Goal: Information Seeking & Learning: Understand process/instructions

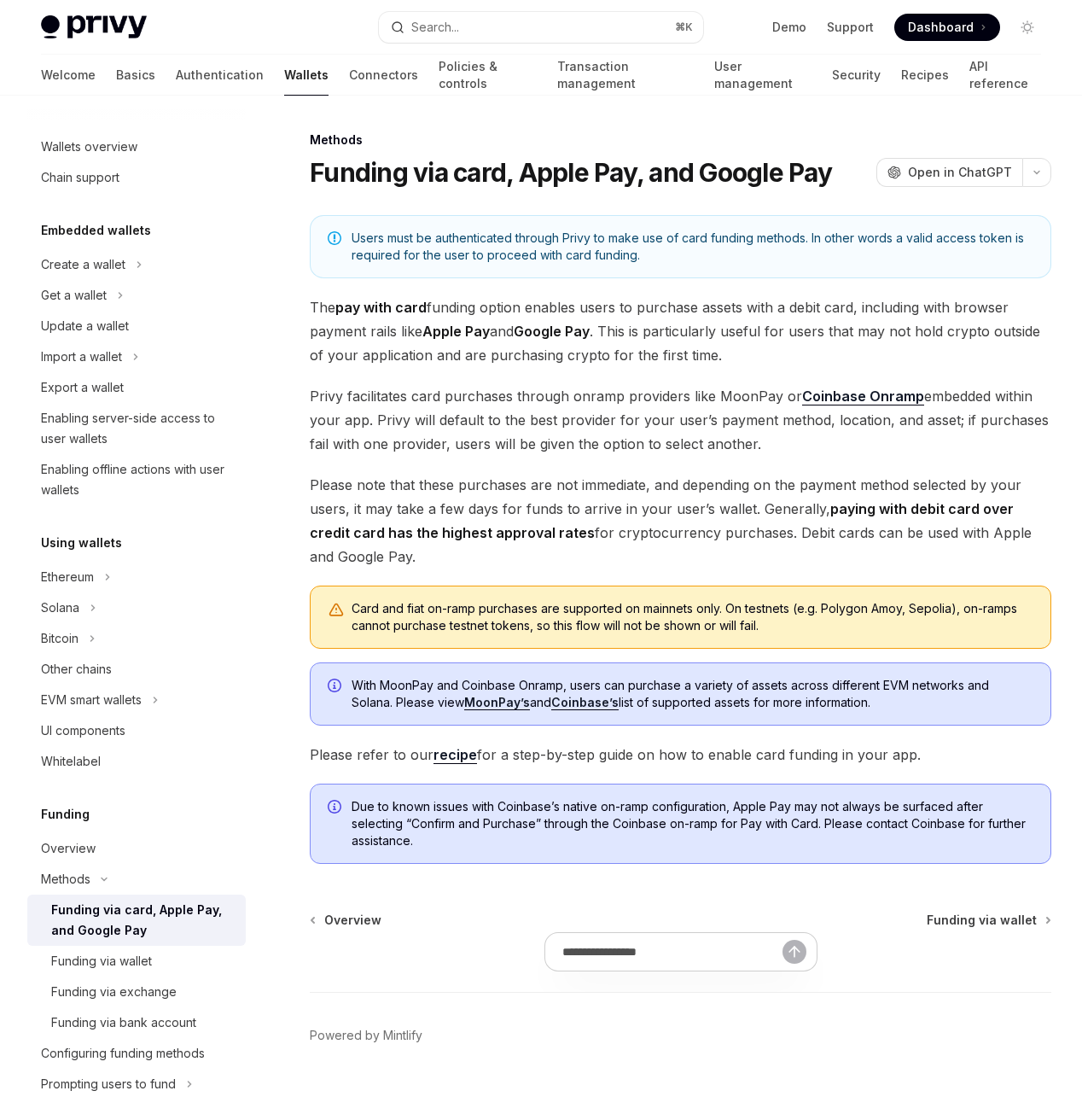
click at [622, 231] on span "Users must be authenticated through Privy to make use of card funding methods. …" at bounding box center [691, 246] width 682 height 34
click at [714, 120] on div "Methods Funding via card, Apple Pay, and Google Pay OpenAI Open in ChatGPT Open…" at bounding box center [540, 617] width 1027 height 1044
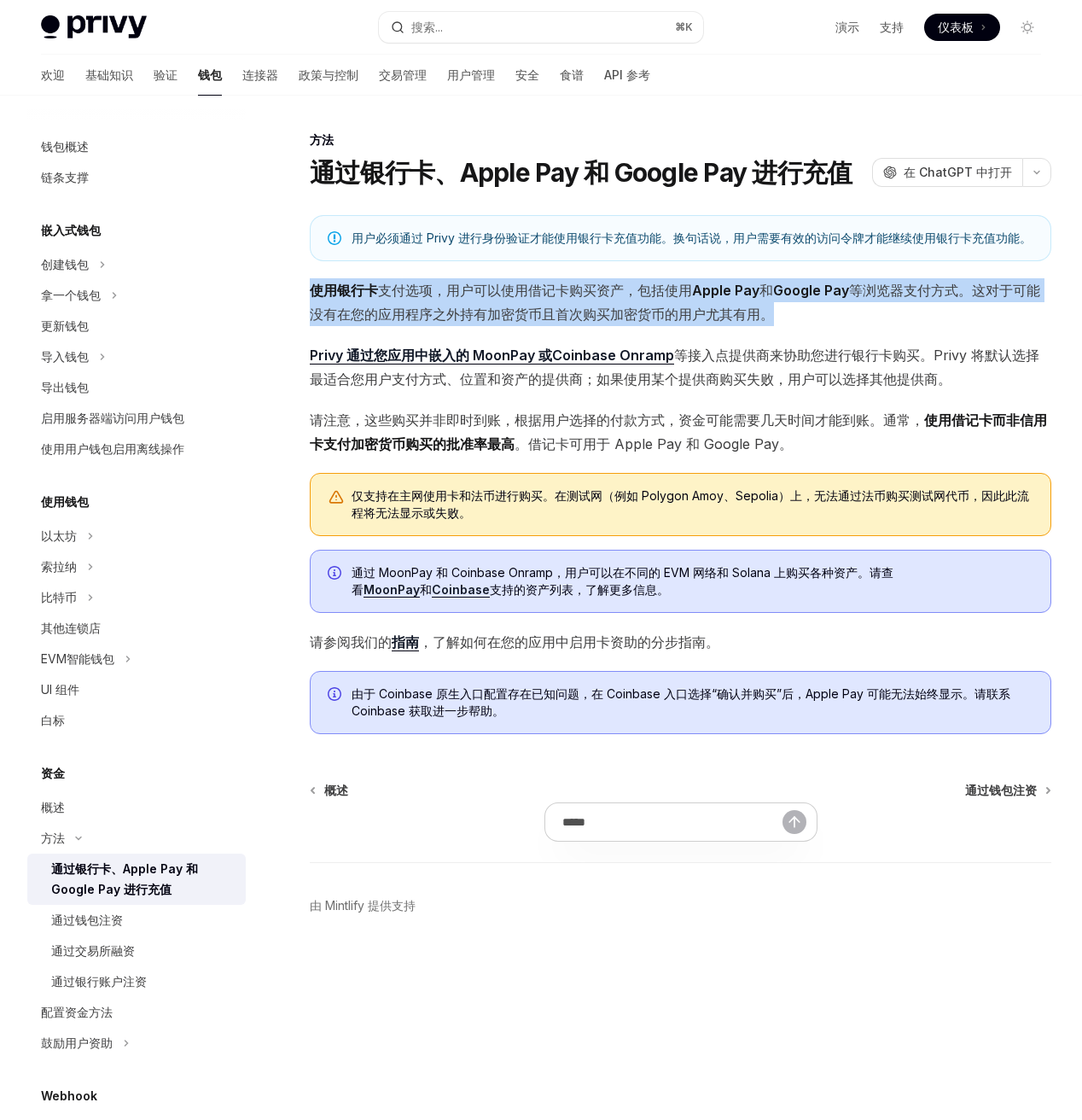
drag, startPoint x: 688, startPoint y: 265, endPoint x: 735, endPoint y: 383, distance: 127.0
click at [734, 383] on div "用户必须通过 Privy 进行身份验证才能使用银行卡充值功能。换句话说，用户需要有效的访问令牌才能继续使用银行卡充值功能。 使用银行卡 支付选项 ，用户可以使…" at bounding box center [681, 474] width 742 height 519
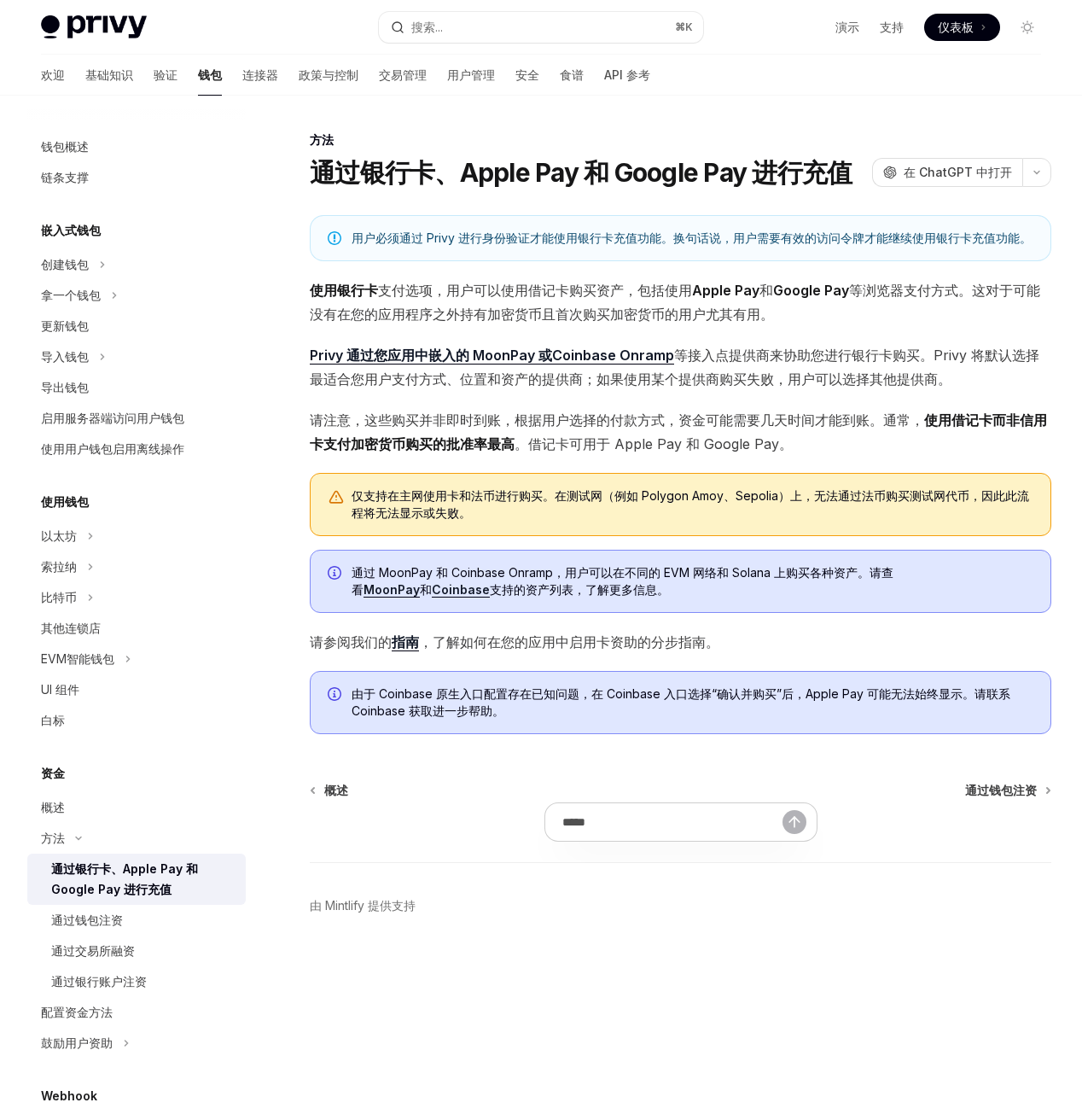
click at [737, 386] on font "。Privy 将默认选择最适合您用户支付方式、位置和资产的提供商；如果使用某个提供商购买失败，用户可以选择其他提供商。" at bounding box center [674, 367] width 729 height 41
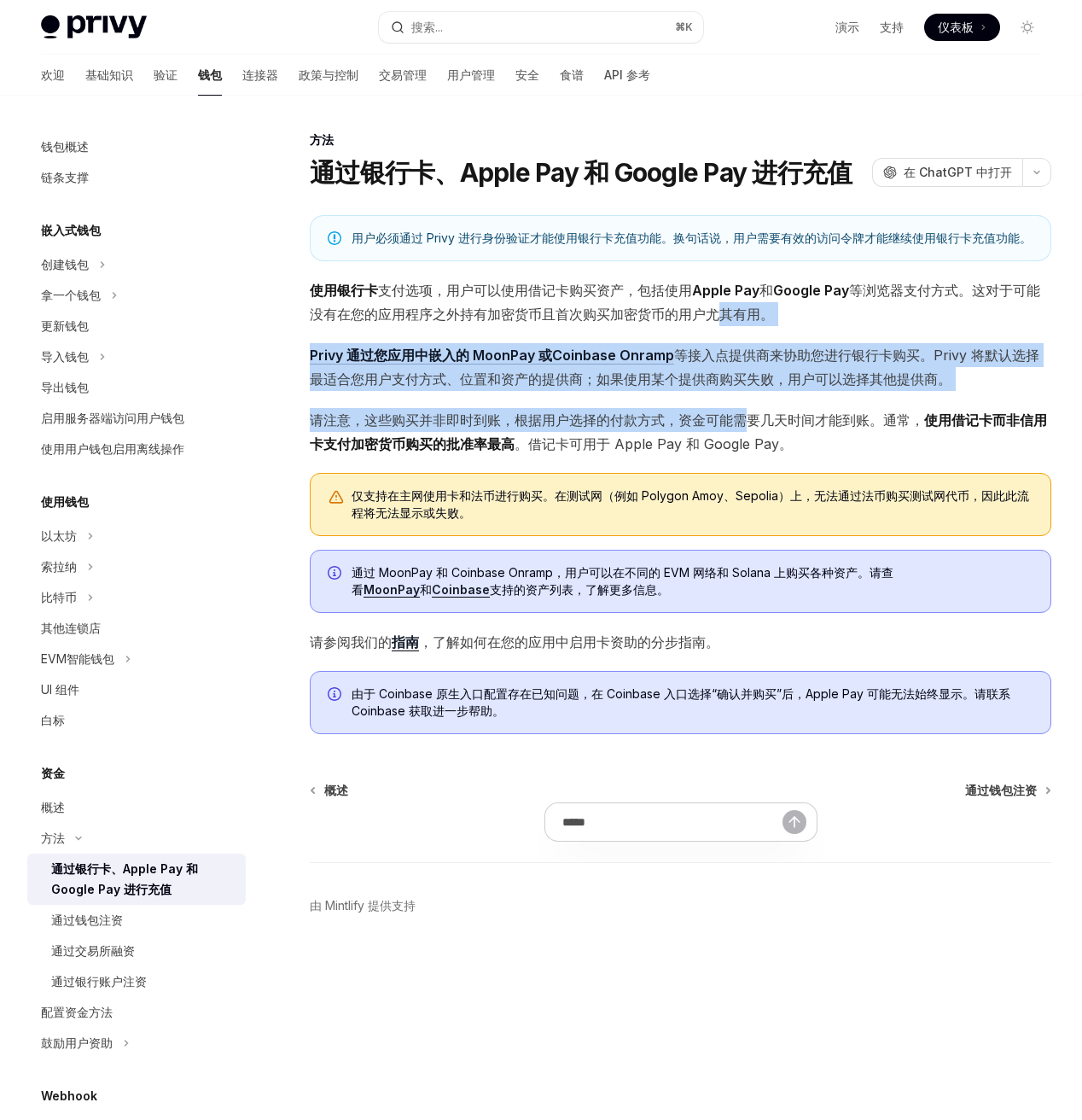
drag, startPoint x: 752, startPoint y: 408, endPoint x: 703, endPoint y: 238, distance: 176.9
click at [704, 243] on div "用户必须通过 Privy 进行身份验证才能使用银行卡充值功能。换句话说，用户需要有效的访问令牌才能继续使用银行卡充值功能。 使用银行卡 支付选项 ，用户可以使…" at bounding box center [681, 474] width 742 height 519
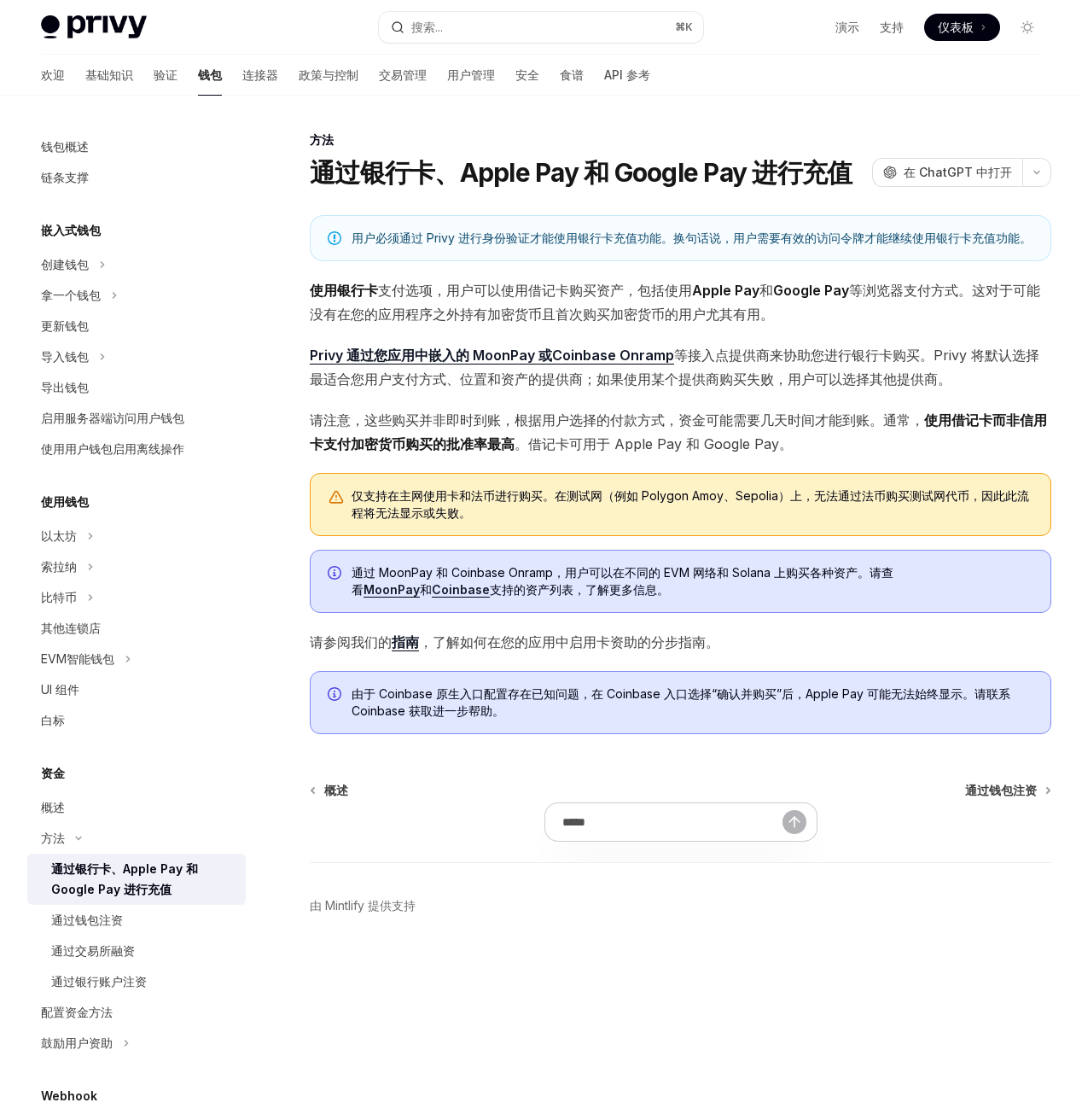
click at [703, 238] on font "用户必须通过 Privy 进行身份验证才能使用银行卡充值功能。换句话说，用户需要有效的访问令牌才能继续使用银行卡充值功能。" at bounding box center [691, 237] width 680 height 14
click at [120, 266] on button "创建钱包" at bounding box center [136, 264] width 219 height 30
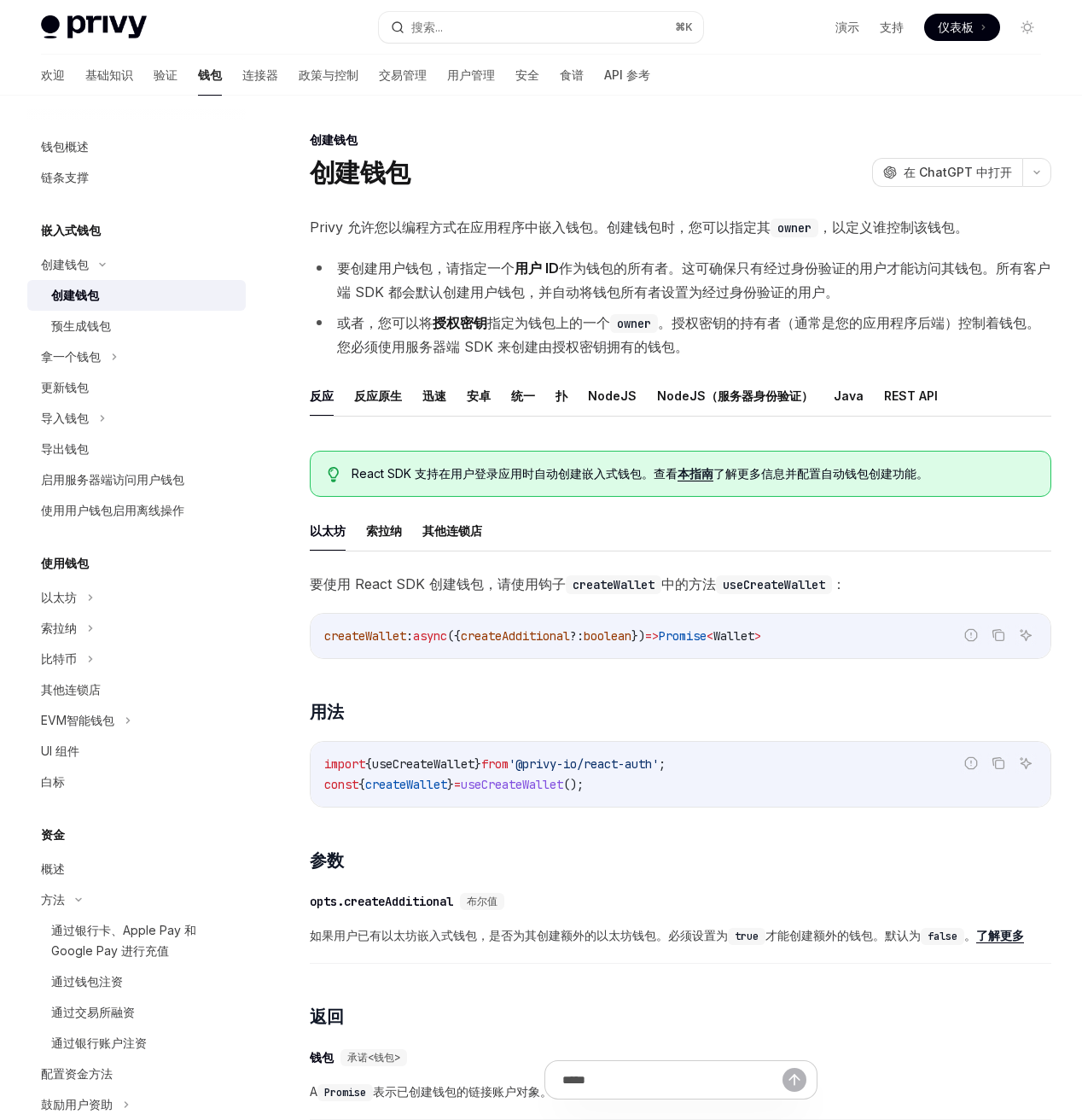
click at [520, 219] on font "Privy 允许您以编程方式在应用程序中嵌入钱包。创建钱包时，您可以指定其" at bounding box center [540, 227] width 460 height 17
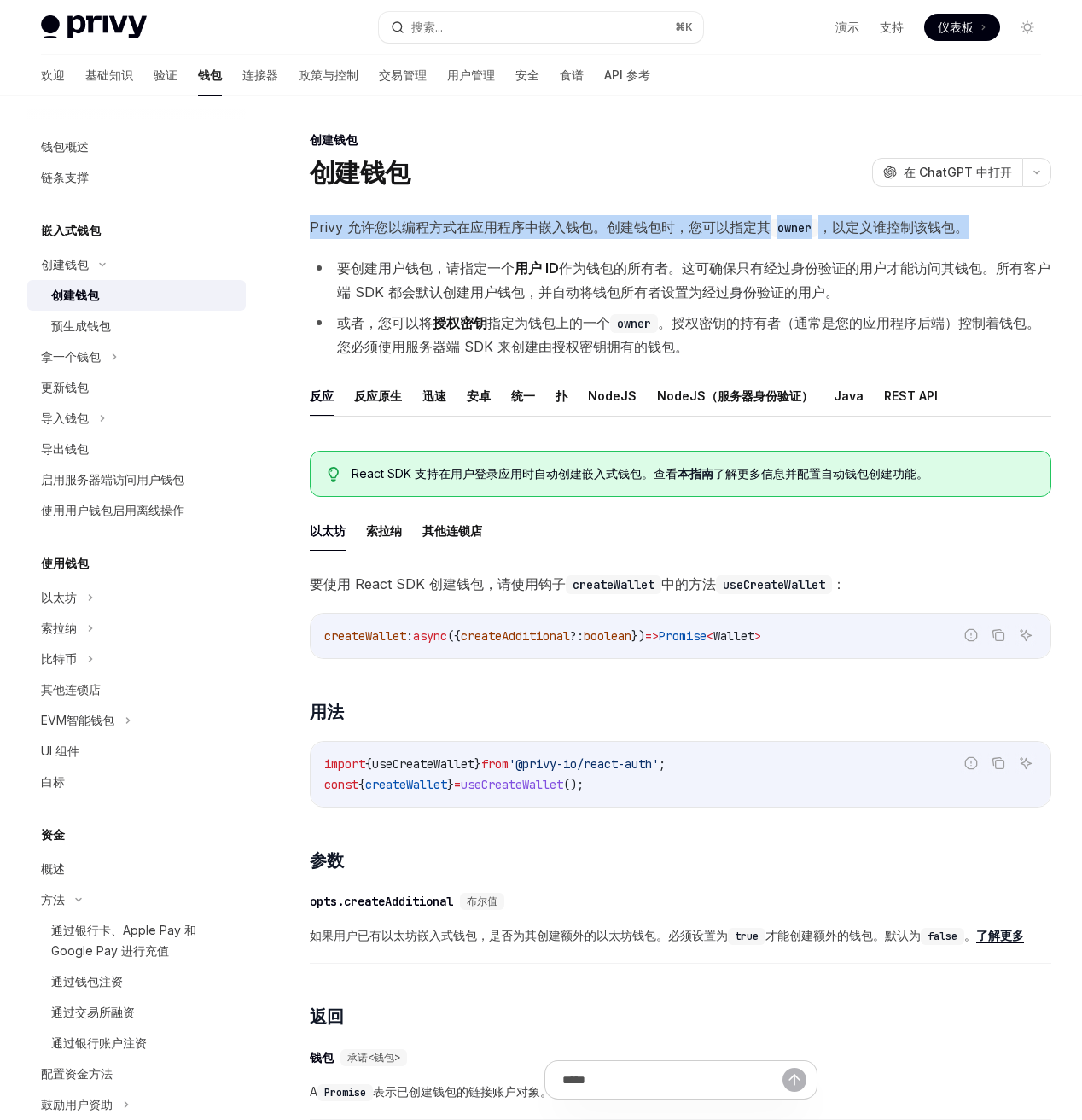
click at [520, 219] on font "Privy 允许您以编程方式在应用程序中嵌入钱包。创建钱包时，您可以指定其" at bounding box center [540, 227] width 460 height 17
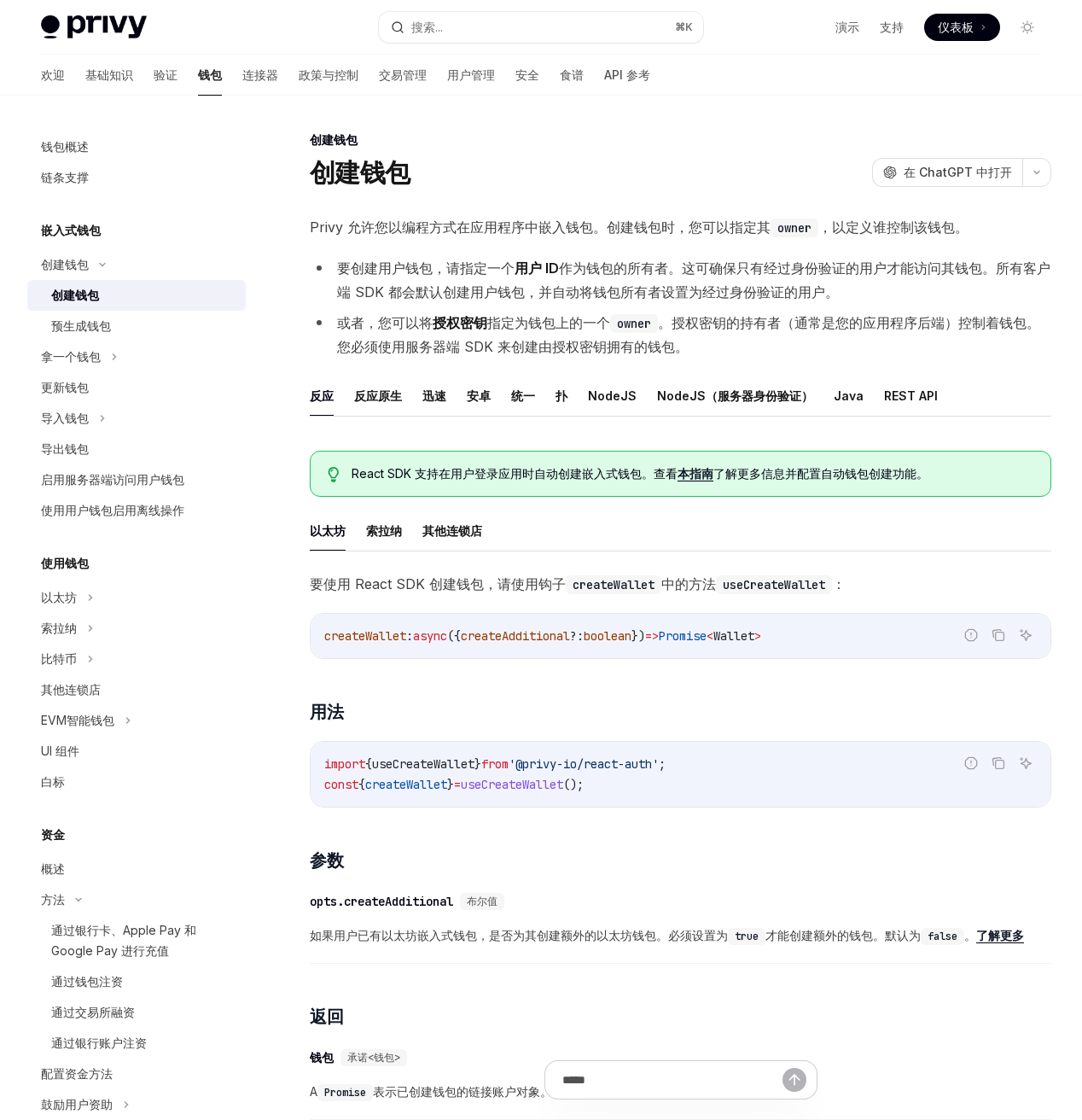
click at [515, 283] on font "作为钱包的所有者。这可确保只有经过身份验证的用户才能访问其钱包。所有客户端 SDK 都会默认创建用户钱包，并自动将钱包所有者设置为经过身份验证的用户。" at bounding box center [693, 280] width 713 height 41
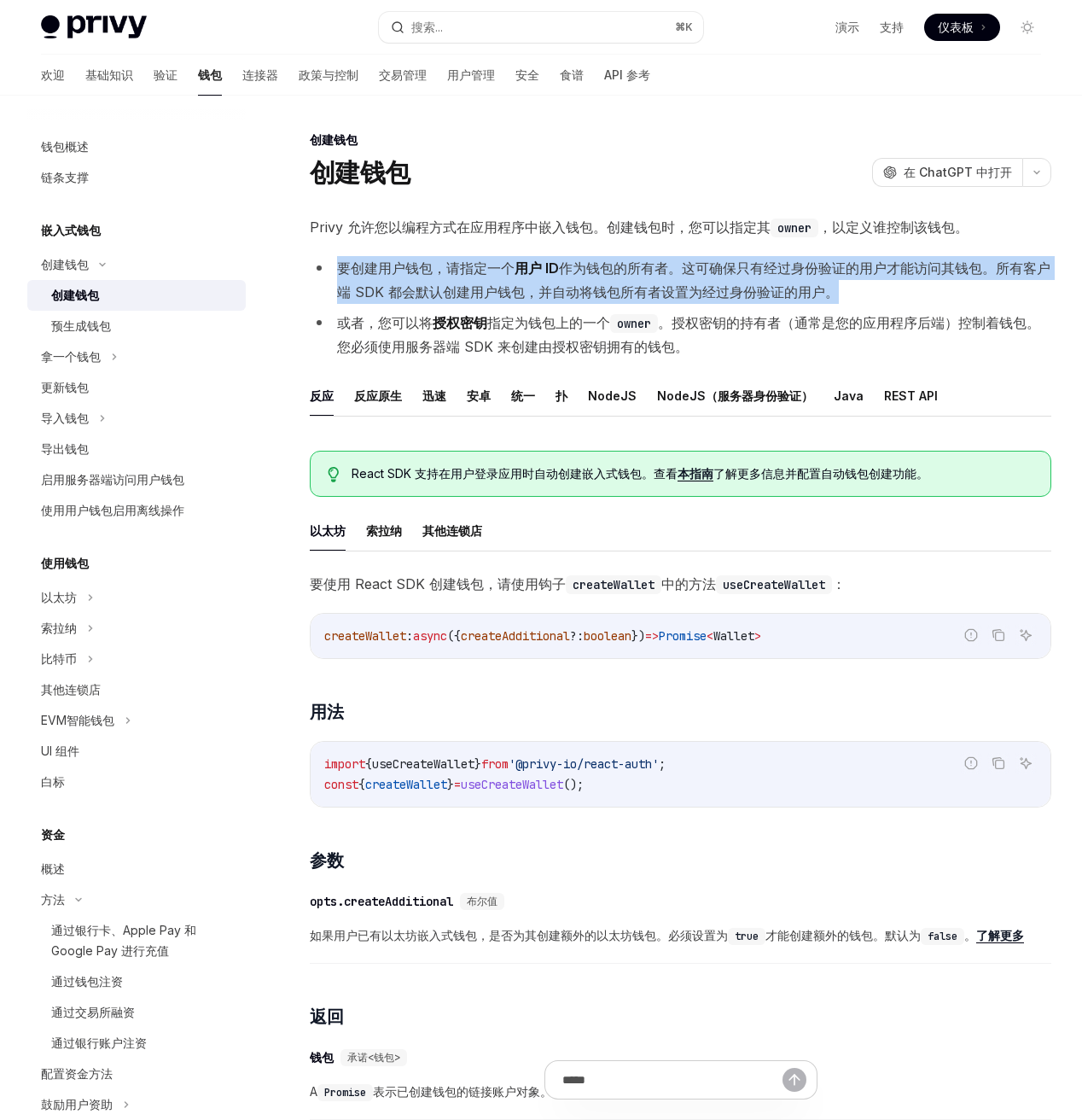
click at [515, 283] on font "作为钱包的所有者。这可确保只有经过身份验证的用户才能访问其钱包。所有客户端 SDK 都会默认创建用户钱包，并自动将钱包所有者设置为经过身份验证的用户。" at bounding box center [693, 280] width 713 height 41
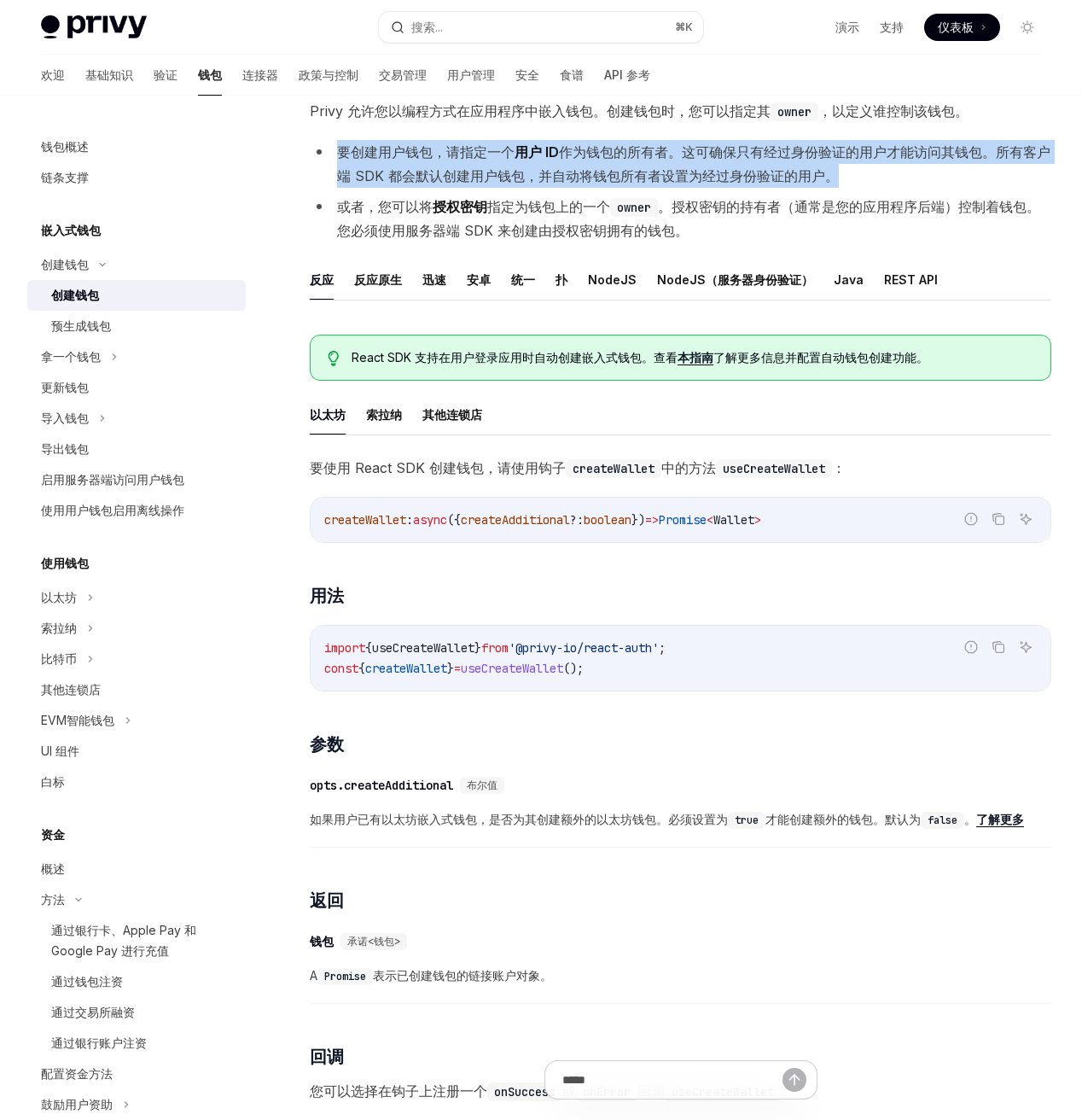
scroll to position [120, 0]
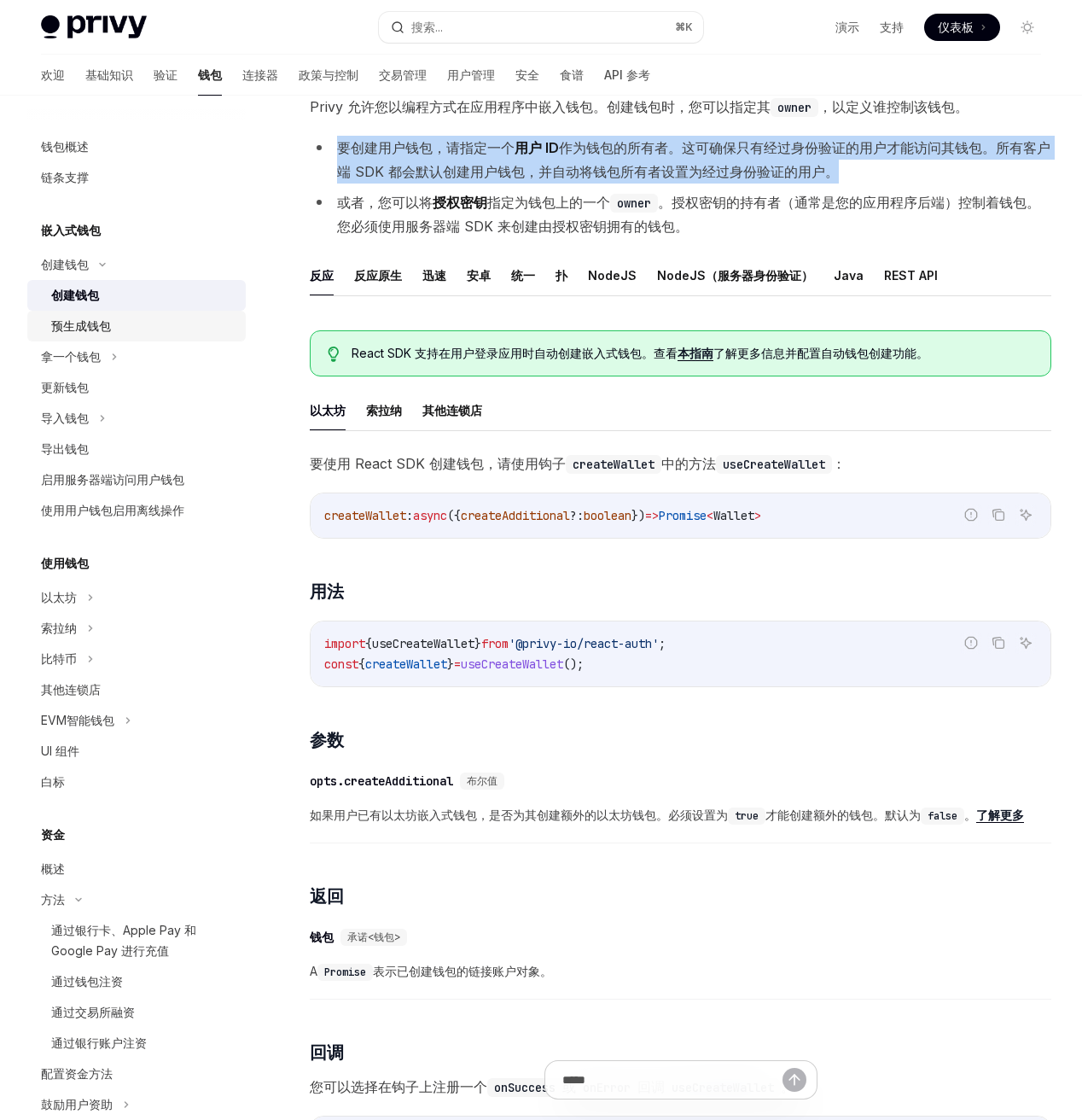
click at [202, 335] on div "预生成钱包" at bounding box center [143, 325] width 185 height 21
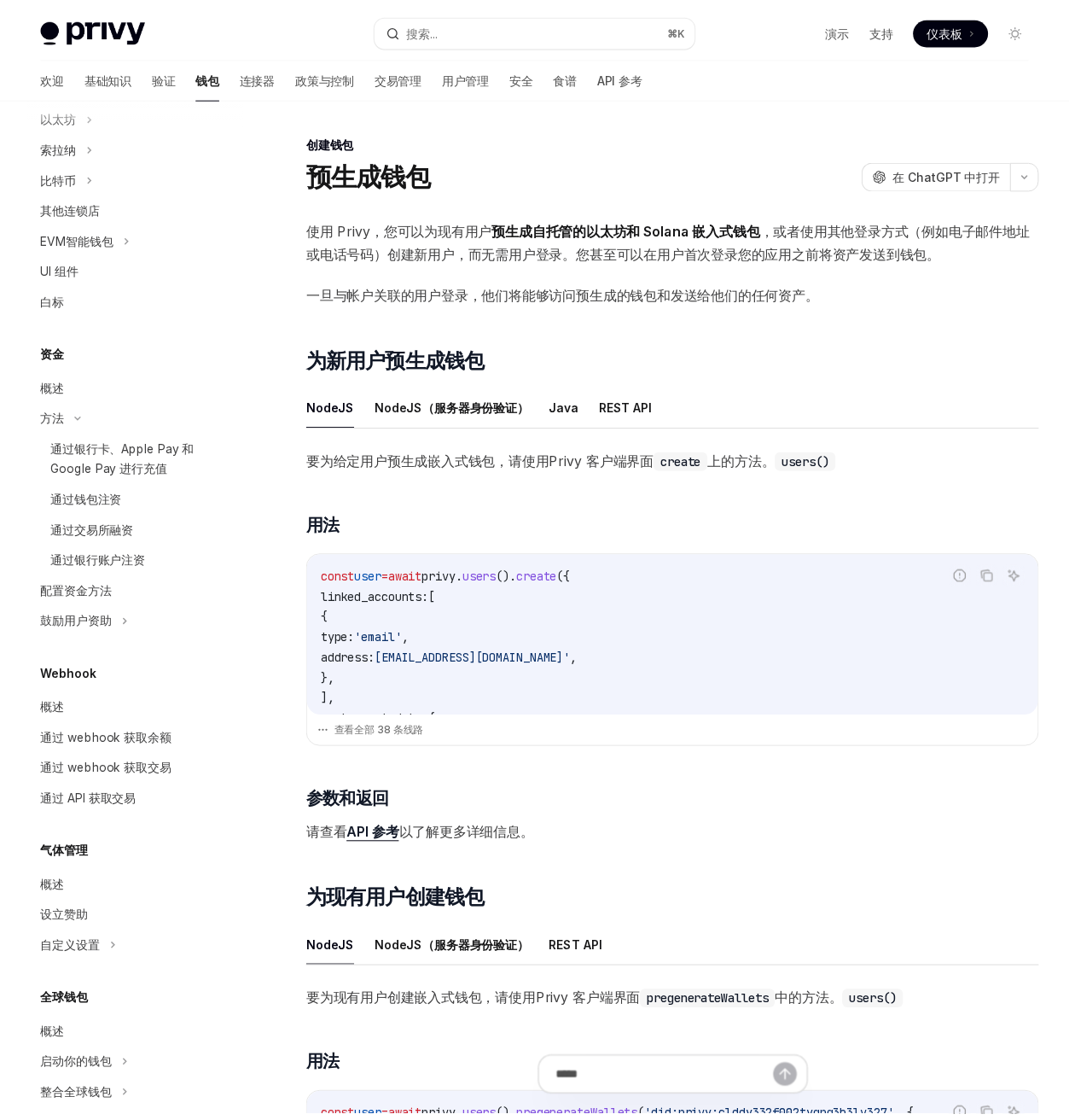
scroll to position [511, 0]
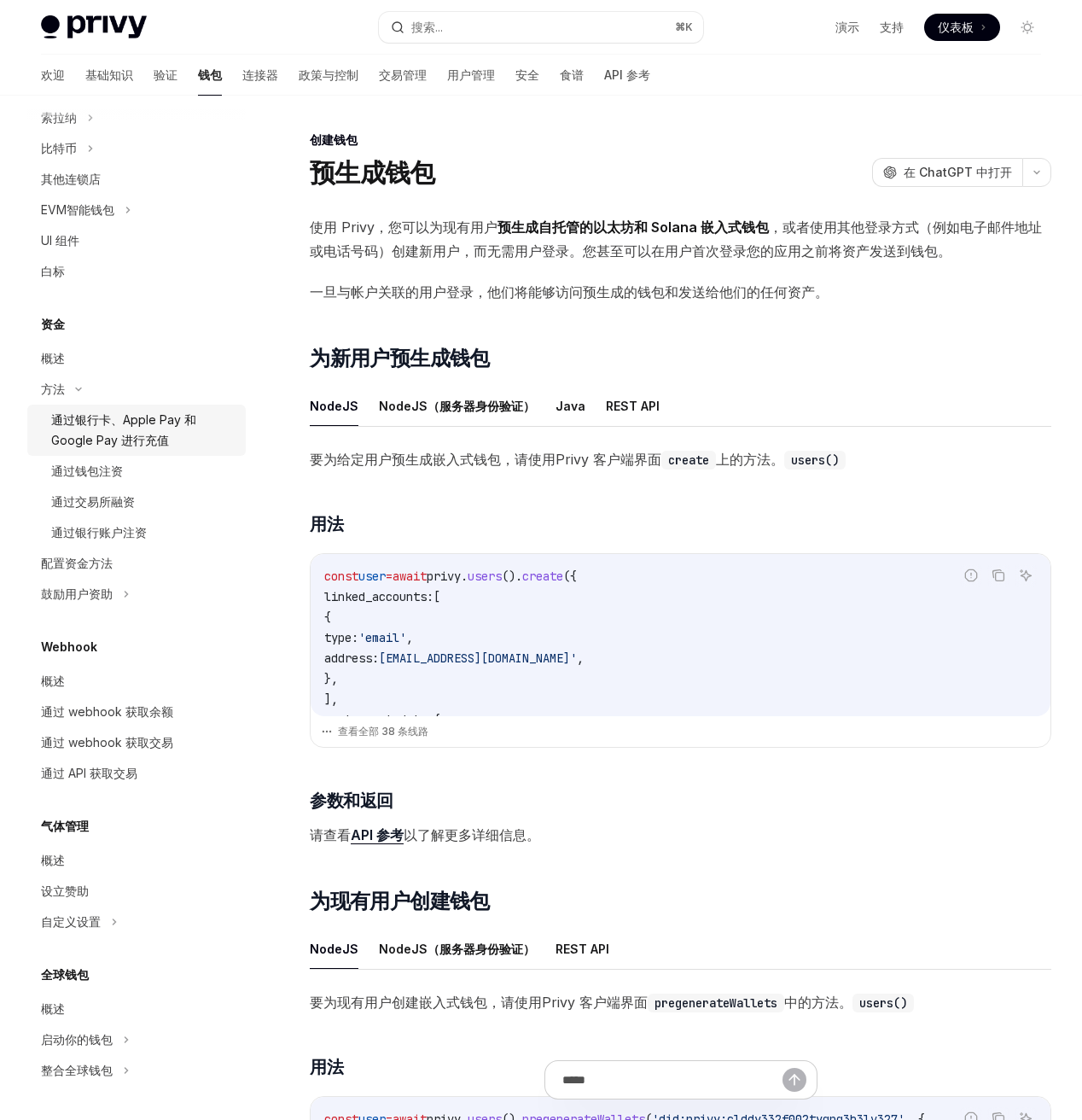
click at [190, 432] on div "通过银行卡、Apple Pay 和 Google Pay 进行充值" at bounding box center [143, 430] width 185 height 41
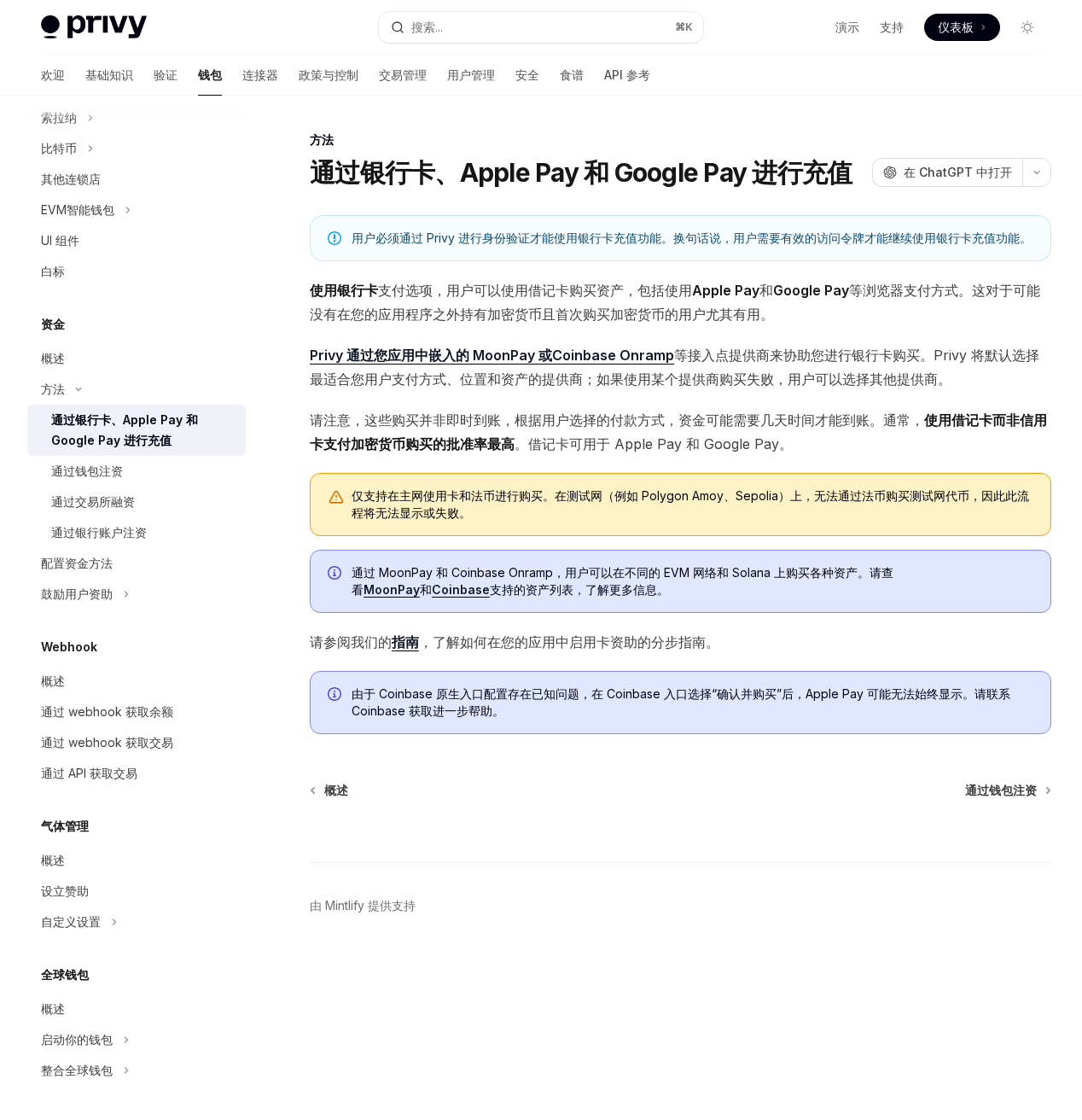
click at [657, 280] on span "使用银行卡 支付选项 ，用户可以使用借记卡购买资产，包括使用 Apple Pay 和 Google Pay 等浏览器支付方式。这对于可能没有在您的应用程序之外…" at bounding box center [681, 301] width 742 height 47
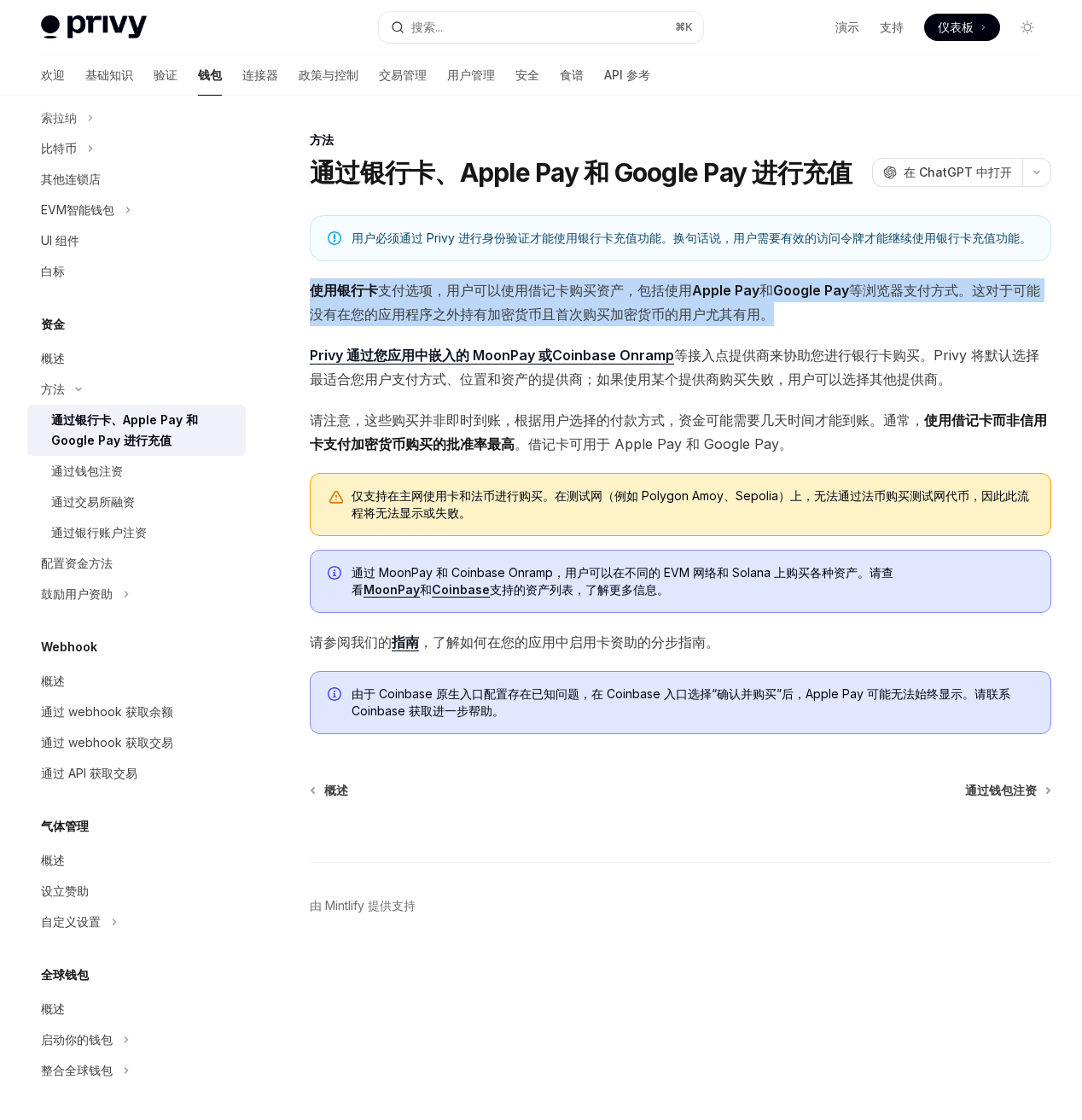
click at [657, 280] on span "使用银行卡 支付选项 ，用户可以使用借记卡购买资产，包括使用 Apple Pay 和 Google Pay 等浏览器支付方式。这对于可能没有在您的应用程序之外…" at bounding box center [681, 301] width 742 height 47
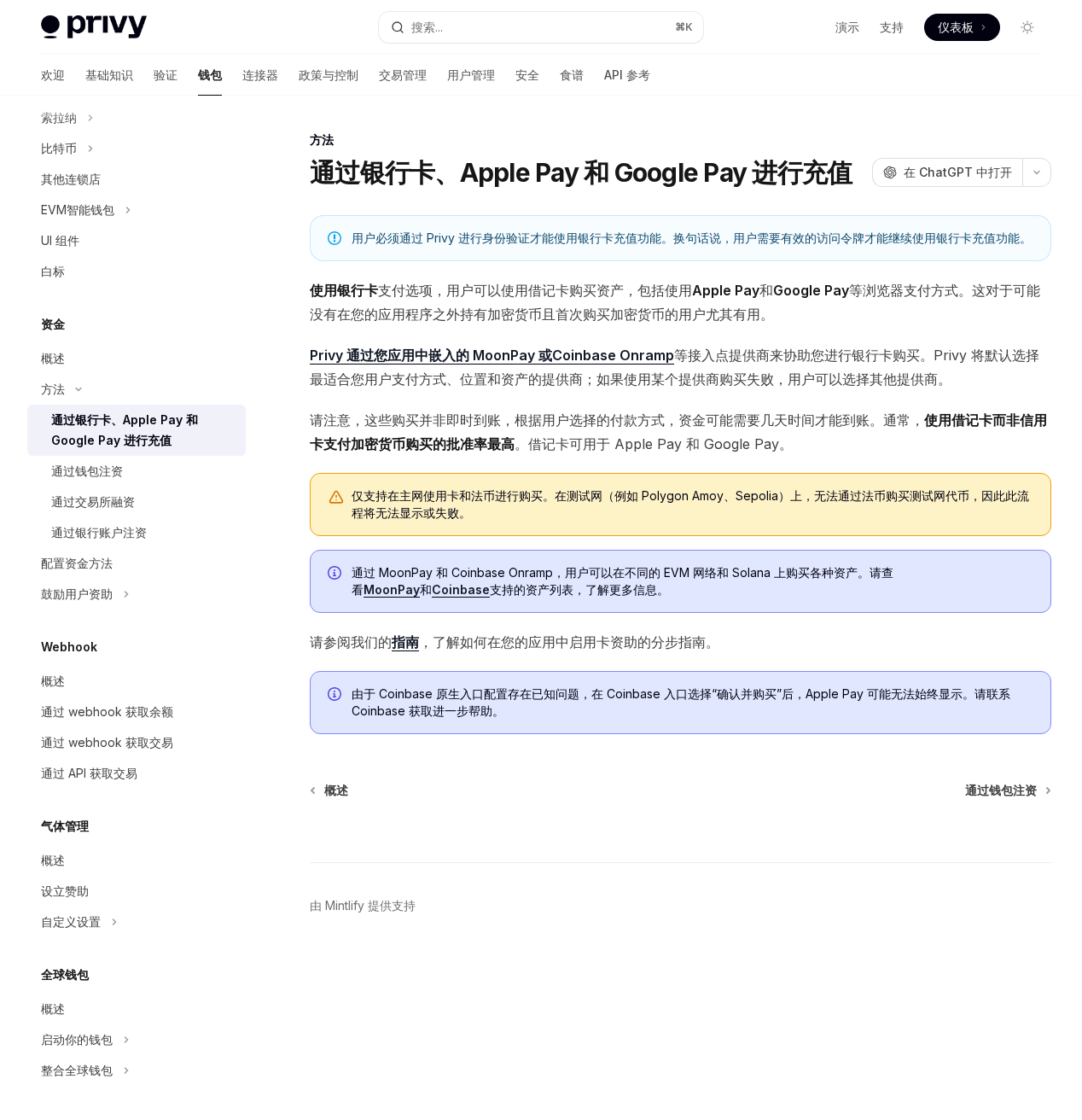
click at [854, 684] on div "由于 Coinbase 原生入口配置存在已知问题，在 Coinbase 入口选择“确认并购买”后，Apple Pay 可能无法始终显示。请联系 Coinbas…" at bounding box center [681, 702] width 742 height 63
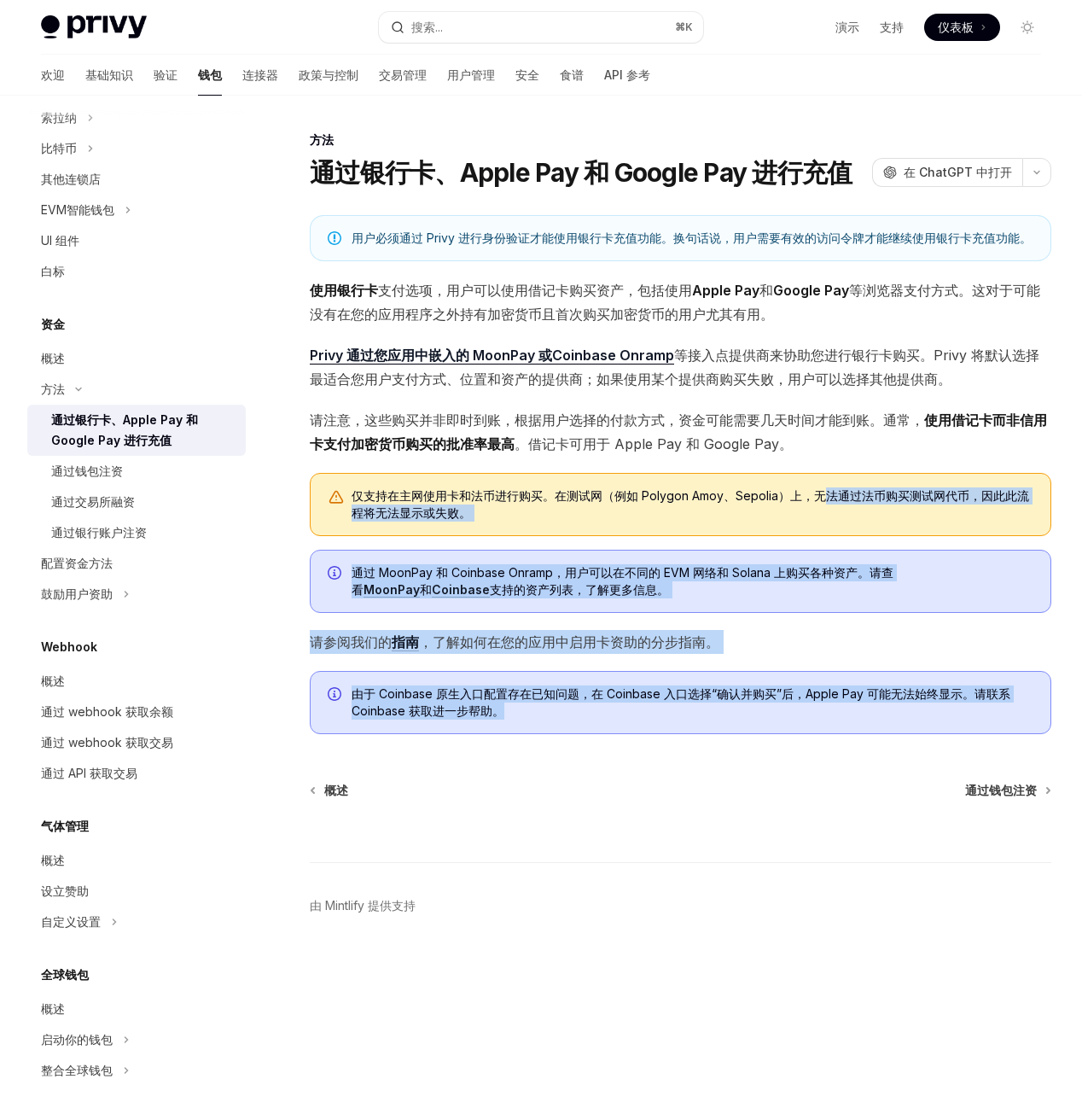
drag, startPoint x: 824, startPoint y: 714, endPoint x: 824, endPoint y: 447, distance: 267.0
click at [824, 447] on div "用户必须通过 Privy 进行身份验证才能使用银行卡充值功能。换句话说，用户需要有效的访问令牌才能继续使用银行卡充值功能。 使用银行卡 支付选项 ，用户可以使…" at bounding box center [681, 474] width 742 height 519
click at [824, 447] on span "请注意，这些购买并非即时到账，根据用户选择的付款方式，资金可能需要几天时间才能到账。通常， 使用借记卡而非信用卡支付加密货币购买的批准率最高 。借记卡可用于 …" at bounding box center [681, 431] width 742 height 47
drag, startPoint x: 743, startPoint y: 749, endPoint x: 743, endPoint y: 413, distance: 336.0
click at [743, 414] on div "方法 通过银行卡、Apple Pay 和 Google Pay 进行充值 OpenAI 在 ChatGPT 中打开 OpenAI 在 ChatGPT 中打开 …" at bounding box center [520, 570] width 1068 height 880
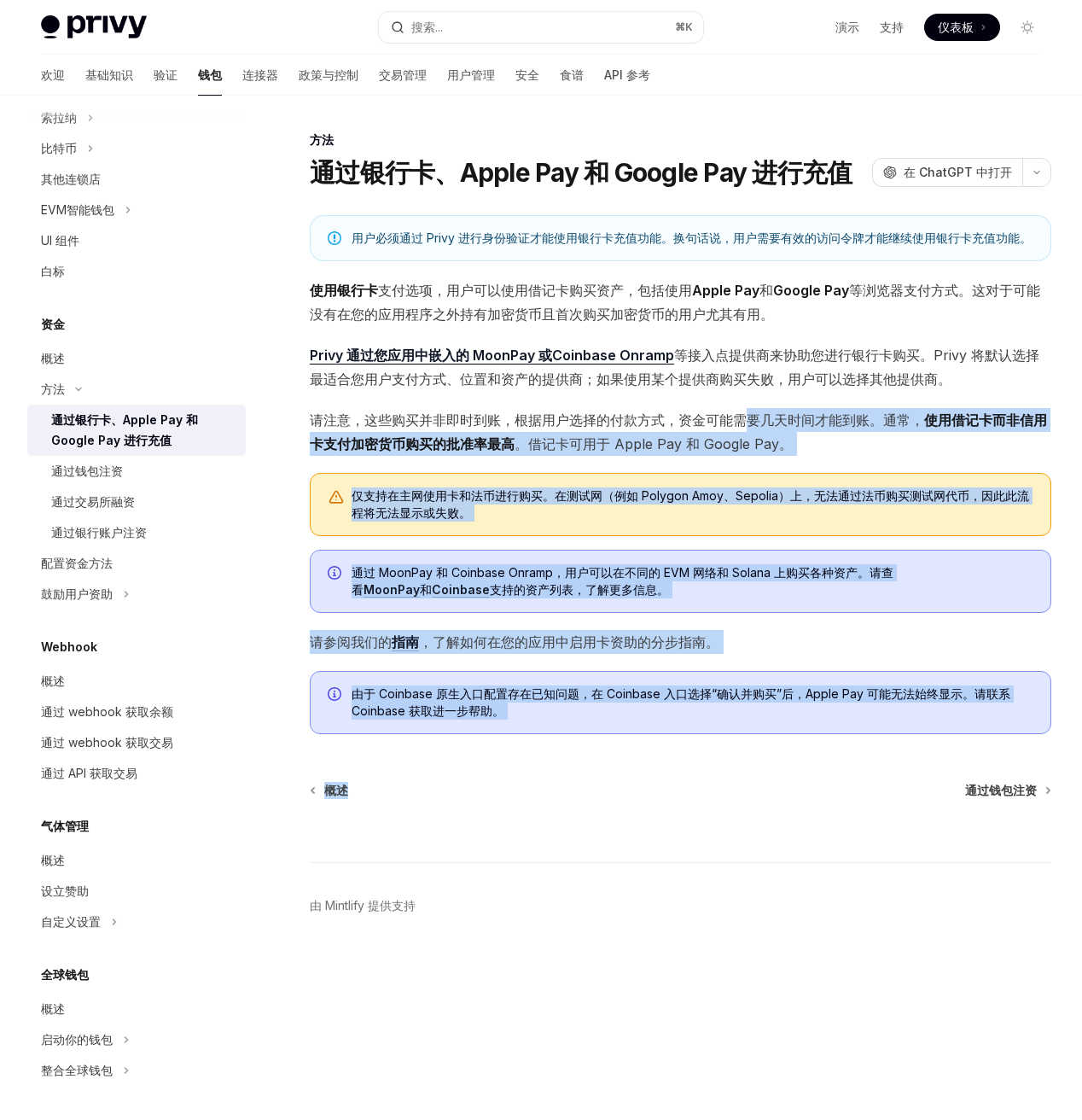
click at [743, 413] on font "请注意，这些购买并非即时到账，根据用户选择的付款方式，资金可能需要几天时间才能到账。通常，" at bounding box center [617, 419] width 614 height 17
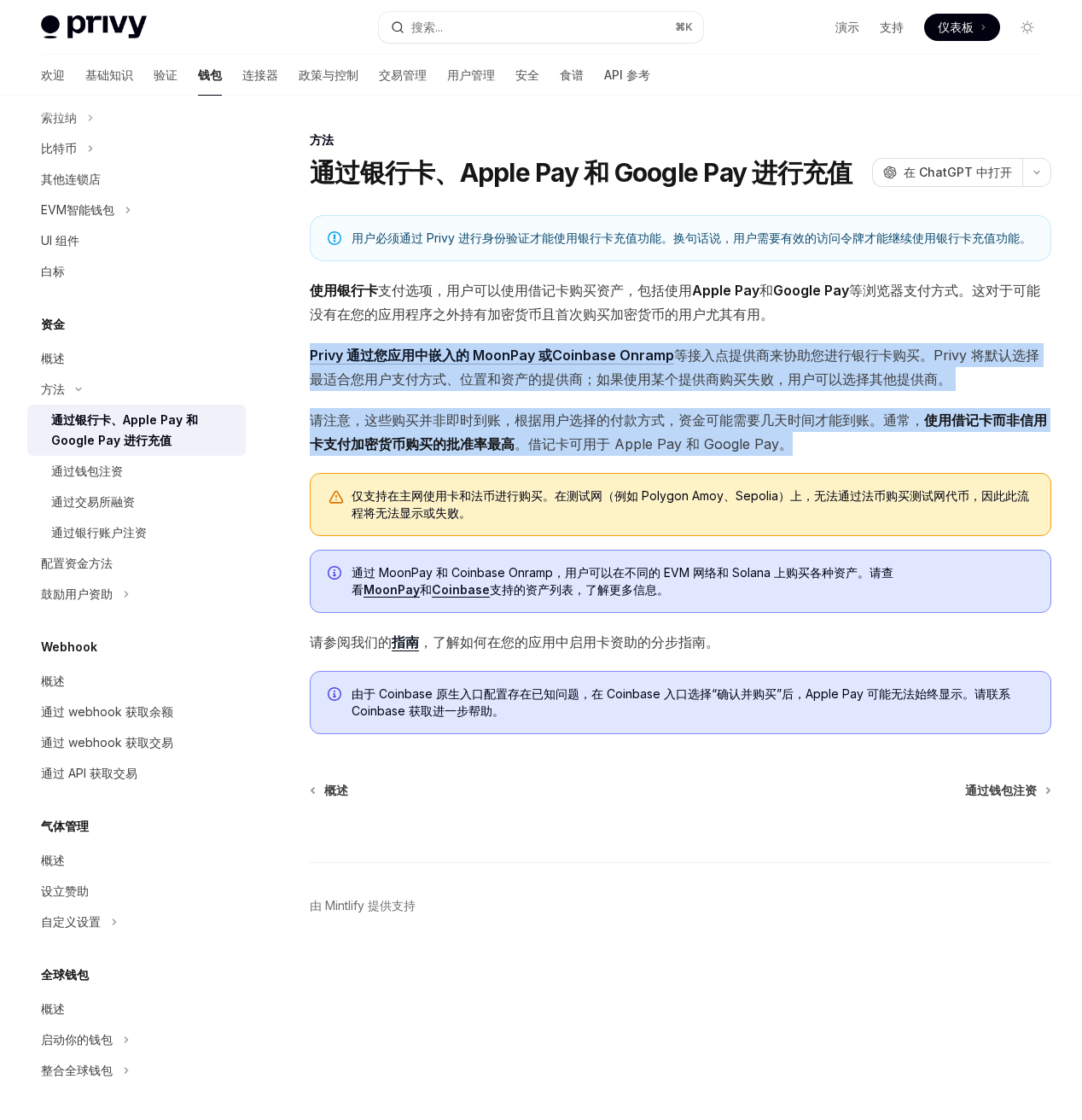
drag, startPoint x: 883, startPoint y: 306, endPoint x: 857, endPoint y: 453, distance: 149.3
click at [857, 453] on div "用户必须通过 Privy 进行身份验证才能使用银行卡充值功能。换句话说，用户需要有效的访问令牌才能继续使用银行卡充值功能。 使用银行卡 支付选项 ，用户可以使…" at bounding box center [681, 474] width 742 height 519
click at [857, 453] on span "请注意，这些购买并非即时到账，根据用户选择的付款方式，资金可能需要几天时间才能到账。通常， 使用借记卡而非信用卡支付加密货币购买的批准率最高 。借记卡可用于 …" at bounding box center [681, 431] width 742 height 47
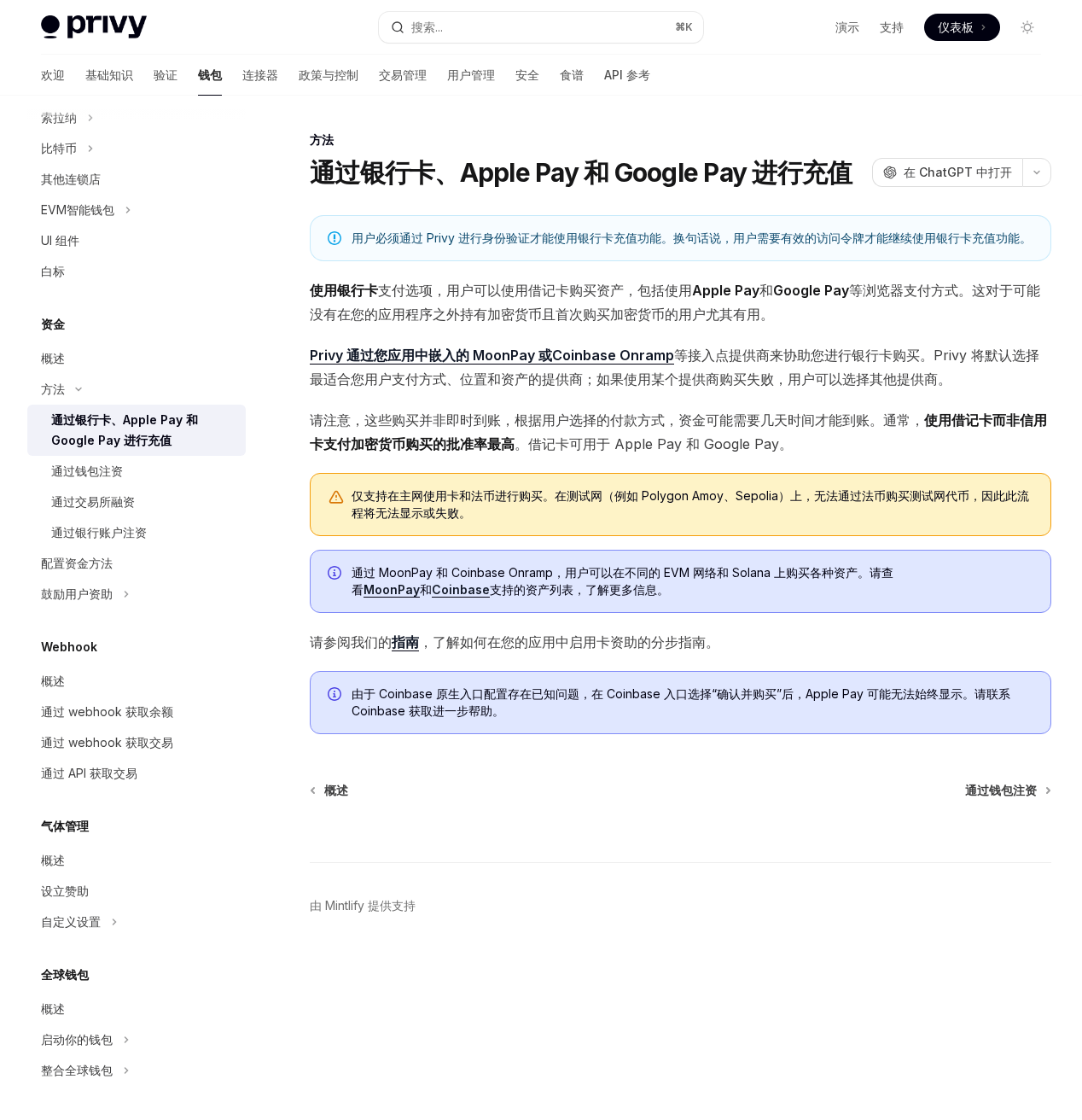
click at [684, 350] on font "等接入点提供商来协助您进行银行卡购买" at bounding box center [796, 355] width 245 height 17
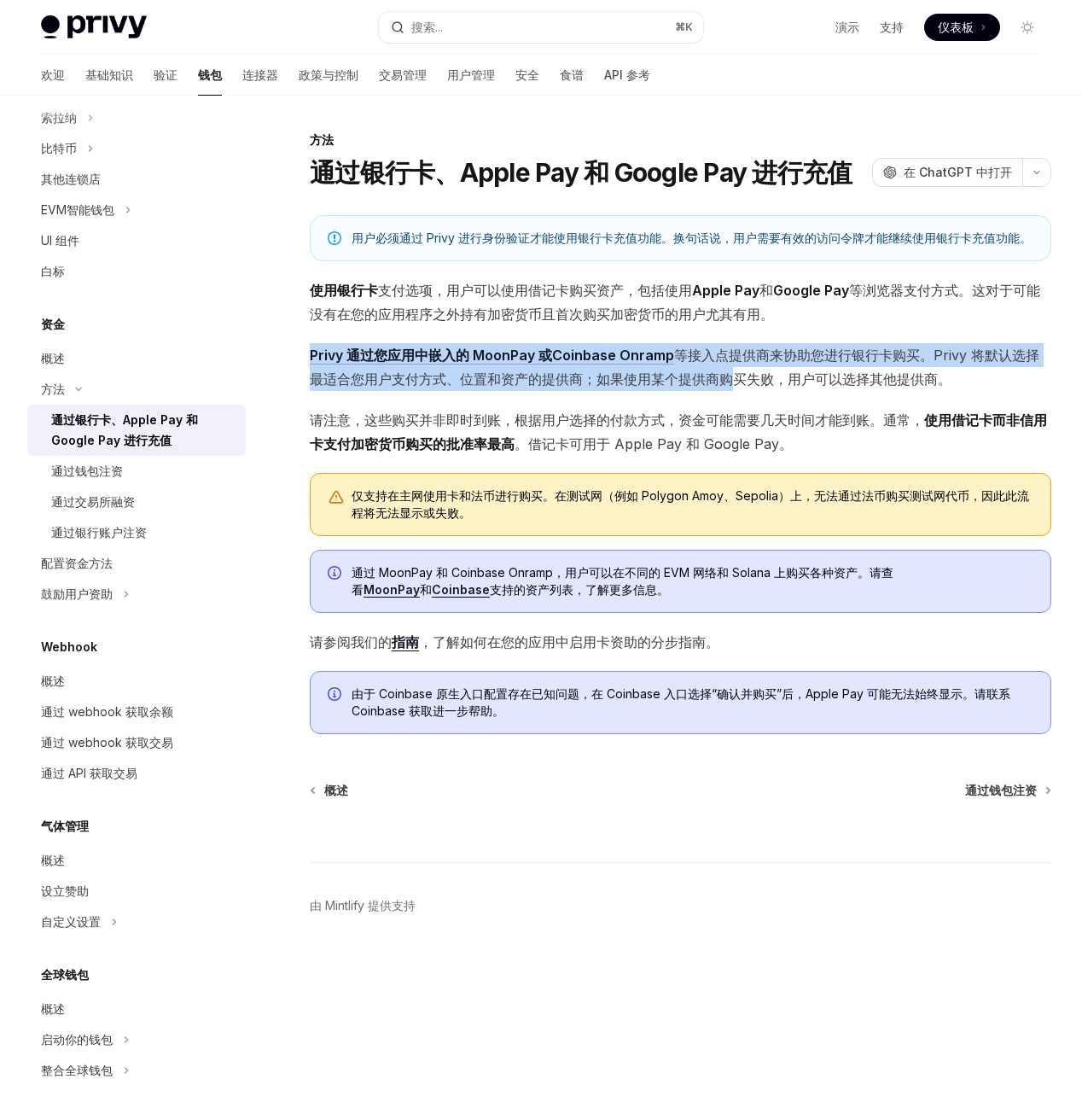
drag, startPoint x: 726, startPoint y: 385, endPoint x: 714, endPoint y: 278, distance: 107.7
click at [714, 278] on div "用户必须通过 Privy 进行身份验证才能使用银行卡充值功能。换句话说，用户需要有效的访问令牌才能继续使用银行卡充值功能。 使用银行卡 支付选项 ，用户可以使…" at bounding box center [681, 474] width 742 height 519
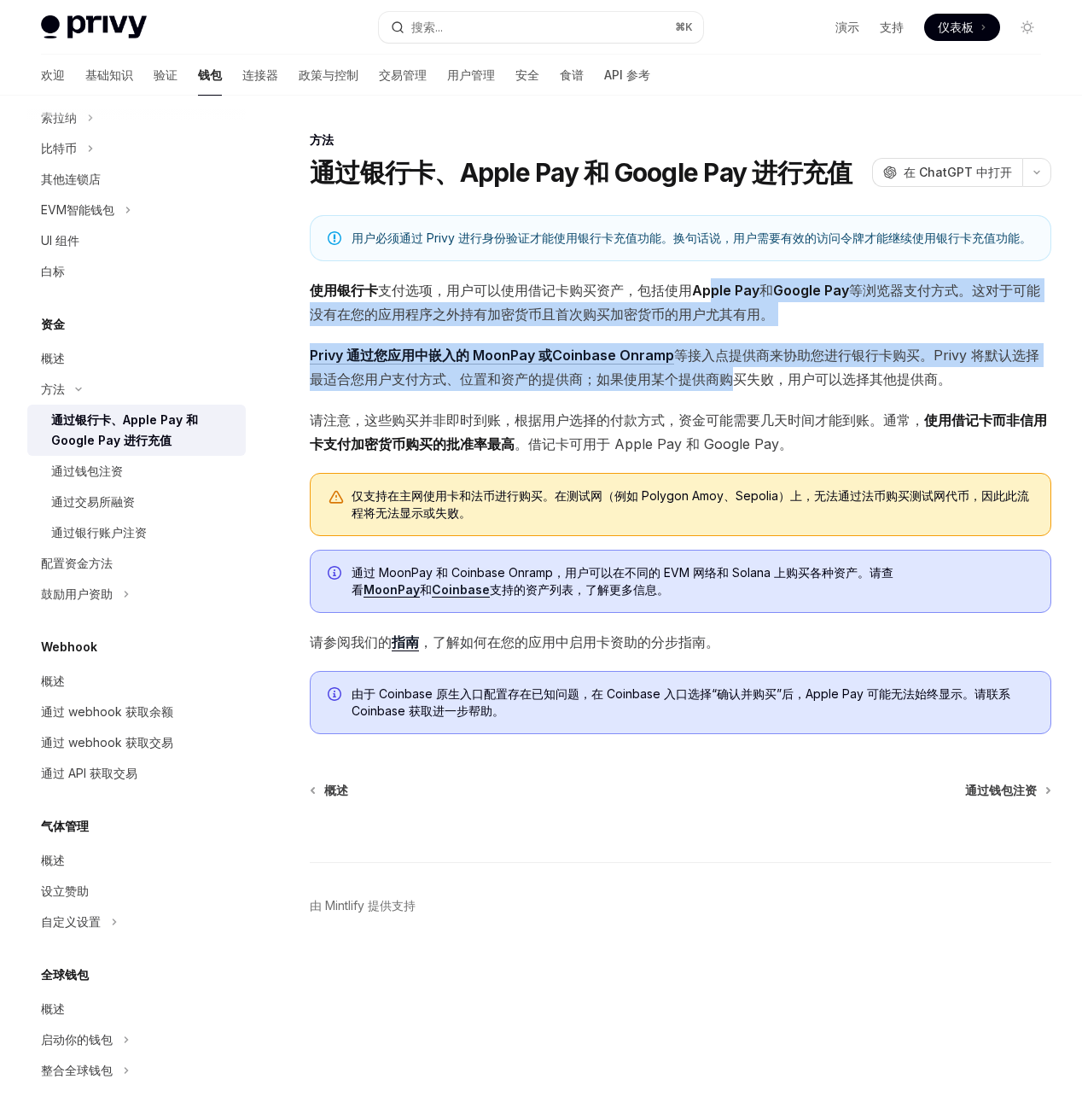
click at [714, 278] on span "使用银行卡 支付选项 ，用户可以使用借记卡购买资产，包括使用 Apple Pay 和 Google Pay 等浏览器支付方式。这对于可能没有在您的应用程序之外…" at bounding box center [681, 301] width 742 height 47
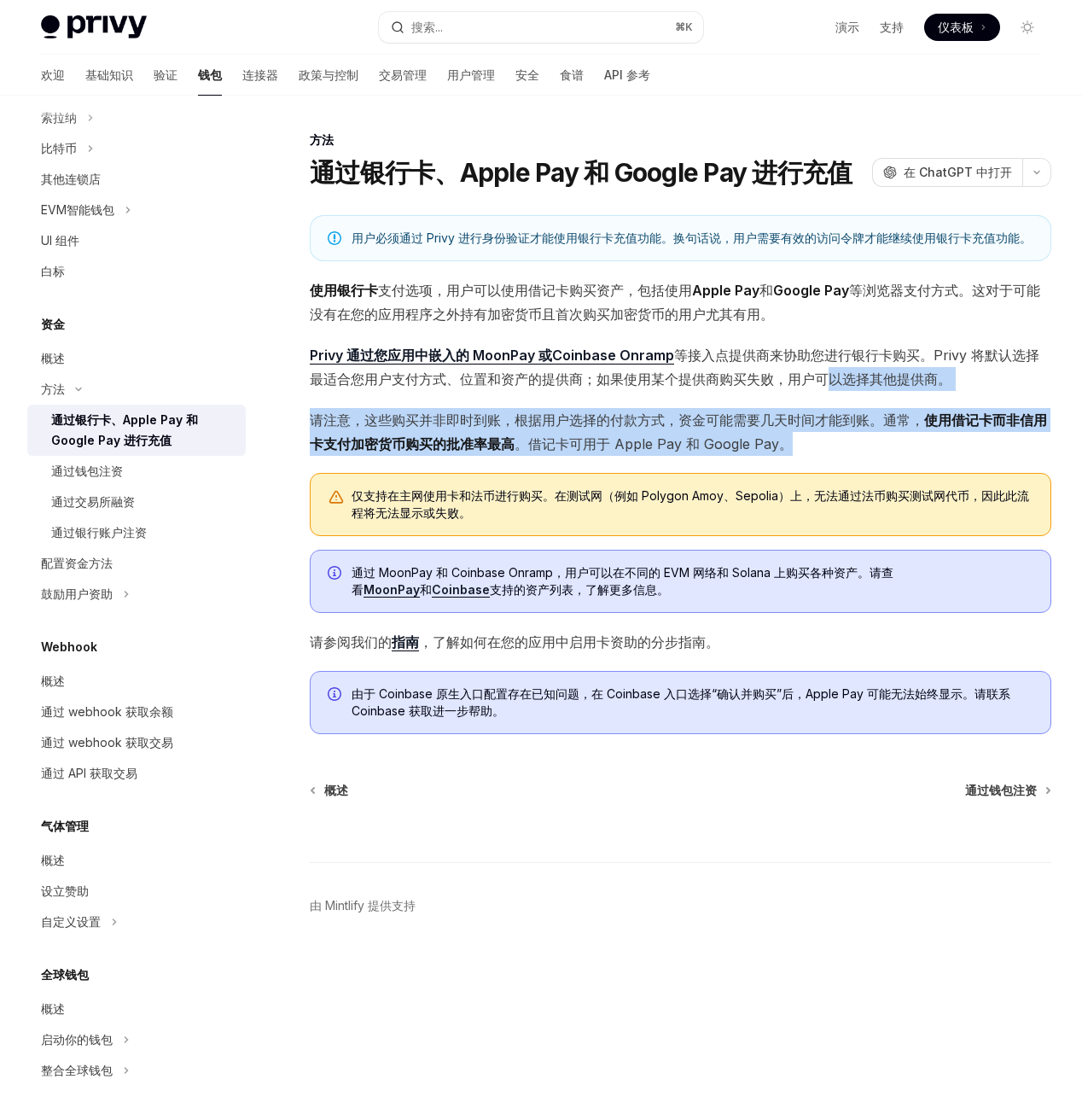
drag, startPoint x: 810, startPoint y: 374, endPoint x: 808, endPoint y: 552, distance: 178.0
click at [809, 540] on div "用户必须通过 Privy 进行身份验证才能使用银行卡充值功能。换句话说，用户需要有效的访问令牌才能继续使用银行卡充值功能。 使用银行卡 支付选项 ，用户可以使…" at bounding box center [681, 474] width 742 height 519
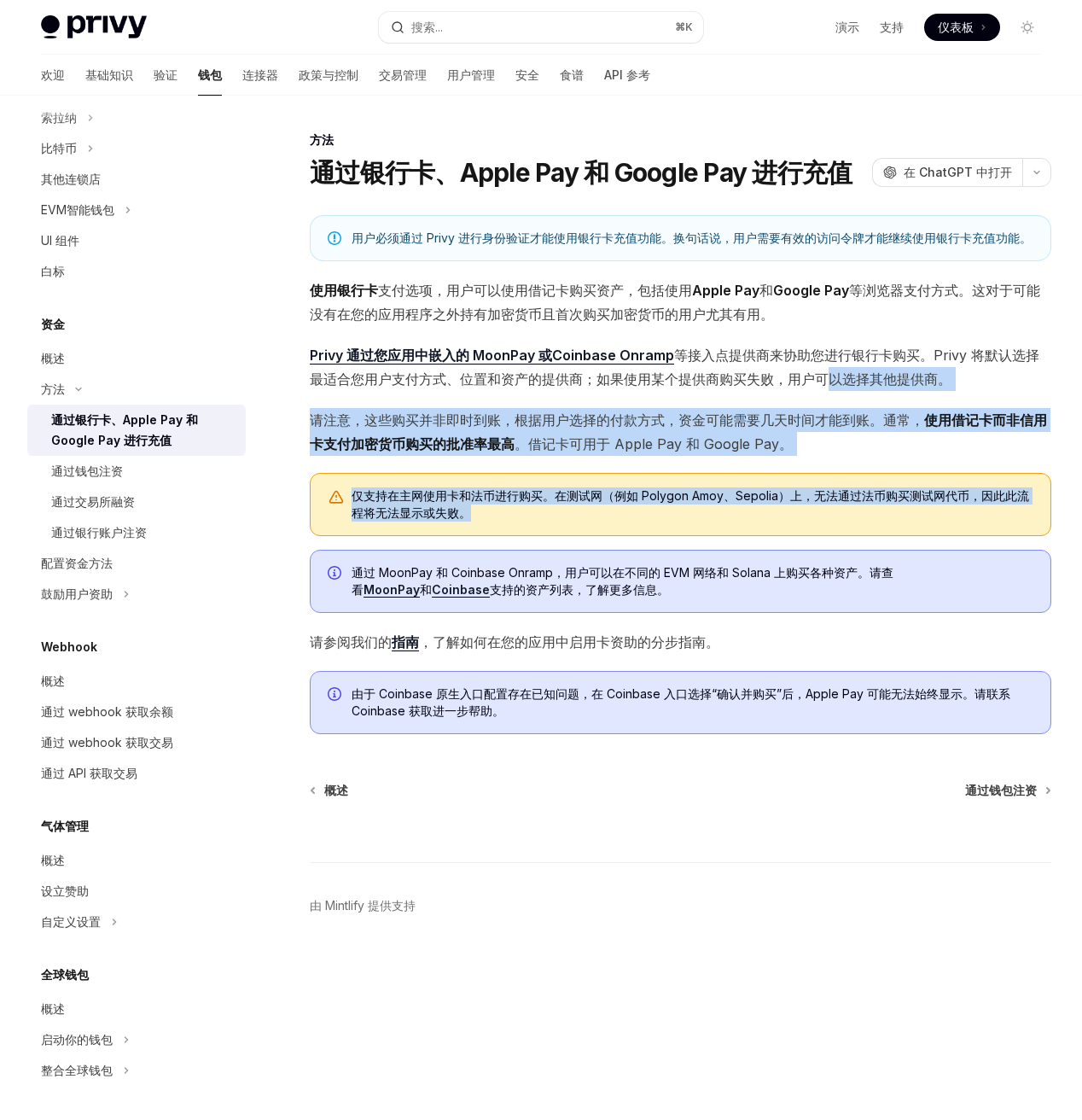
click at [808, 552] on div "通过 MoonPay 和 Coinbase Onramp，用户可以在不同的 EVM 网络和 Solana 上购买各种资产。请查看 MoonPay 和 Coin…" at bounding box center [681, 581] width 742 height 63
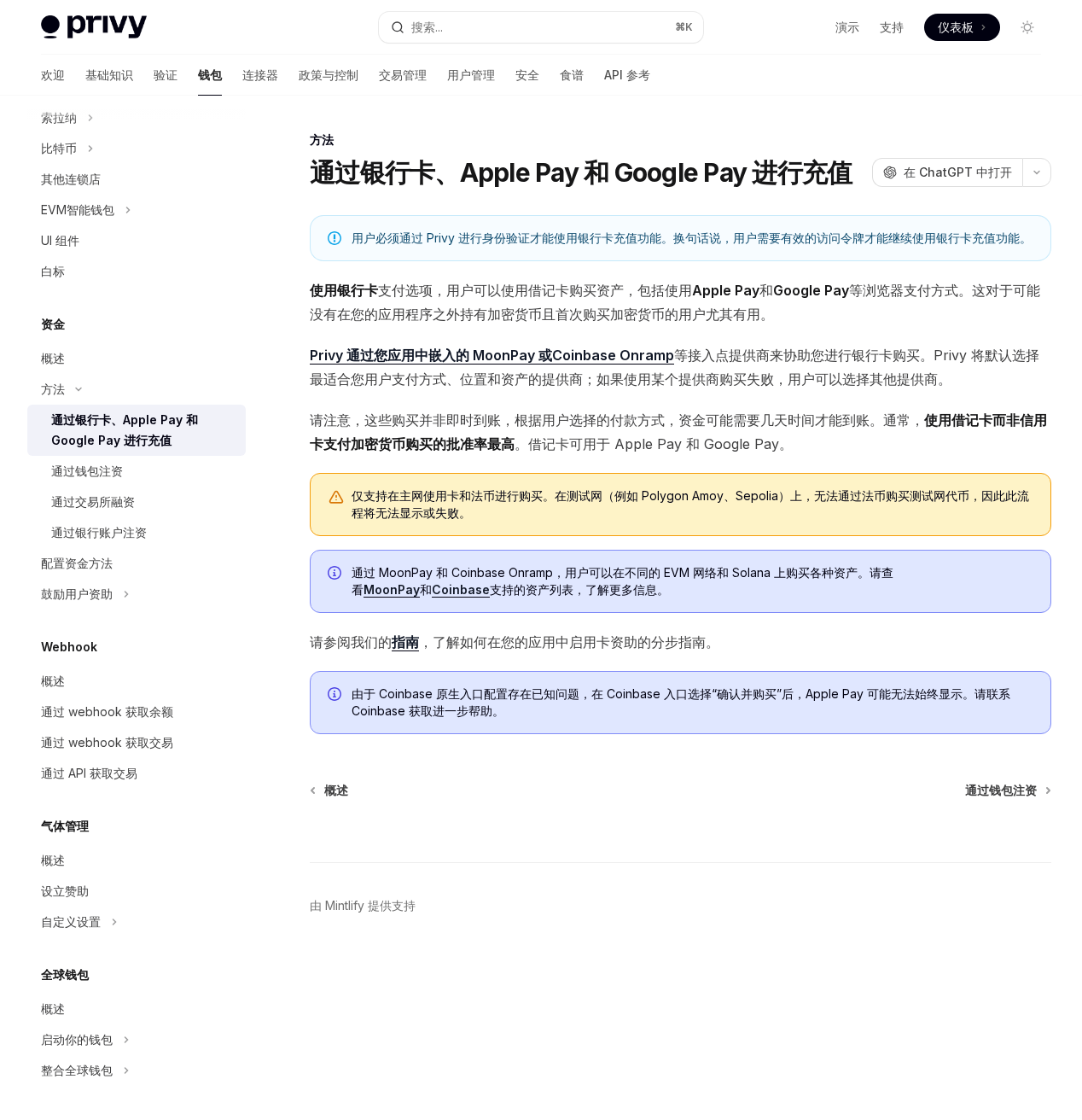
drag, startPoint x: 755, startPoint y: 438, endPoint x: 863, endPoint y: 370, distance: 127.6
click at [846, 380] on div "用户必须通过 Privy 进行身份验证才能使用银行卡充值功能。换句话说，用户需要有效的访问令牌才能继续使用银行卡充值功能。 使用银行卡 支付选项 ，用户可以使…" at bounding box center [681, 474] width 742 height 519
click at [922, 345] on span "Privy 通过您应用中嵌入的 MoonPay 或Coinbase Onramp 等接入点提供商来协助您进行银行卡购买 。Privy 将默认选择最适合您用户支…" at bounding box center [681, 366] width 742 height 47
click at [823, 440] on span "请注意，这些购买并非即时到账，根据用户选择的付款方式，资金可能需要几天时间才能到账。通常， 使用借记卡而非信用卡支付加密货币购买的批准率最高 。借记卡可用于 …" at bounding box center [681, 431] width 742 height 47
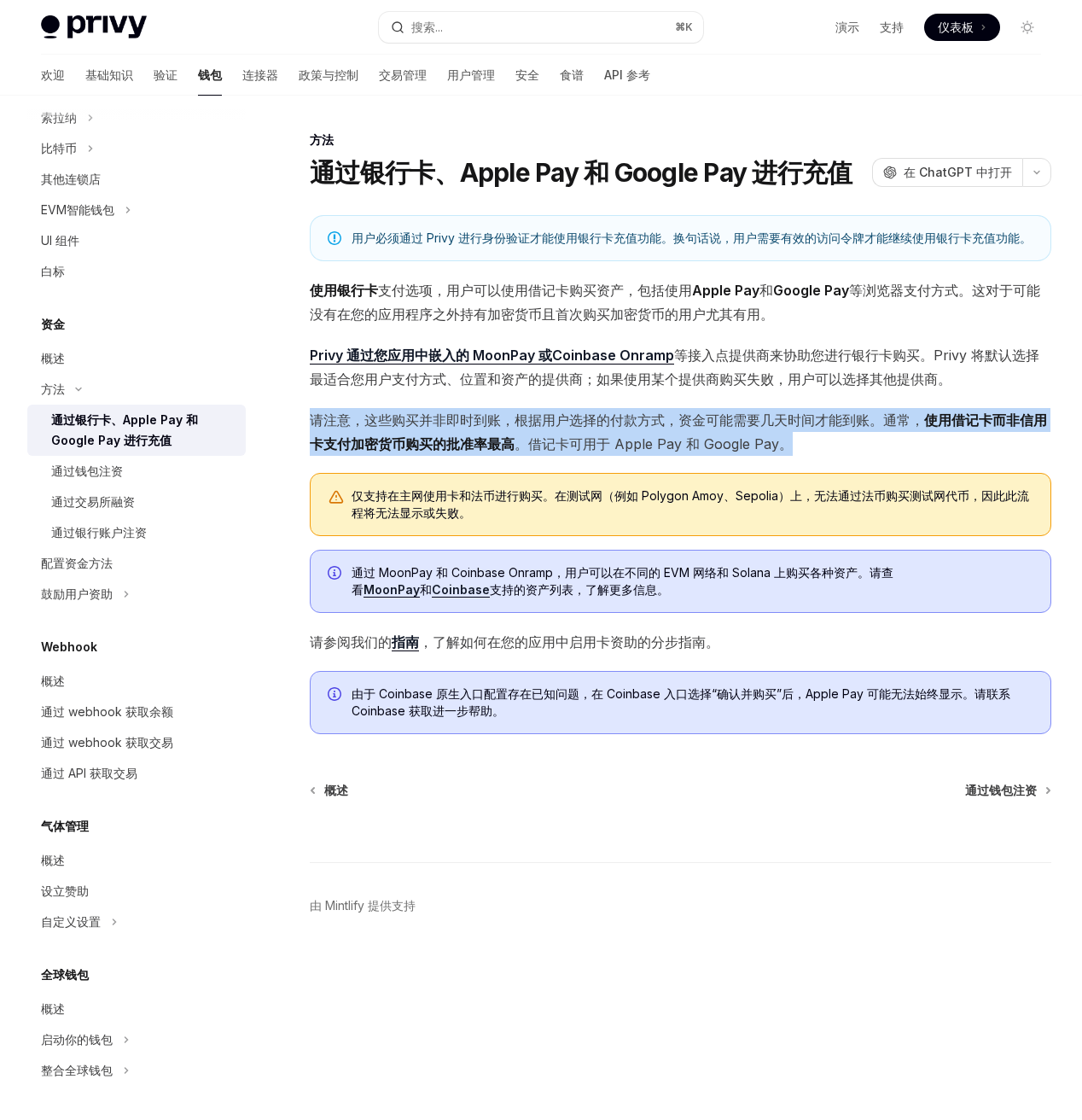
click at [815, 437] on span "请注意，这些购买并非即时到账，根据用户选择的付款方式，资金可能需要几天时间才能到账。通常， 使用借记卡而非信用卡支付加密货币购买的批准率最高 。借记卡可用于 …" at bounding box center [681, 431] width 742 height 47
click at [806, 442] on span "请注意，这些购买并非即时到账，根据用户选择的付款方式，资金可能需要几天时间才能到账。通常， 使用借记卡而非信用卡支付加密货币购买的批准率最高 。借记卡可用于 …" at bounding box center [681, 431] width 742 height 47
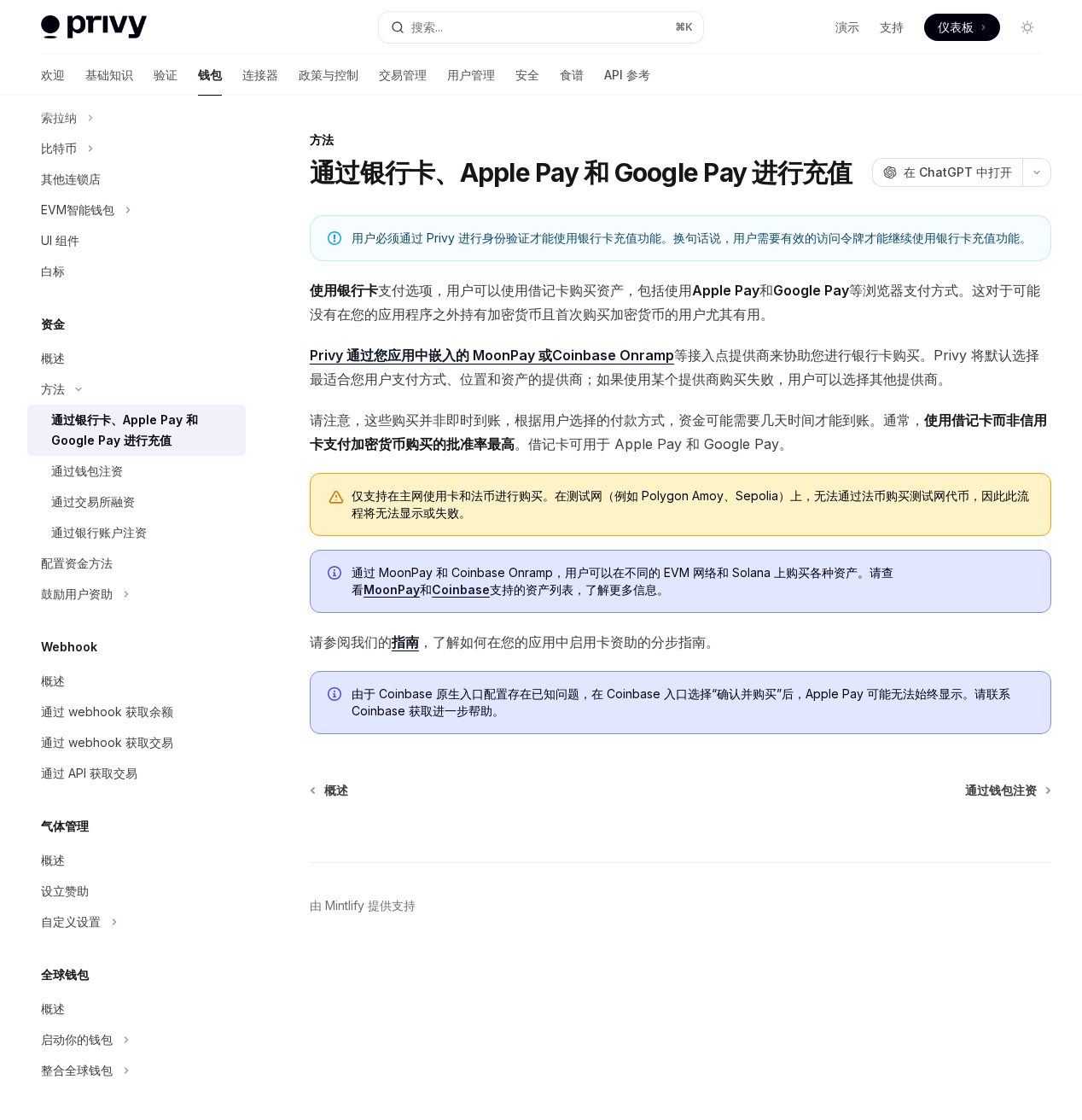
click at [805, 442] on span "请注意，这些购买并非即时到账，根据用户选择的付款方式，资金可能需要几天时间才能到账。通常， 使用借记卡而非信用卡支付加密货币购买的批准率最高 。借记卡可用于 …" at bounding box center [681, 431] width 742 height 47
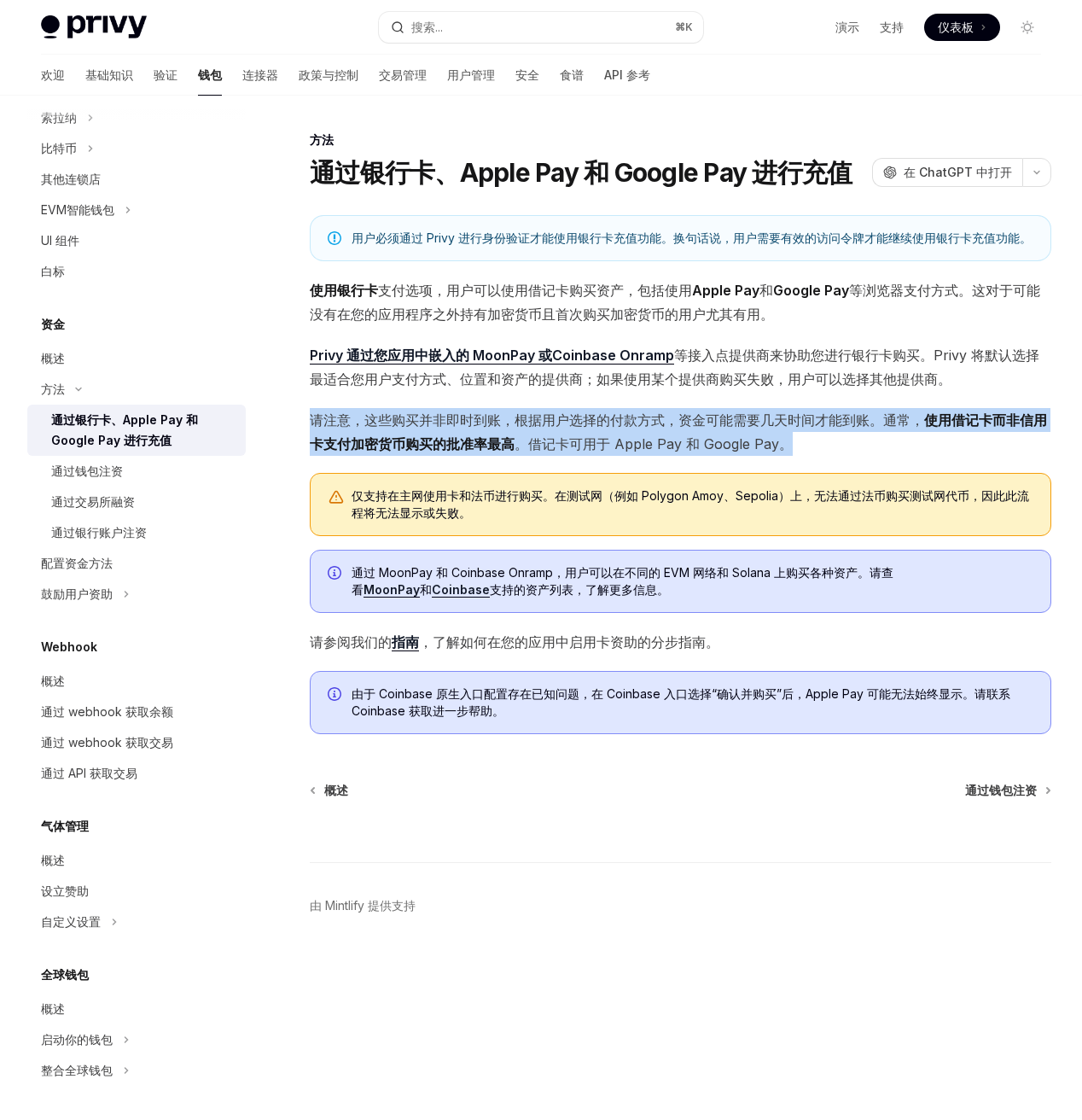
click at [804, 442] on span "请注意，这些购买并非即时到账，根据用户选择的付款方式，资金可能需要几天时间才能到账。通常， 使用借记卡而非信用卡支付加密货币购买的批准率最高 。借记卡可用于 …" at bounding box center [681, 431] width 742 height 47
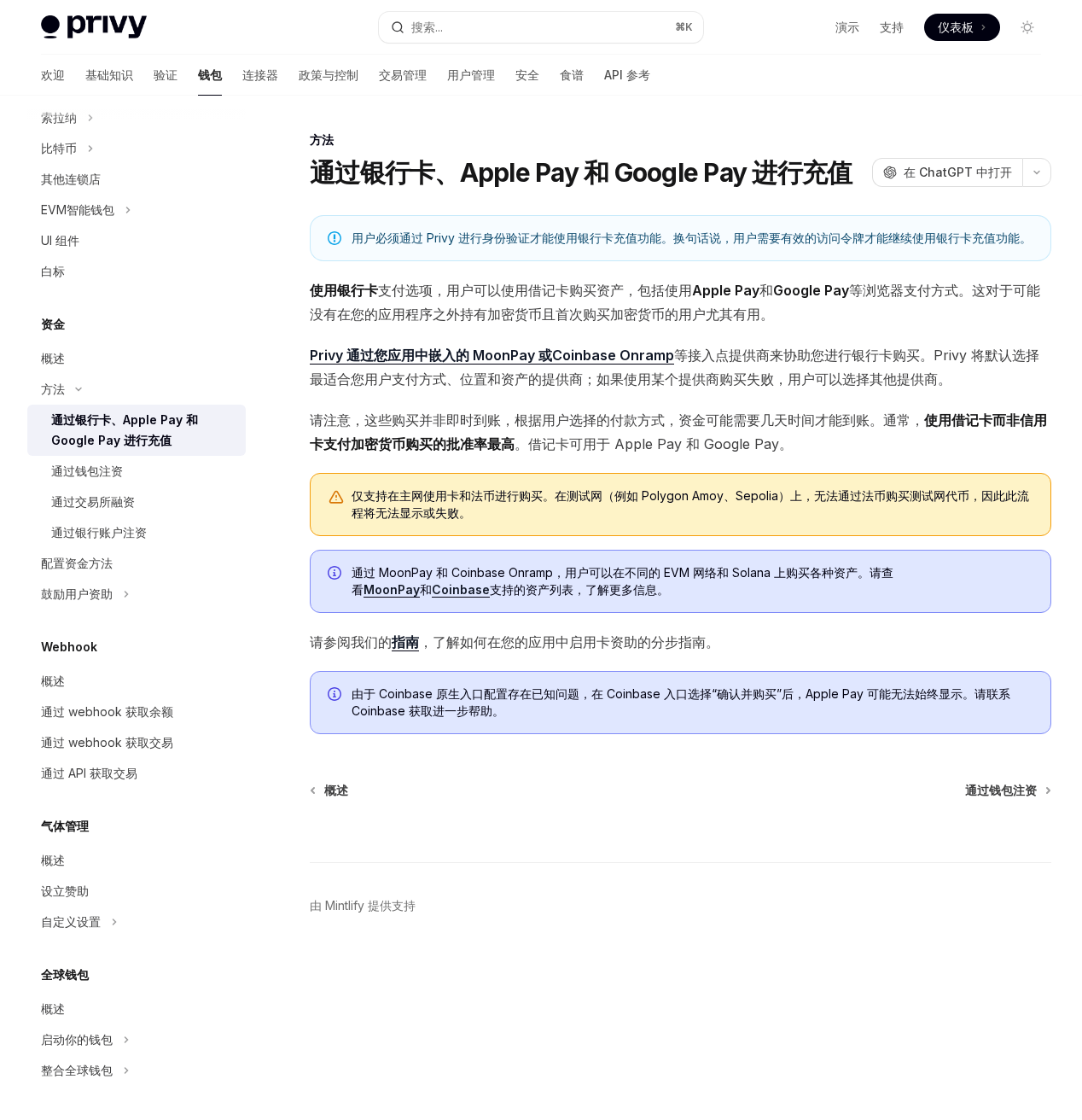
click at [623, 407] on div "用户必须通过 Privy 进行身份验证才能使用银行卡充值功能。换句话说，用户需要有效的访问令牌才能继续使用银行卡充值功能。 使用银行卡 支付选项 ，用户可以使…" at bounding box center [681, 474] width 742 height 519
click at [623, 406] on div "用户必须通过 Privy 进行身份验证才能使用银行卡充值功能。换句话说，用户需要有效的访问令牌才能继续使用银行卡充值功能。 使用银行卡 支付选项 ，用户可以使…" at bounding box center [681, 474] width 742 height 519
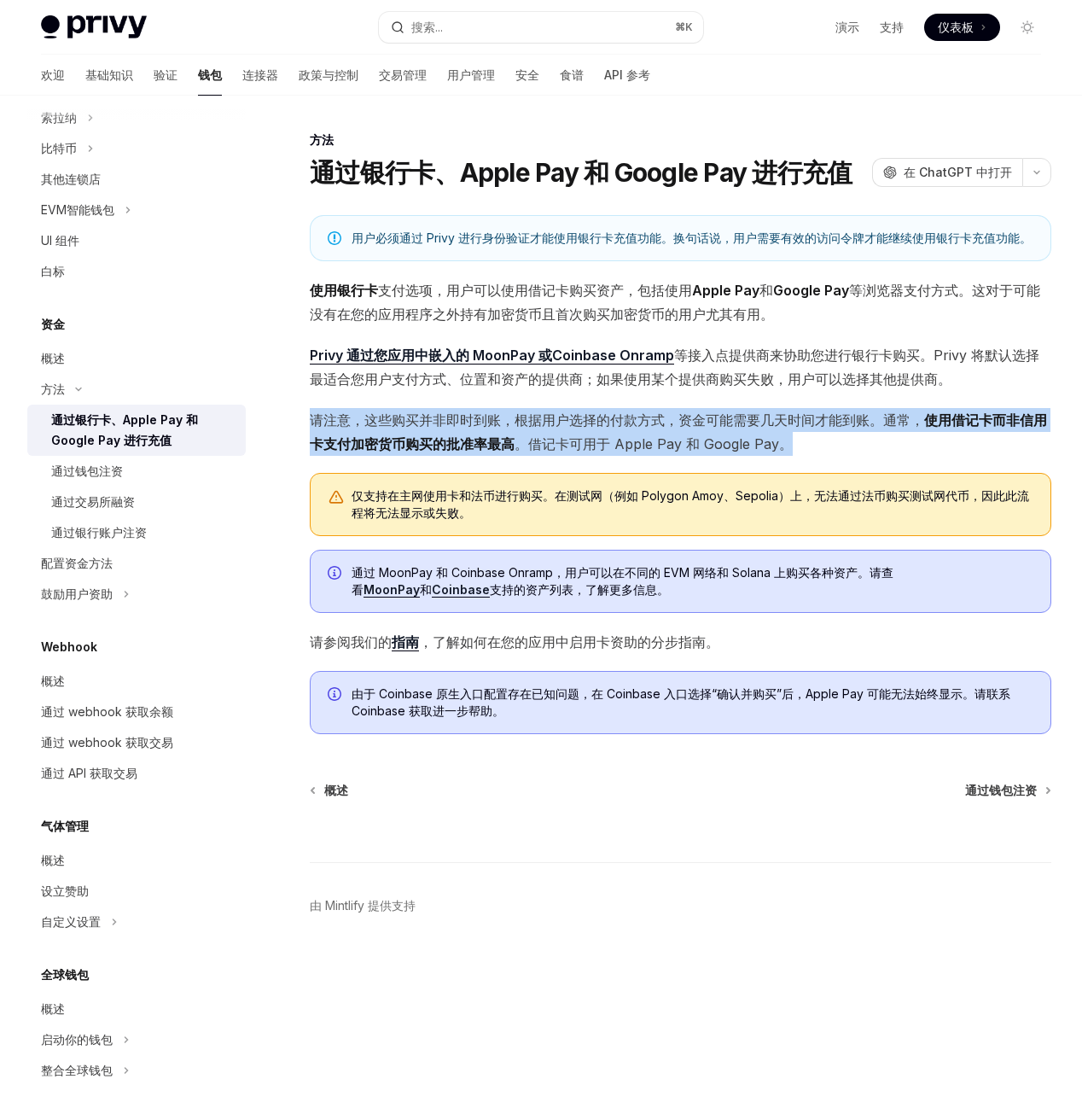
click at [623, 406] on div "用户必须通过 Privy 进行身份验证才能使用银行卡充值功能。换句话说，用户需要有效的访问令牌才能继续使用银行卡充值功能。 使用银行卡 支付选项 ，用户可以使…" at bounding box center [681, 474] width 742 height 519
drag, startPoint x: 650, startPoint y: 418, endPoint x: 539, endPoint y: 431, distance: 111.8
click at [539, 431] on span "请注意，这些购买并非即时到账，根据用户选择的付款方式，资金可能需要几天时间才能到账。通常， 使用借记卡而非信用卡支付加密货币购买的批准率最高 。借记卡可用于 …" at bounding box center [681, 431] width 742 height 47
drag, startPoint x: 539, startPoint y: 431, endPoint x: 523, endPoint y: 452, distance: 26.4
click at [539, 431] on span "请注意，这些购买并非即时到账，根据用户选择的付款方式，资金可能需要几天时间才能到账。通常， 使用借记卡而非信用卡支付加密货币购买的批准率最高 。借记卡可用于 …" at bounding box center [681, 431] width 742 height 47
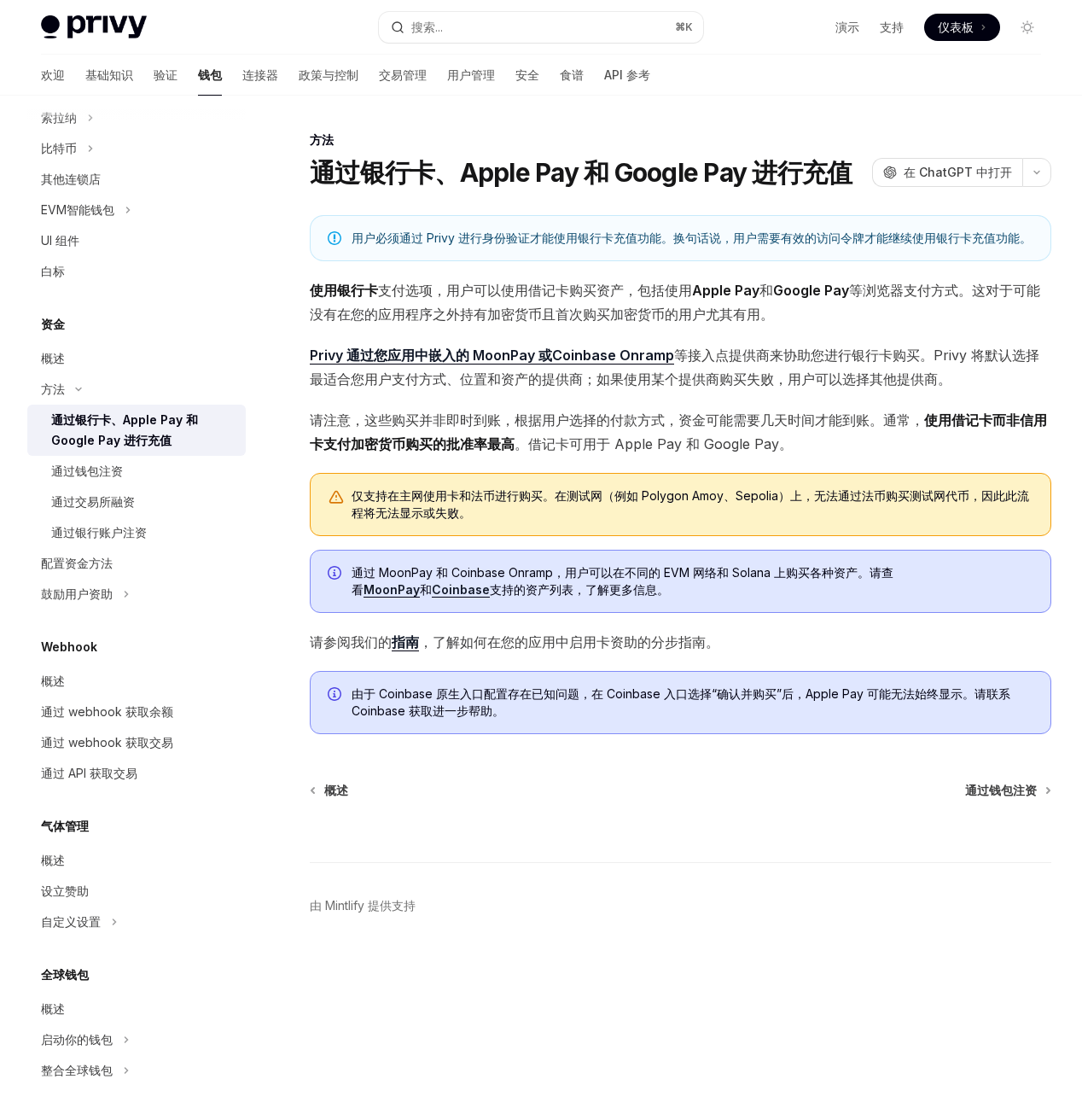
click at [547, 437] on font "。借记卡可用于 Apple Pay 和 Google Pay。" at bounding box center [653, 444] width 278 height 17
click at [676, 432] on span "请注意，这些购买并非即时到账，根据用户选择的付款方式，资金可能需要几天时间才能到账。通常， 使用借记卡而非信用卡支付加密货币购买的批准率最高 。借记卡可用于 …" at bounding box center [681, 431] width 742 height 47
click at [674, 435] on span "请注意，这些购买并非即时到账，根据用户选择的付款方式，资金可能需要几天时间才能到账。通常， 使用借记卡而非信用卡支付加密货币购买的批准率最高 。借记卡可用于 …" at bounding box center [681, 431] width 742 height 47
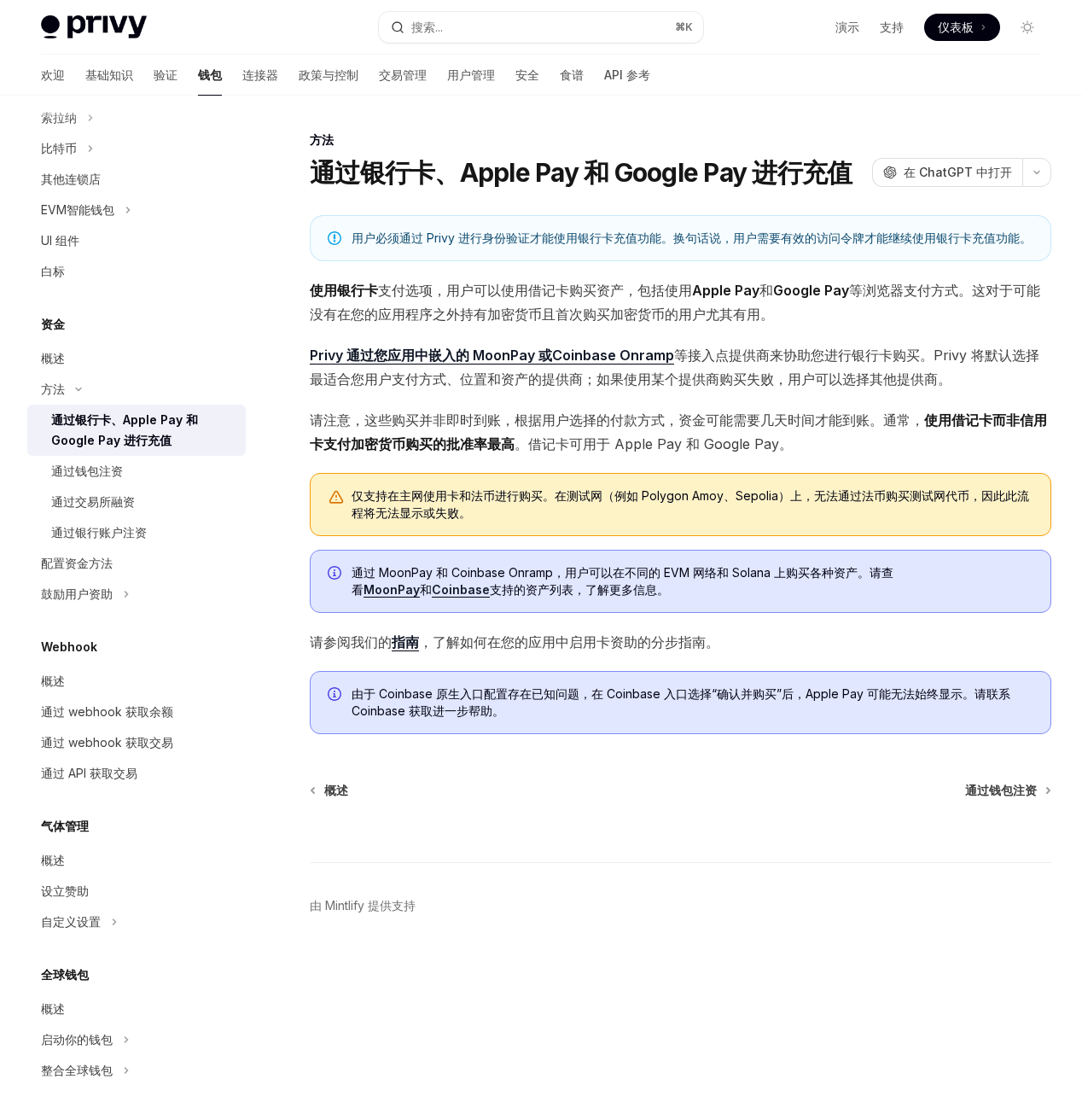
click at [493, 163] on font "通过银行卡、Apple Pay 和 Google Pay 进行充值" at bounding box center [580, 172] width 542 height 30
click at [196, 471] on div "通过钱包注资" at bounding box center [143, 470] width 185 height 21
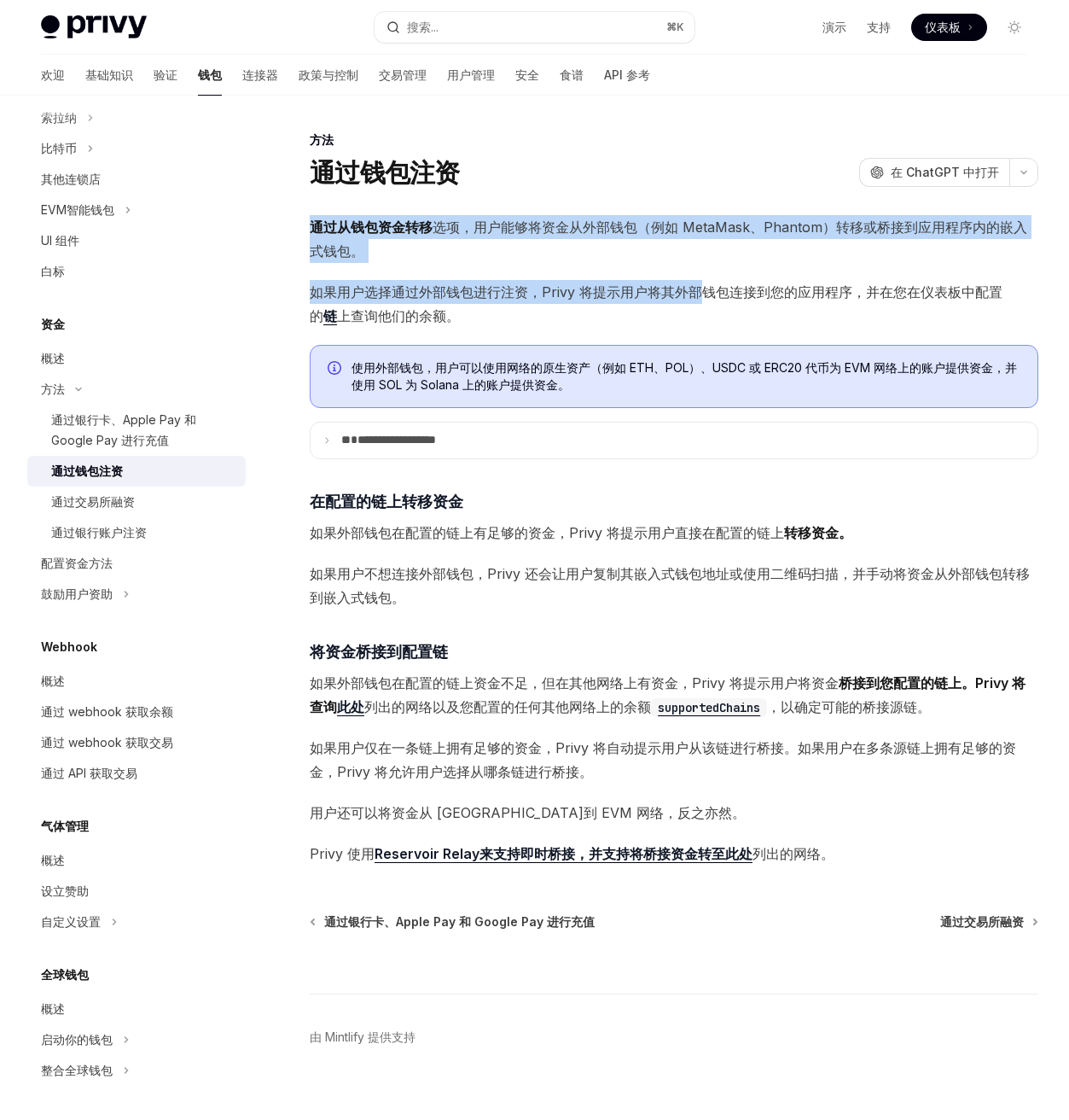
drag, startPoint x: 691, startPoint y: 203, endPoint x: 698, endPoint y: 296, distance: 93.3
click at [698, 296] on div "**********" at bounding box center [514, 635] width 1056 height 1012
click at [698, 296] on font "如果用户选择通过外部钱包进行注资，Privy 将提示用户将其外部钱包连接到您的应用程序，并在您在仪表板中配置的" at bounding box center [656, 304] width 693 height 41
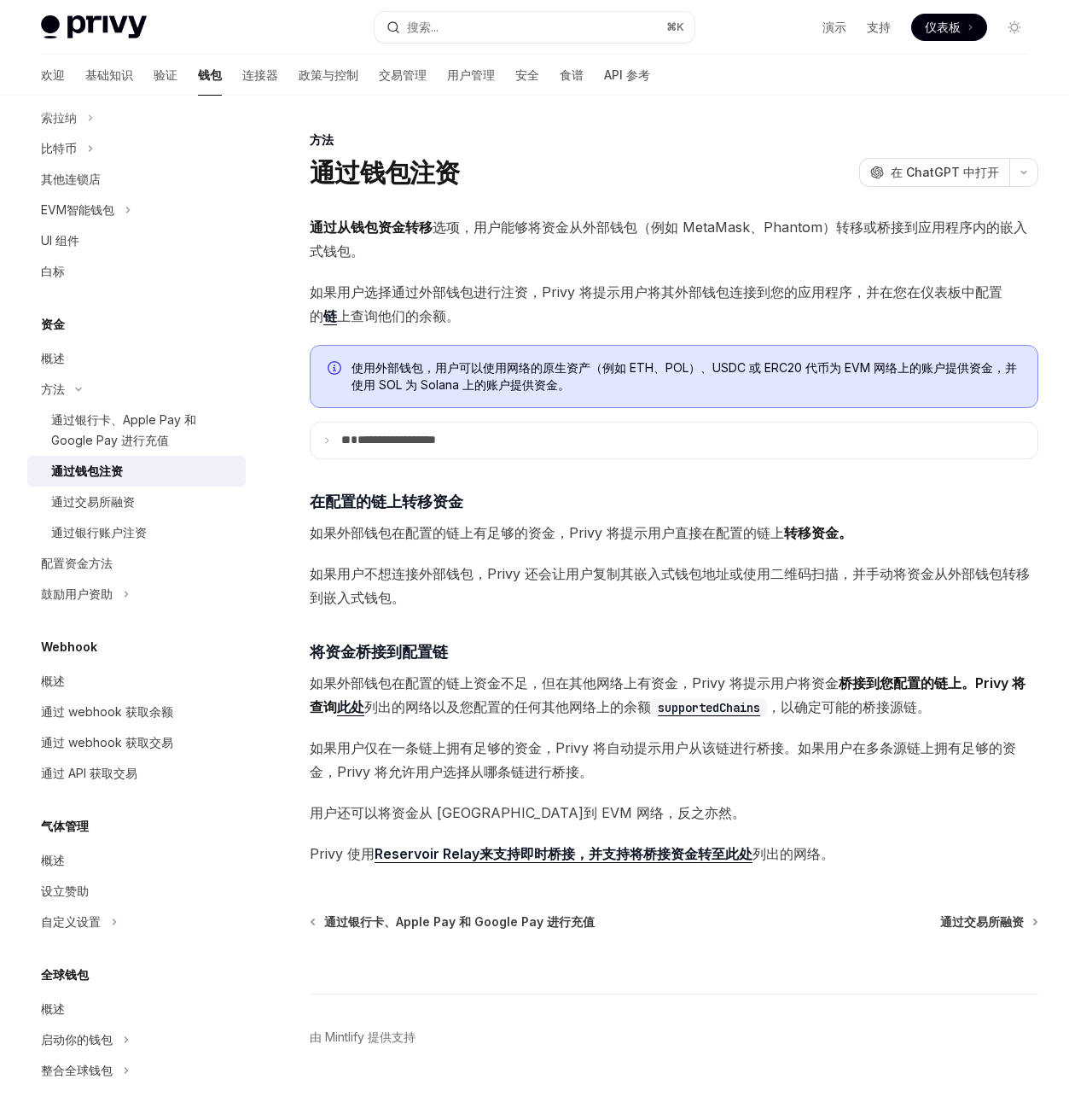
scroll to position [21, 0]
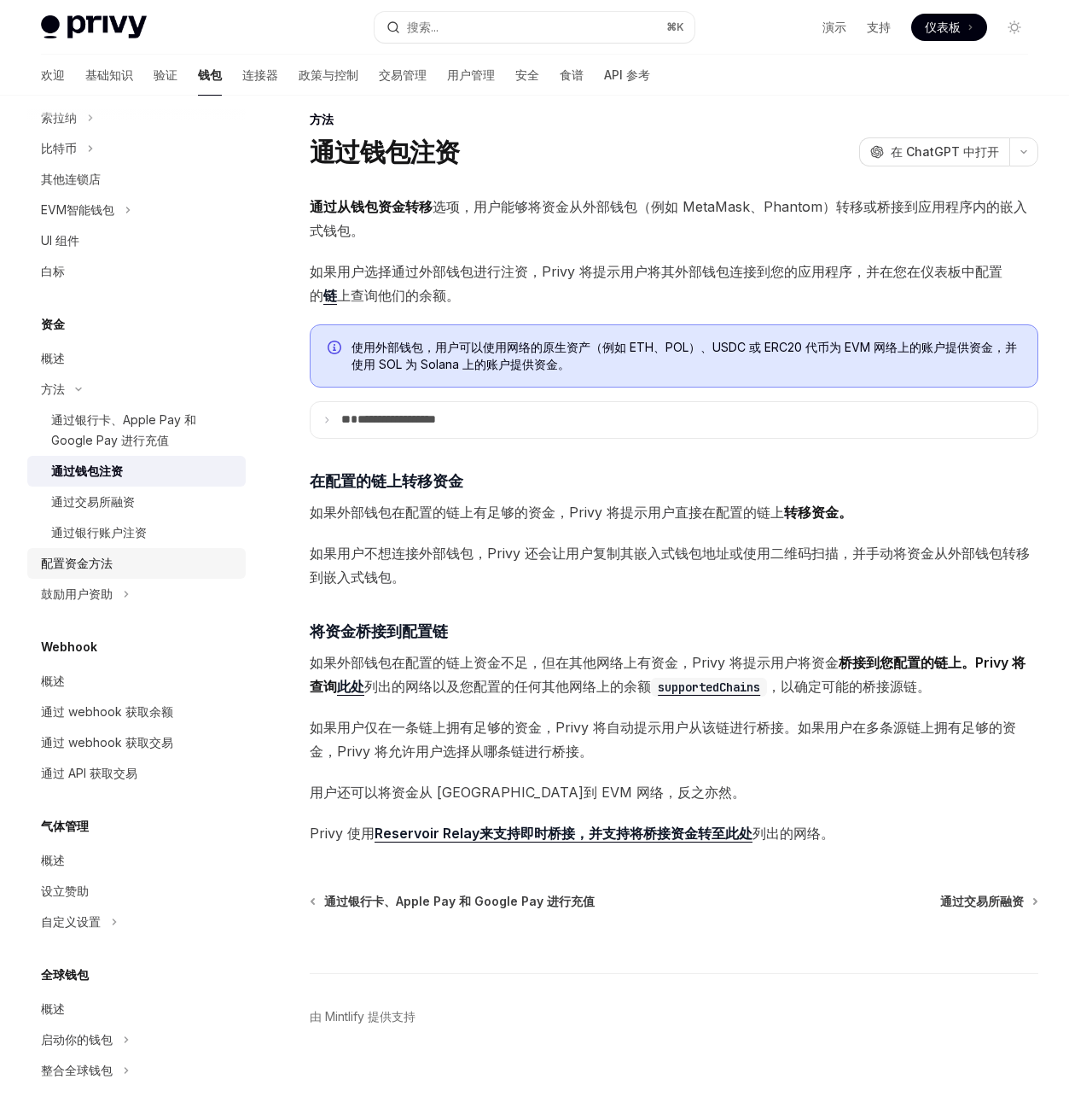
click at [175, 556] on div "配置资金方法" at bounding box center [138, 563] width 194 height 21
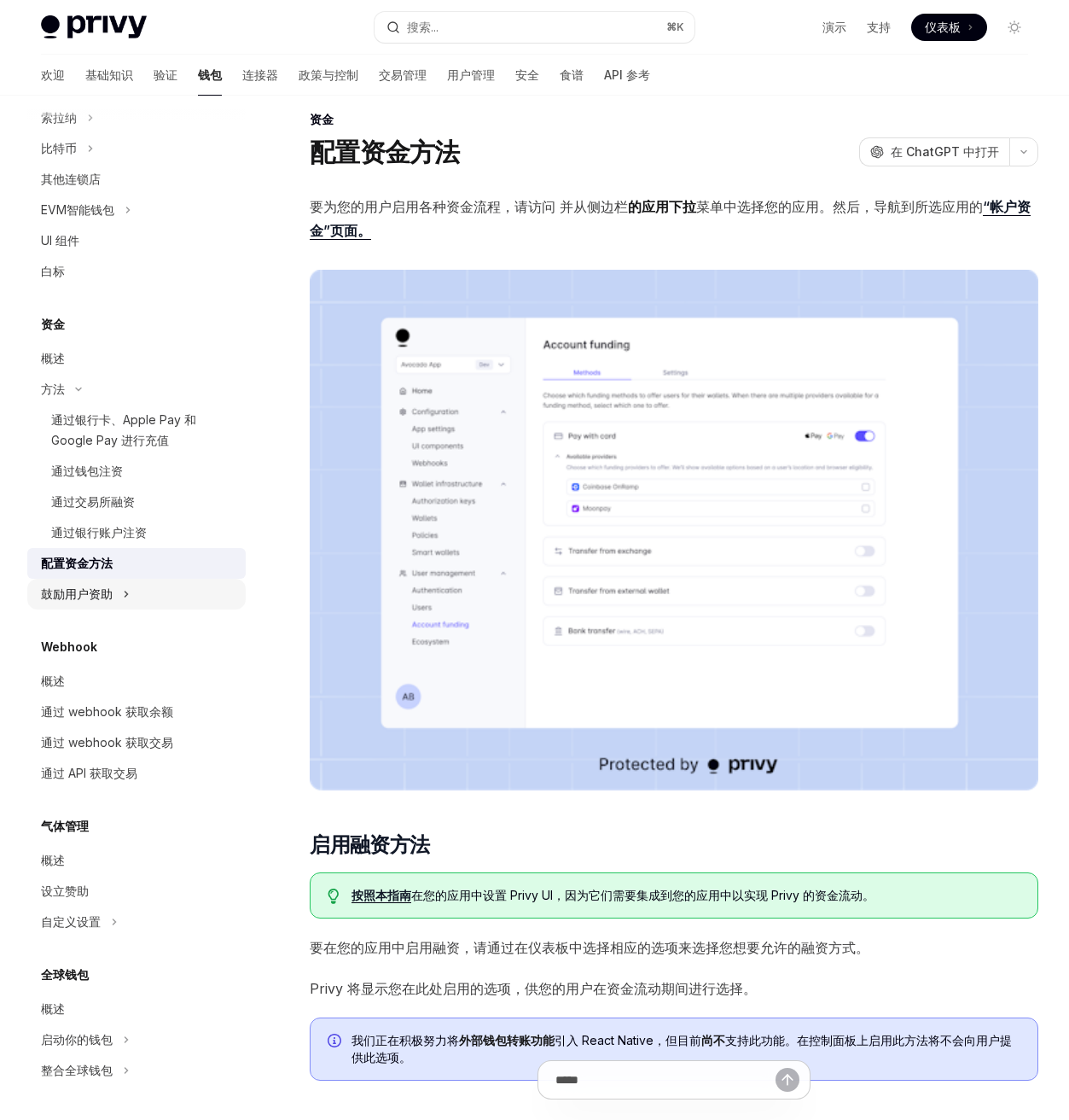
click at [158, 593] on button "鼓励用户资助" at bounding box center [136, 594] width 219 height 30
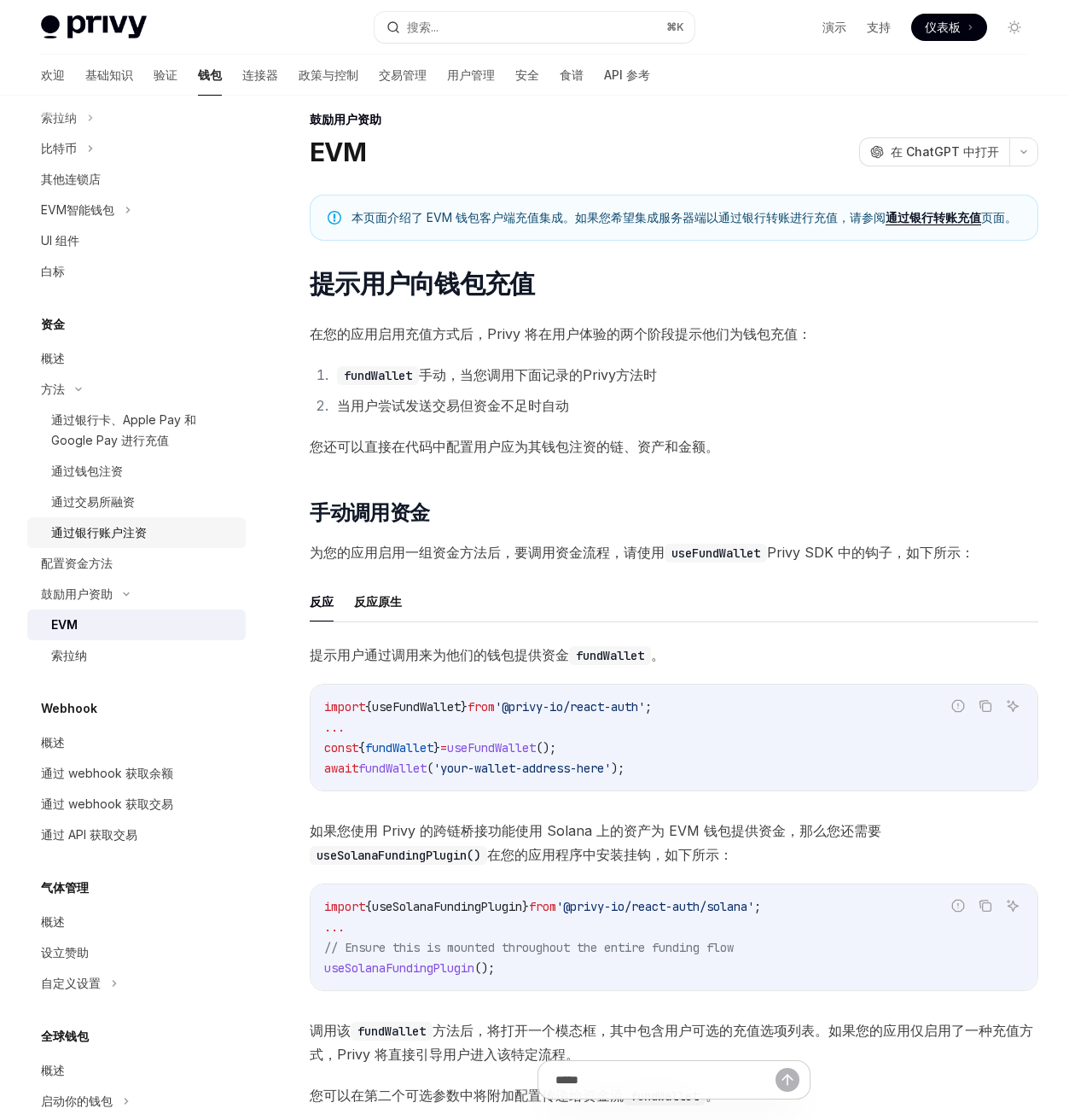
click at [188, 547] on link "通过银行账户注资" at bounding box center [136, 532] width 219 height 30
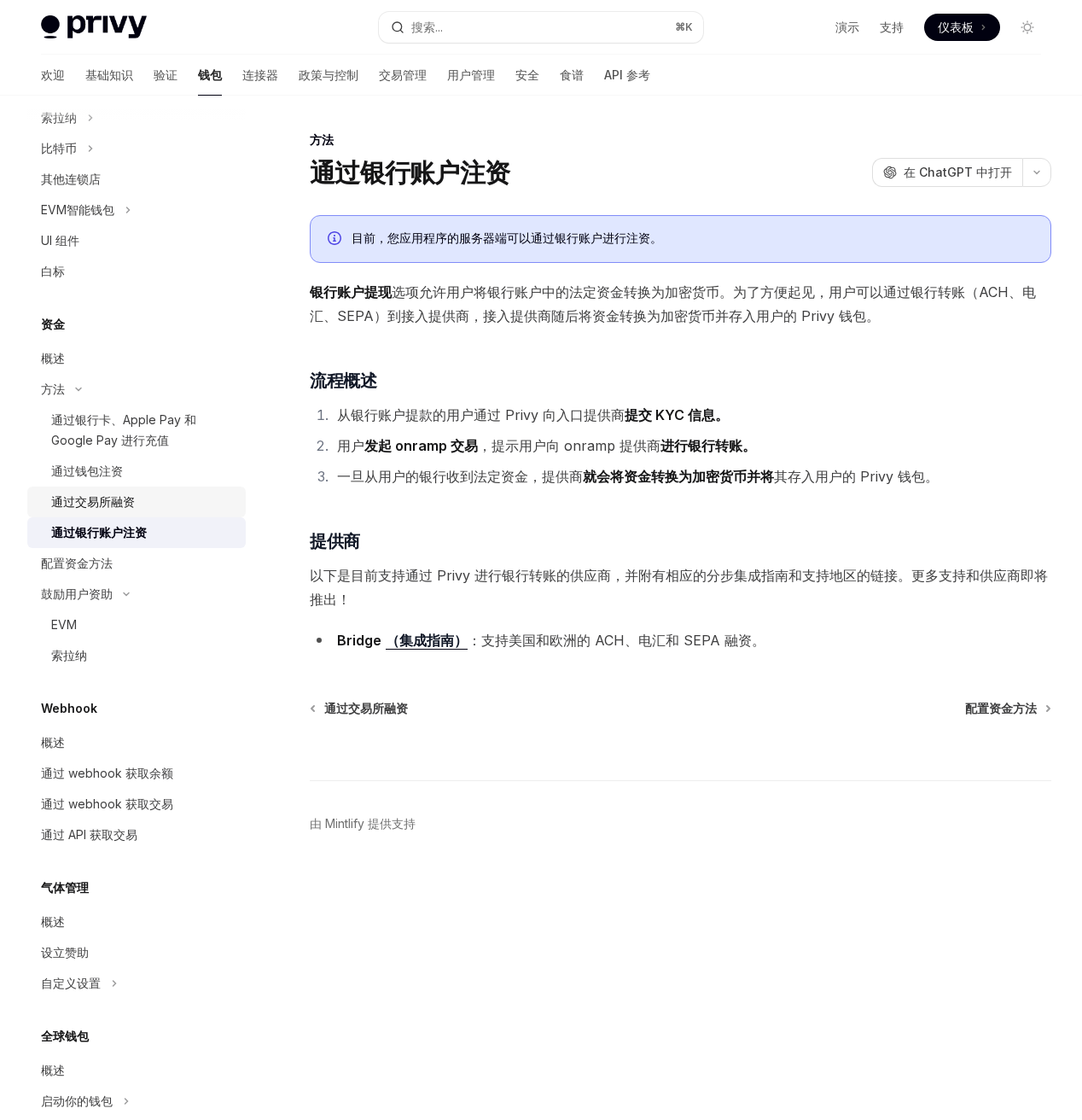
click at [206, 512] on div "通过交易所融资" at bounding box center [143, 502] width 185 height 21
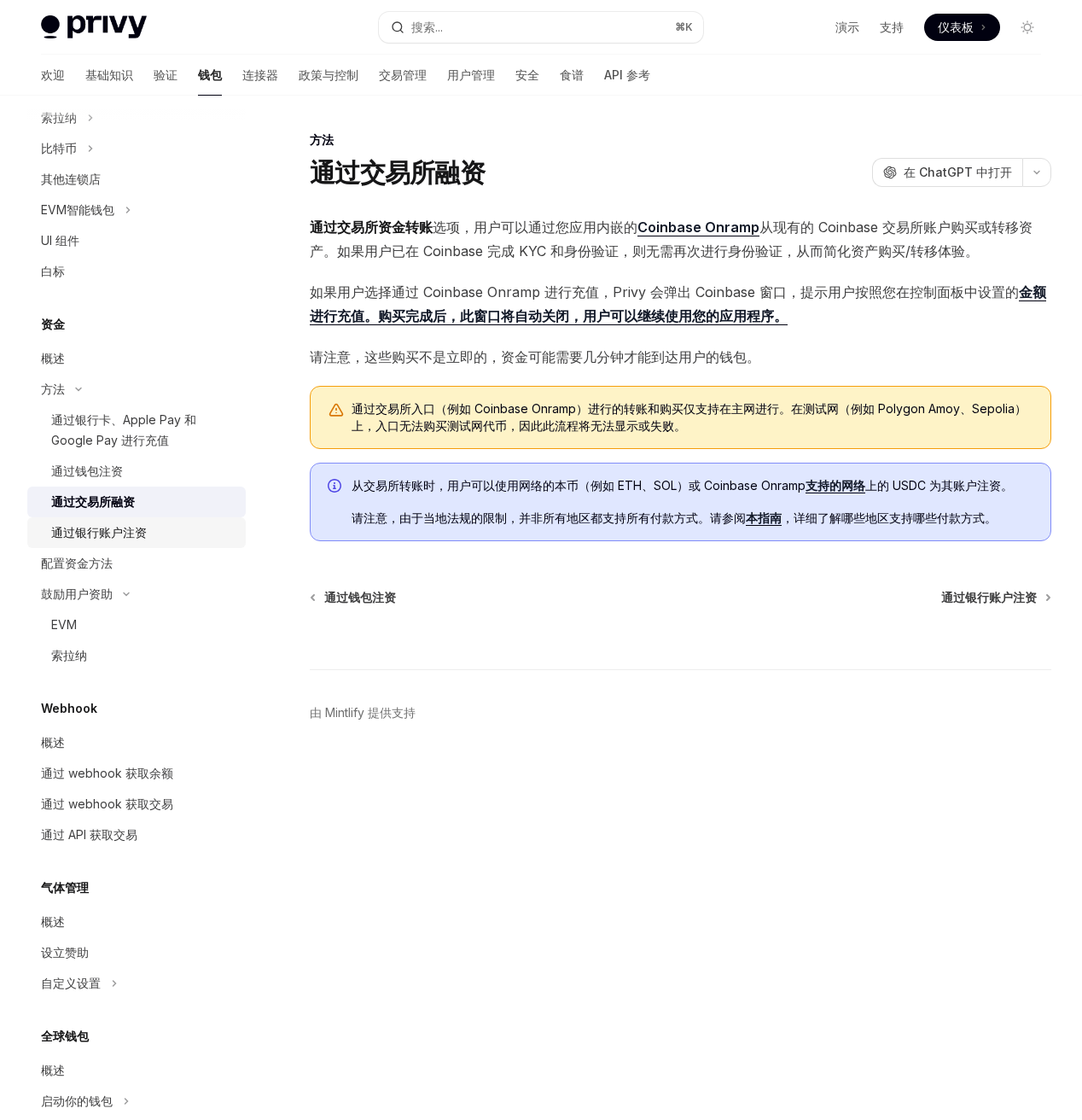
click at [199, 526] on div "通过银行账户注资" at bounding box center [143, 532] width 185 height 21
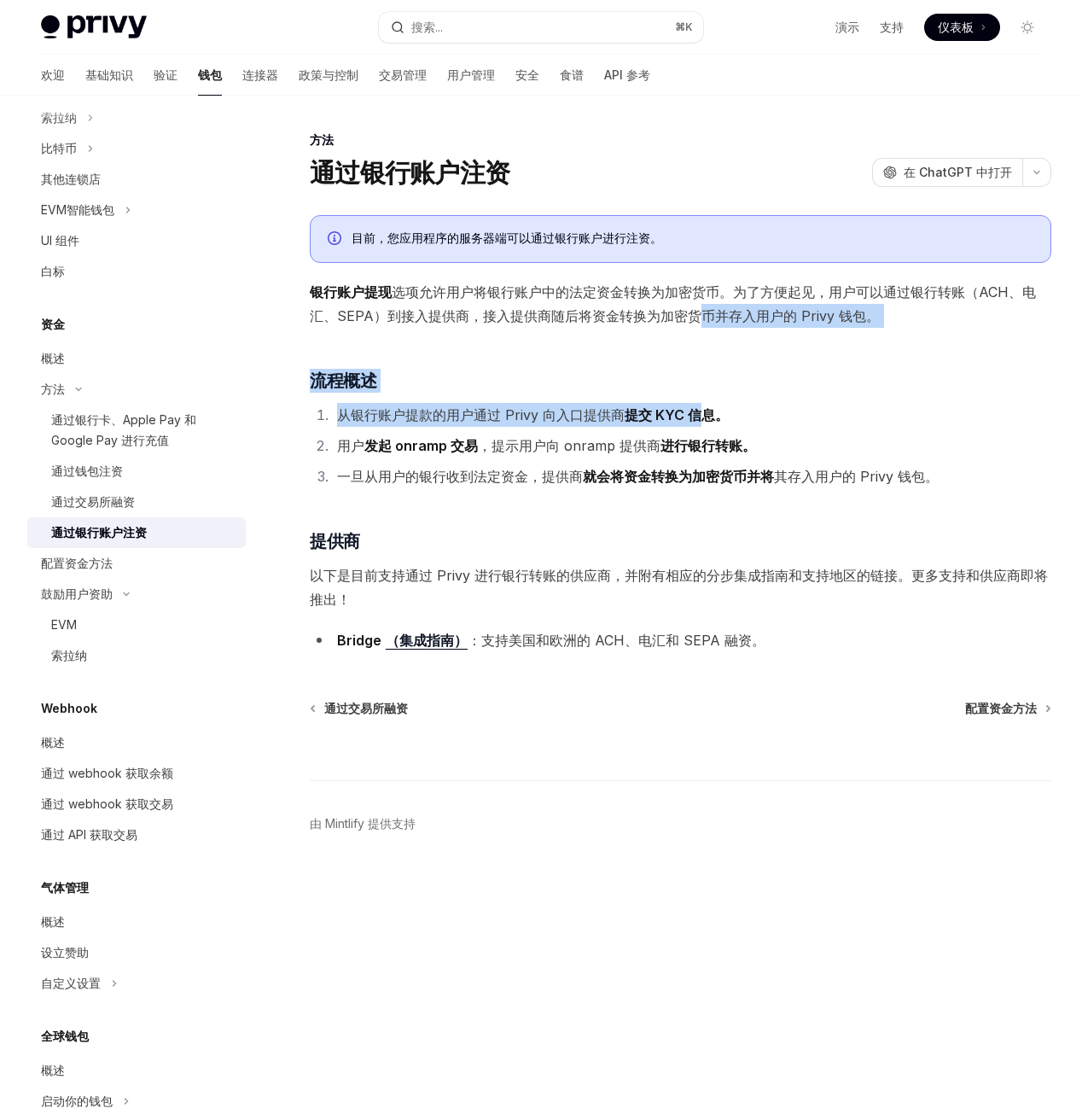
drag, startPoint x: 700, startPoint y: 310, endPoint x: 700, endPoint y: 444, distance: 134.0
click at [700, 444] on div "目前，您应用程序的服务器端可以通过银行账户进行注资。 银行账户提现 选项 允许用户将银行账户中的法定资金转换为加密货币。为了方便起见，用户可以通过银行转账（A…" at bounding box center [681, 434] width 742 height 437
click at [700, 444] on font "进行银行转账。" at bounding box center [708, 445] width 96 height 17
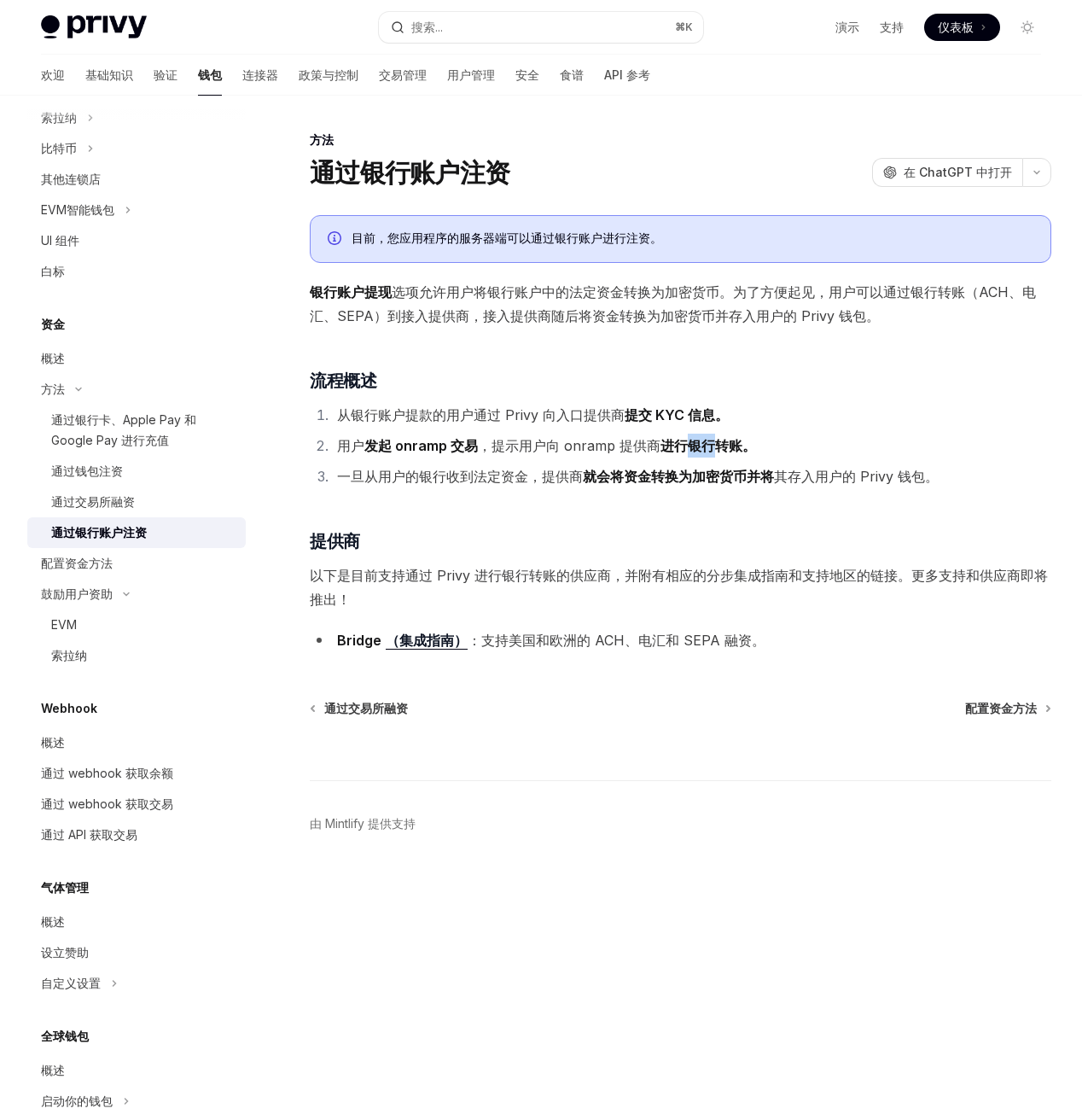
click at [700, 444] on font "进行银行转账。" at bounding box center [708, 445] width 96 height 17
click at [688, 473] on font "就会将资金转换为加密货币并将" at bounding box center [678, 476] width 191 height 17
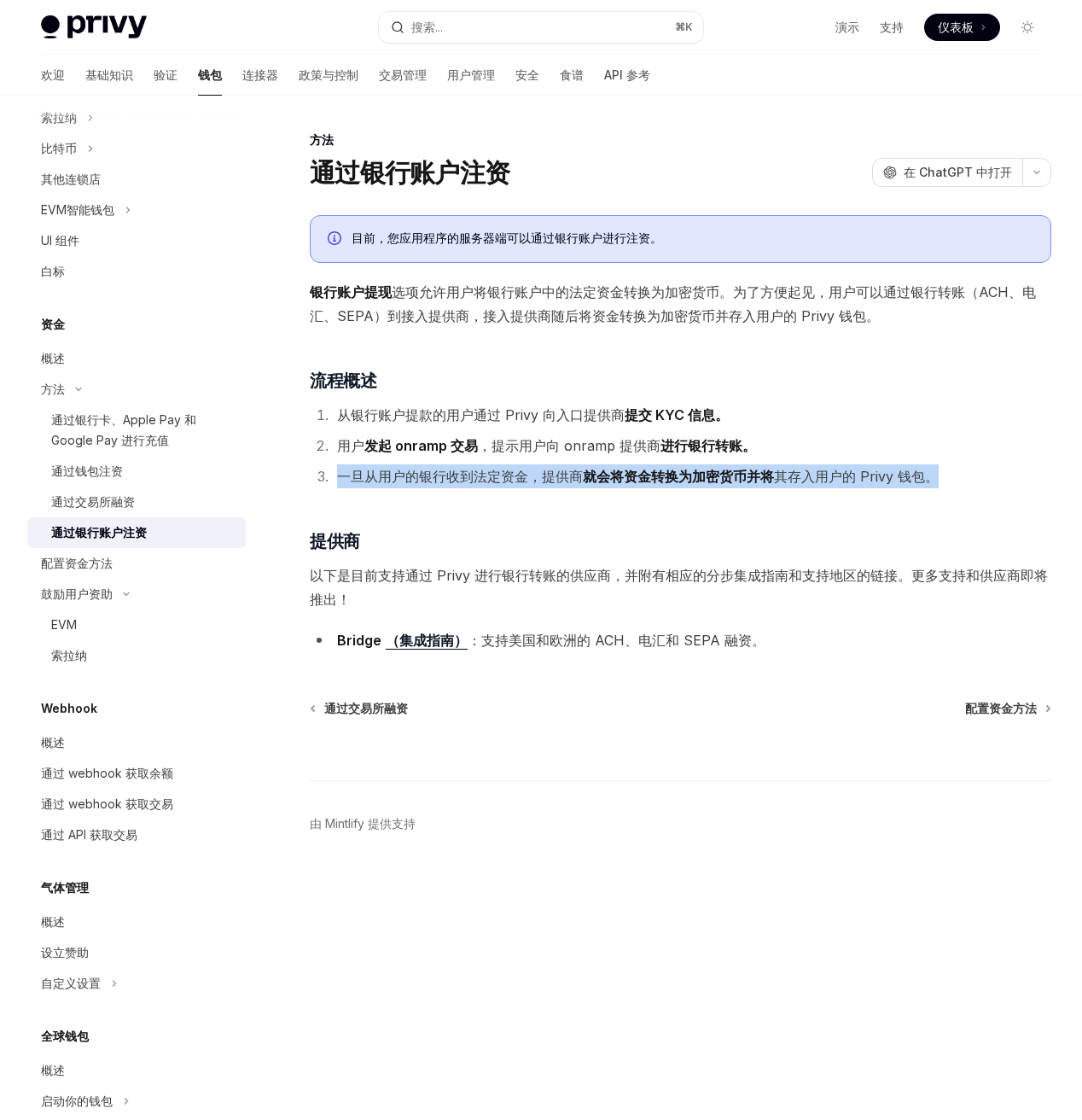
click at [688, 473] on font "就会将资金转换为加密货币并将" at bounding box center [678, 476] width 191 height 17
click at [431, 643] on font "（集​​成指南）" at bounding box center [425, 640] width 82 height 17
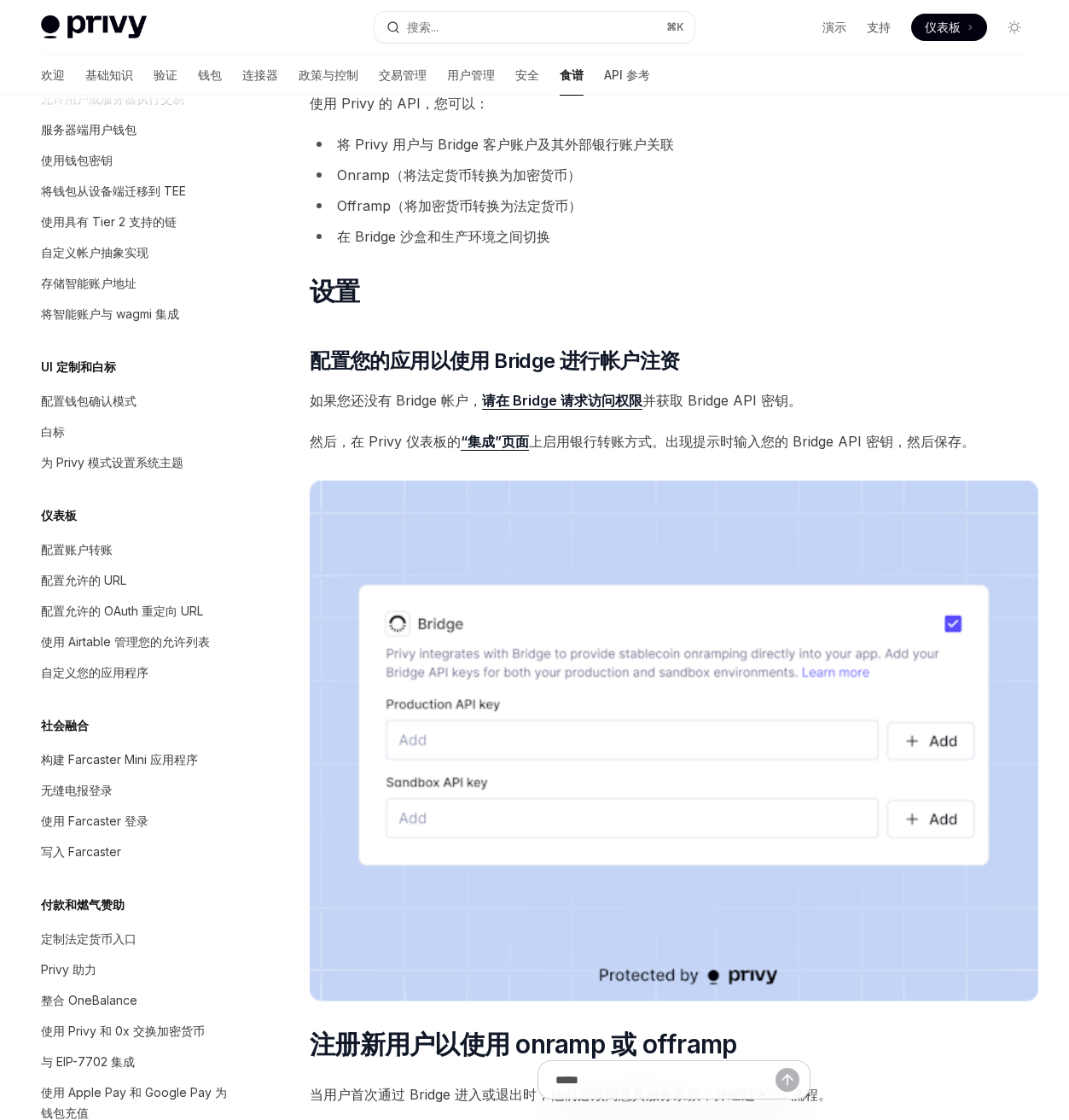
scroll to position [189, 0]
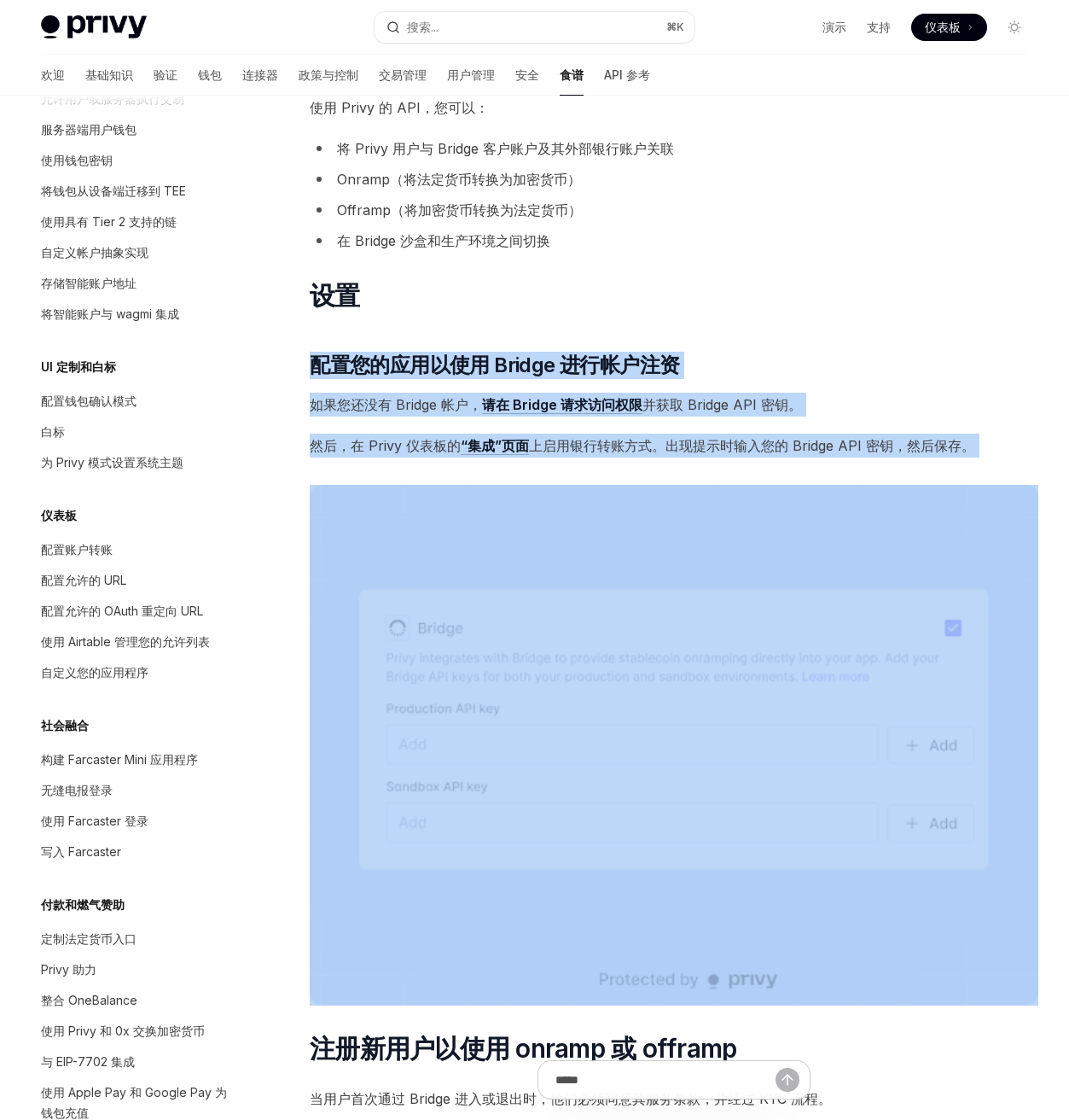
drag, startPoint x: 824, startPoint y: 465, endPoint x: 809, endPoint y: 259, distance: 206.5
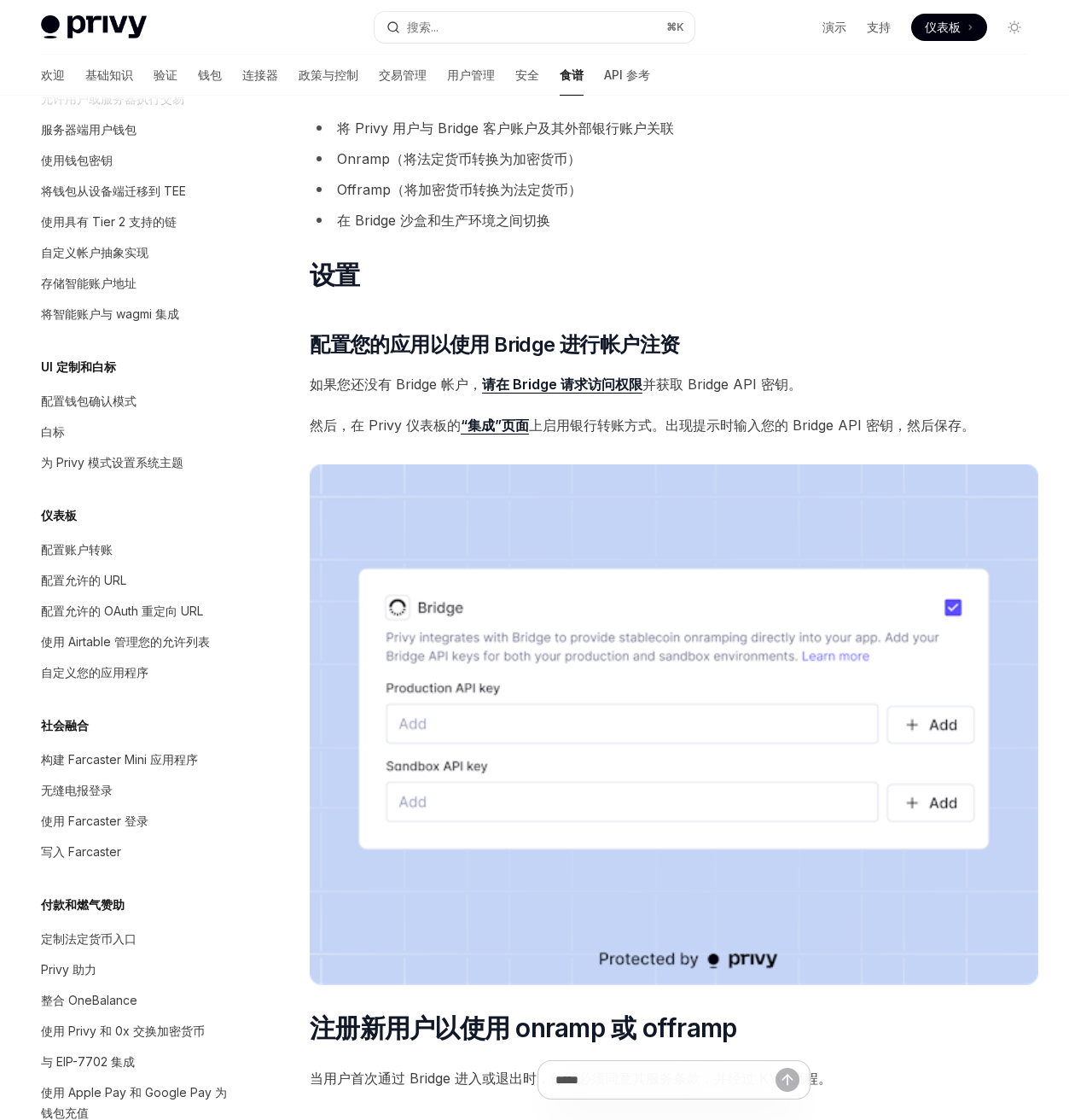
scroll to position [217, 0]
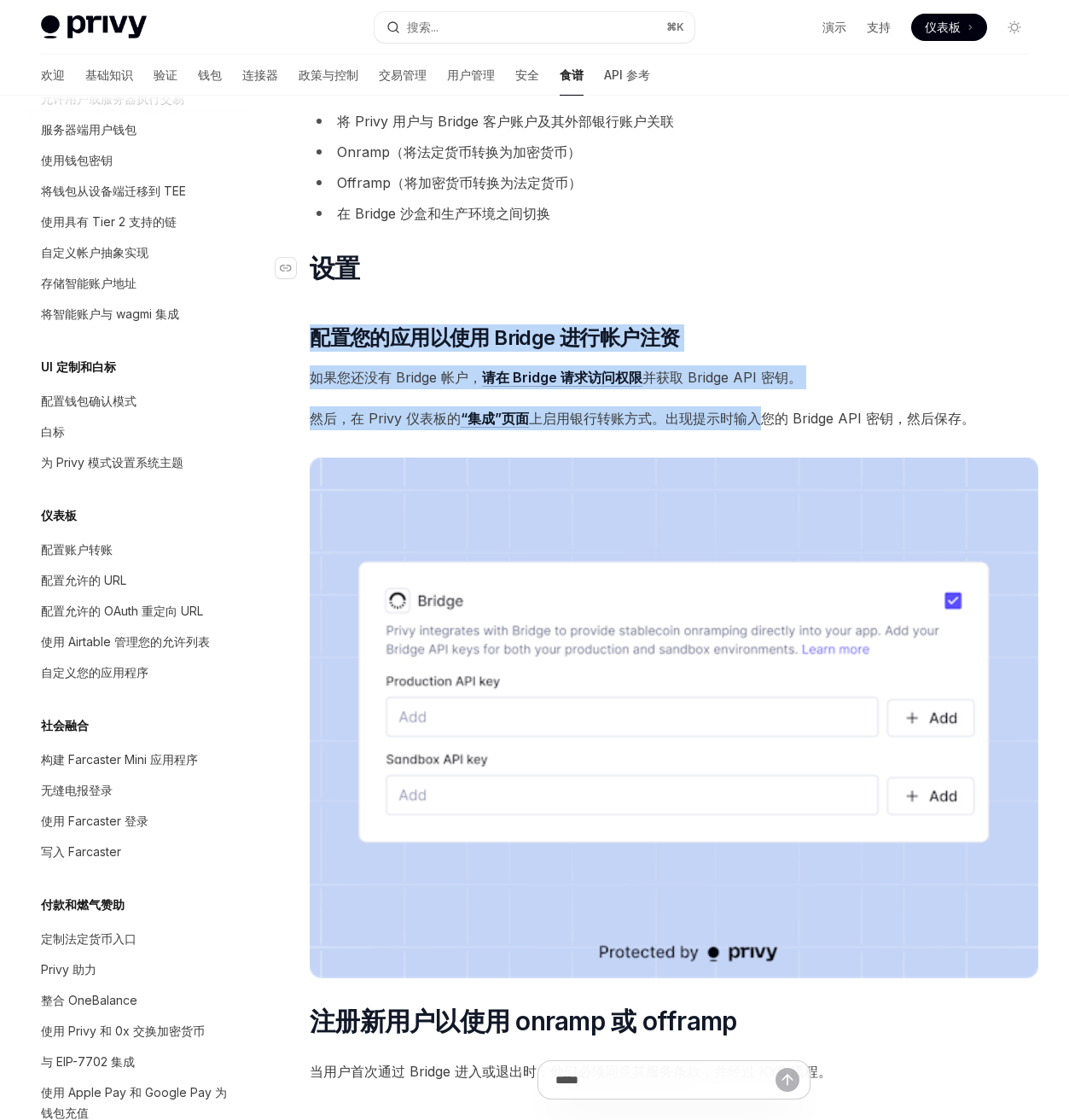
drag, startPoint x: 765, startPoint y: 409, endPoint x: 737, endPoint y: 272, distance: 139.8
click at [737, 267] on h1 "​ 设置" at bounding box center [674, 268] width 728 height 30
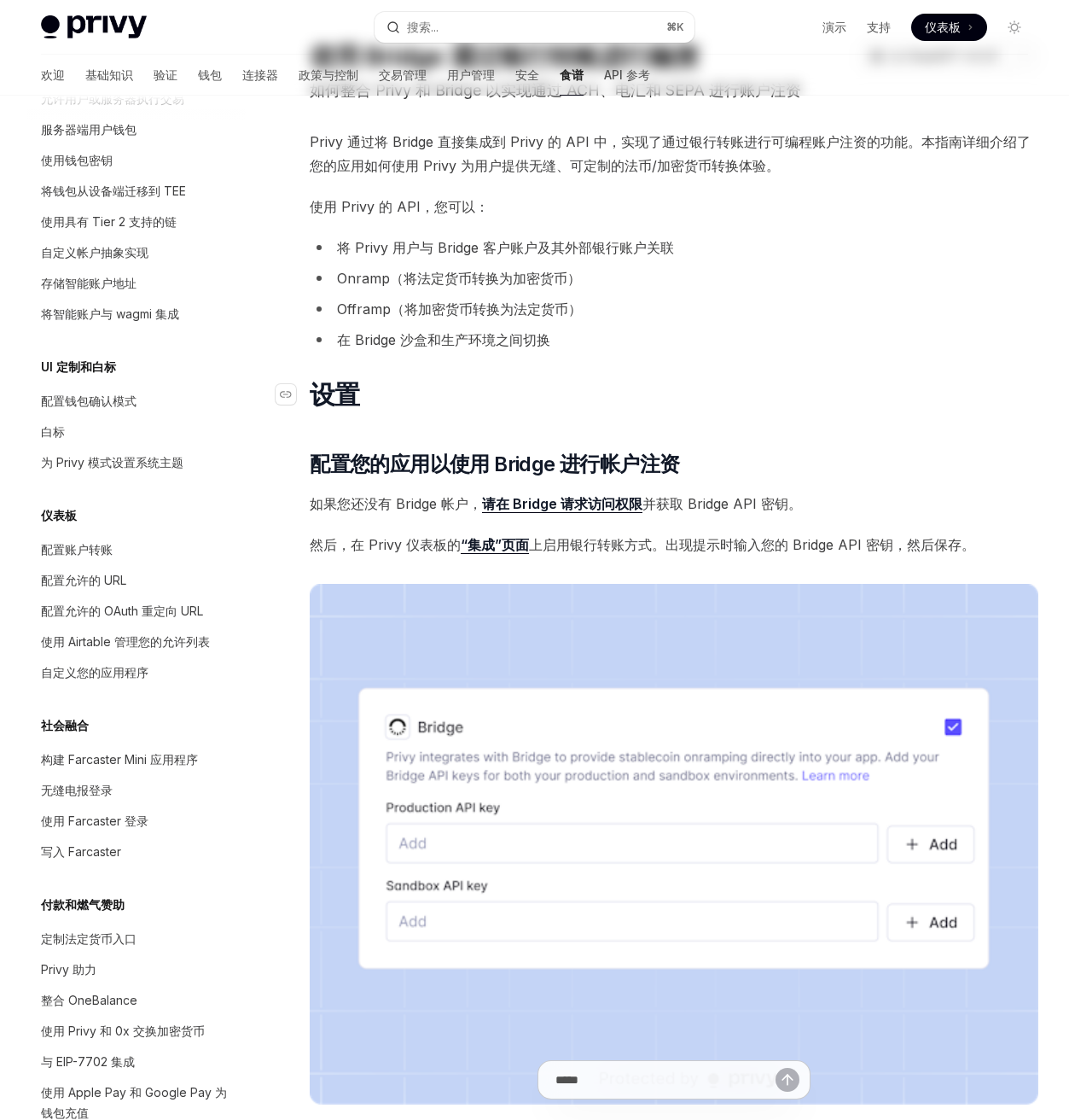
scroll to position [0, 0]
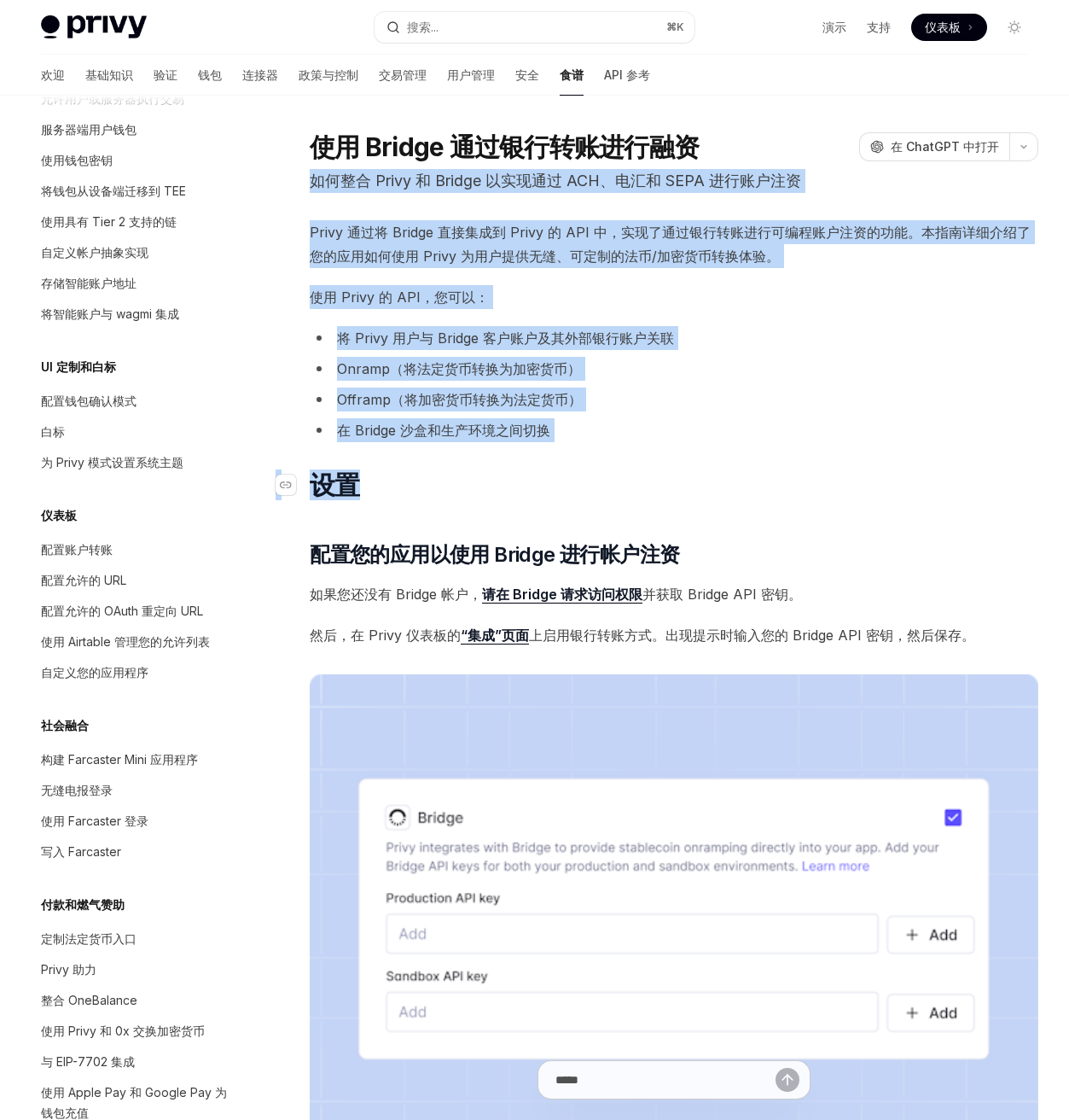
drag, startPoint x: 709, startPoint y: 168, endPoint x: 709, endPoint y: 493, distance: 325.0
click at [709, 493] on h1 "​ 设置" at bounding box center [674, 485] width 728 height 30
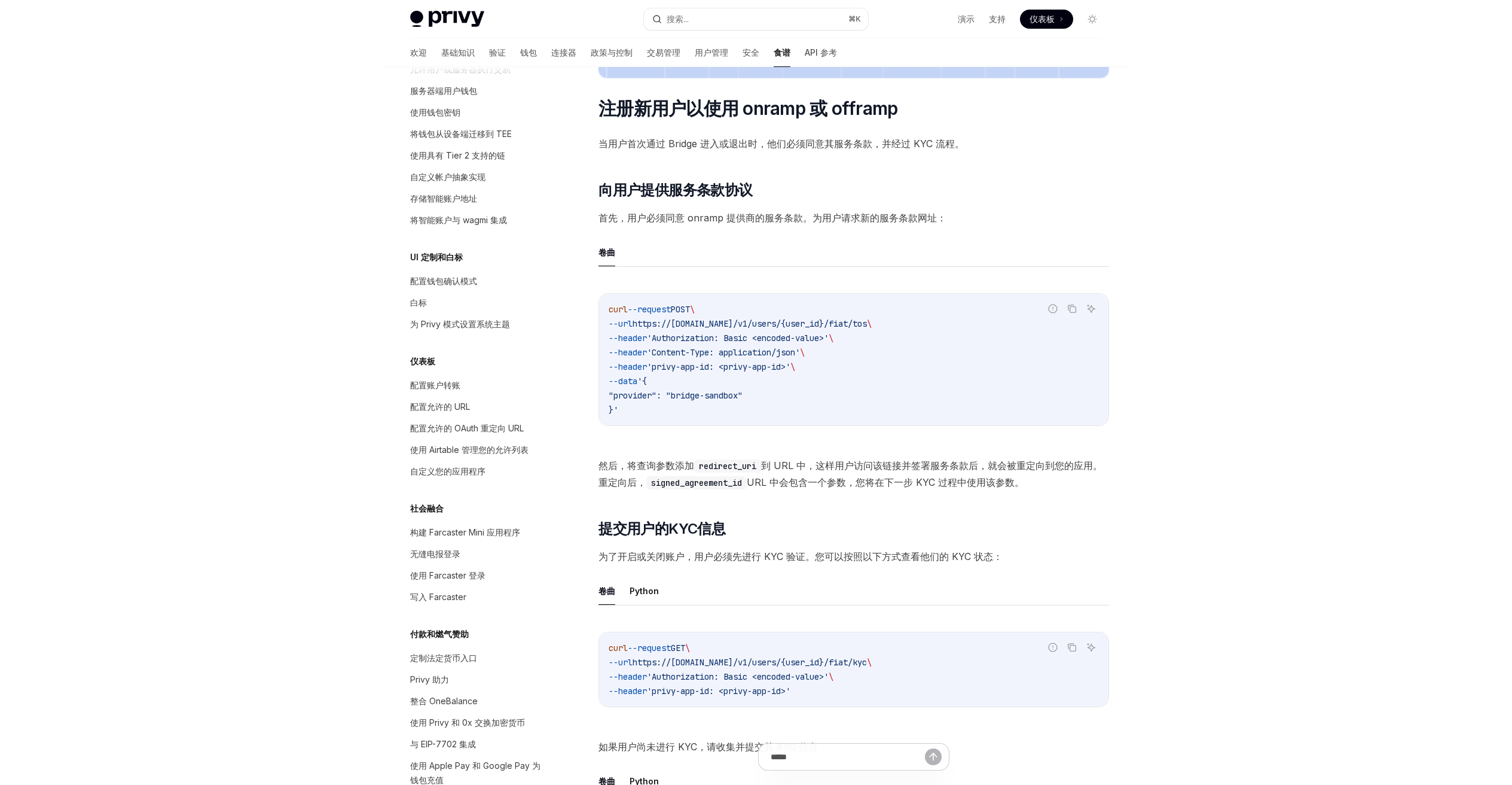
scroll to position [760, 0]
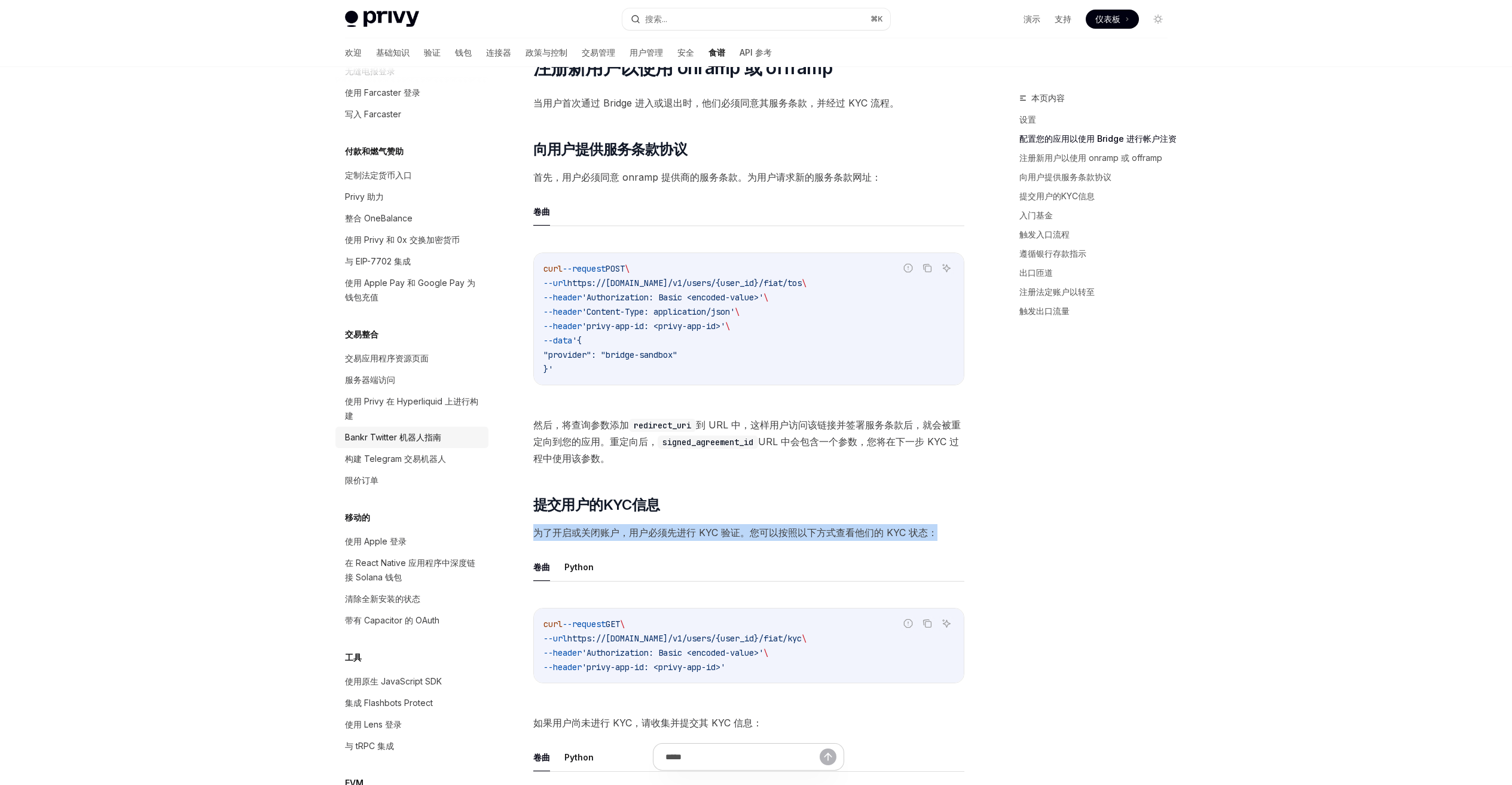
scroll to position [843, 0]
click at [416, 354] on div "交易整合 交易应用程序资源页面 服务器端访问 使用 Privy 在 Hyperliquid 上进行构建 Bankr Twitter 机器人指南 构建 Tele…" at bounding box center [412, 406] width 153 height 164
click at [416, 359] on div "交易整合 交易应用程序资源页面 服务器端访问 使用 Privy 在 Hyperliquid 上进行构建 Bankr Twitter 机器人指南 构建 Tele…" at bounding box center [412, 406] width 153 height 164
click at [417, 362] on link "交易应用程序资源页面" at bounding box center [412, 356] width 153 height 21
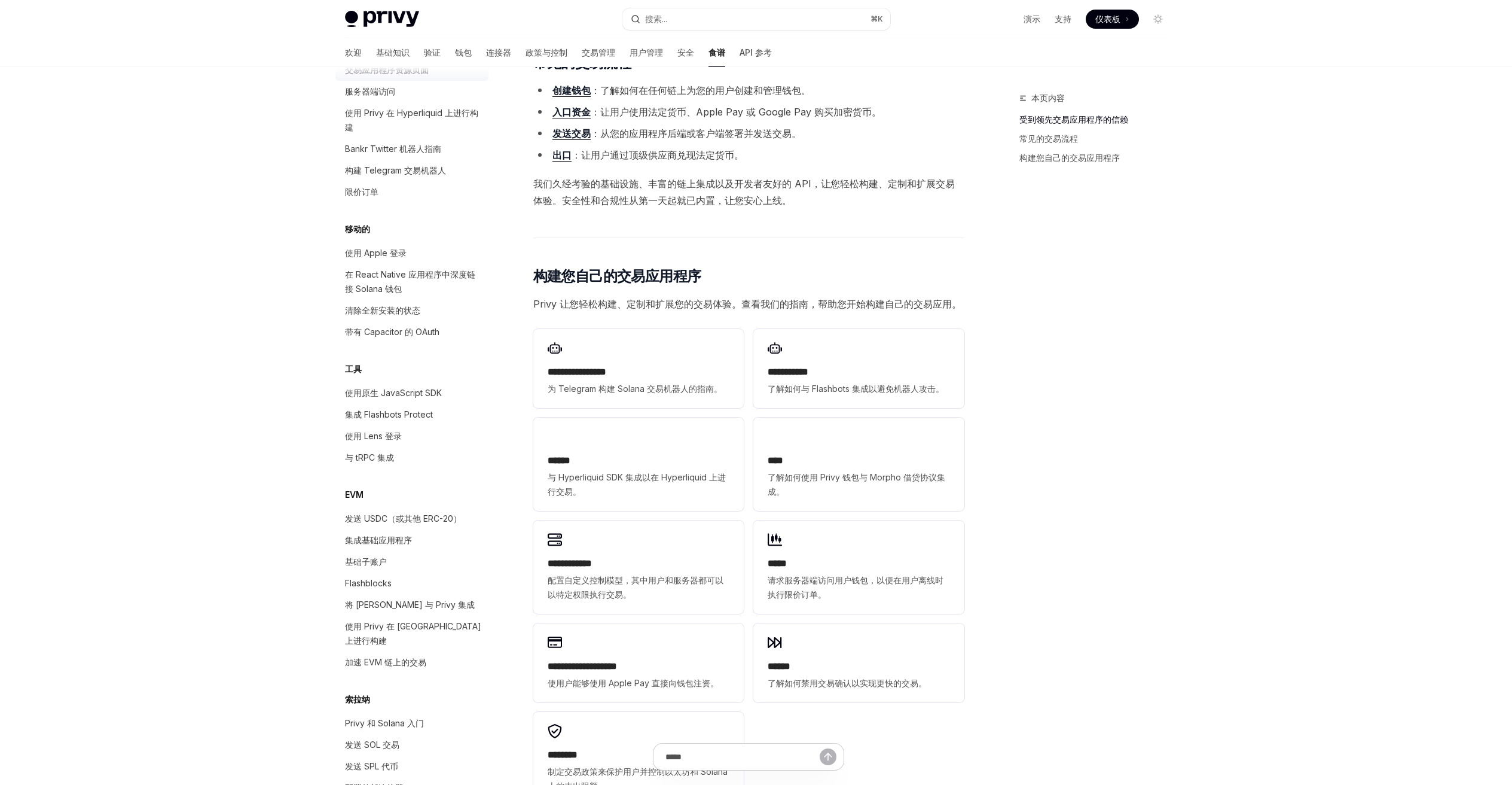
scroll to position [1130, 0]
click at [418, 263] on link "使用 Apple 登录" at bounding box center [412, 252] width 153 height 21
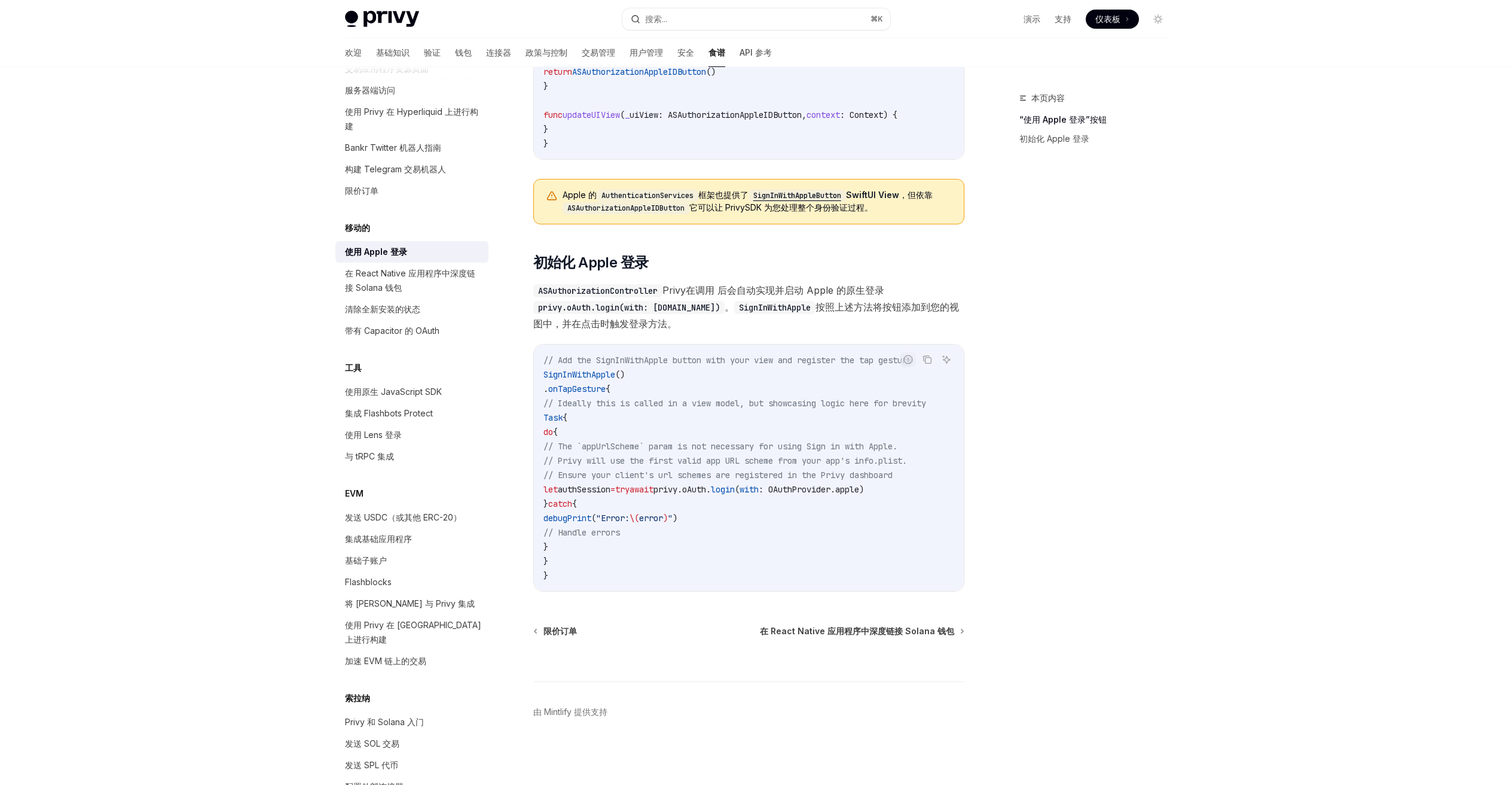
scroll to position [386, 0]
click at [421, 288] on font "在 React Native 应用程序中深度链接 Solana 钱包" at bounding box center [410, 280] width 131 height 24
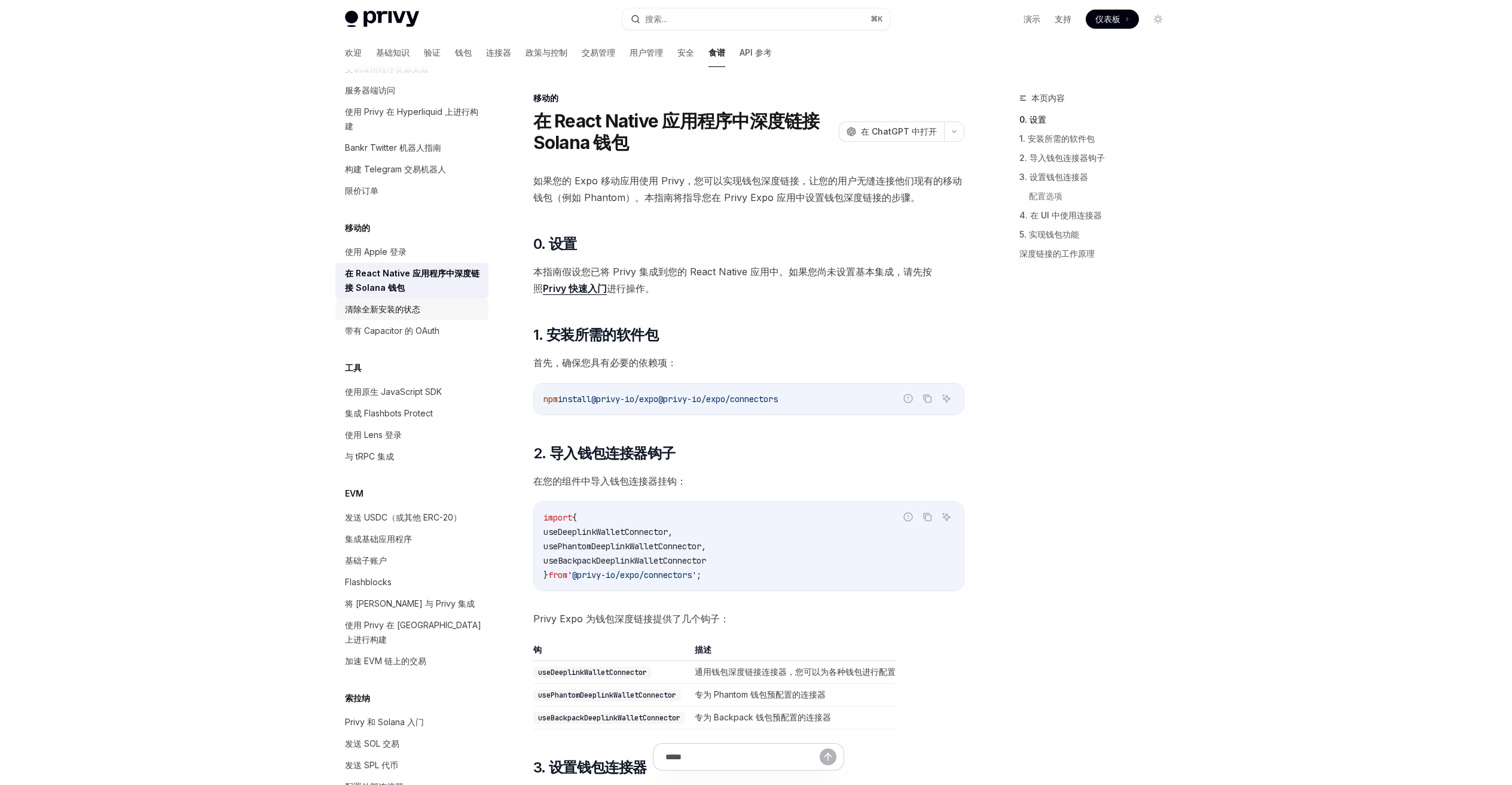
click at [421, 317] on div "清除全新安装的状态" at bounding box center [413, 309] width 136 height 14
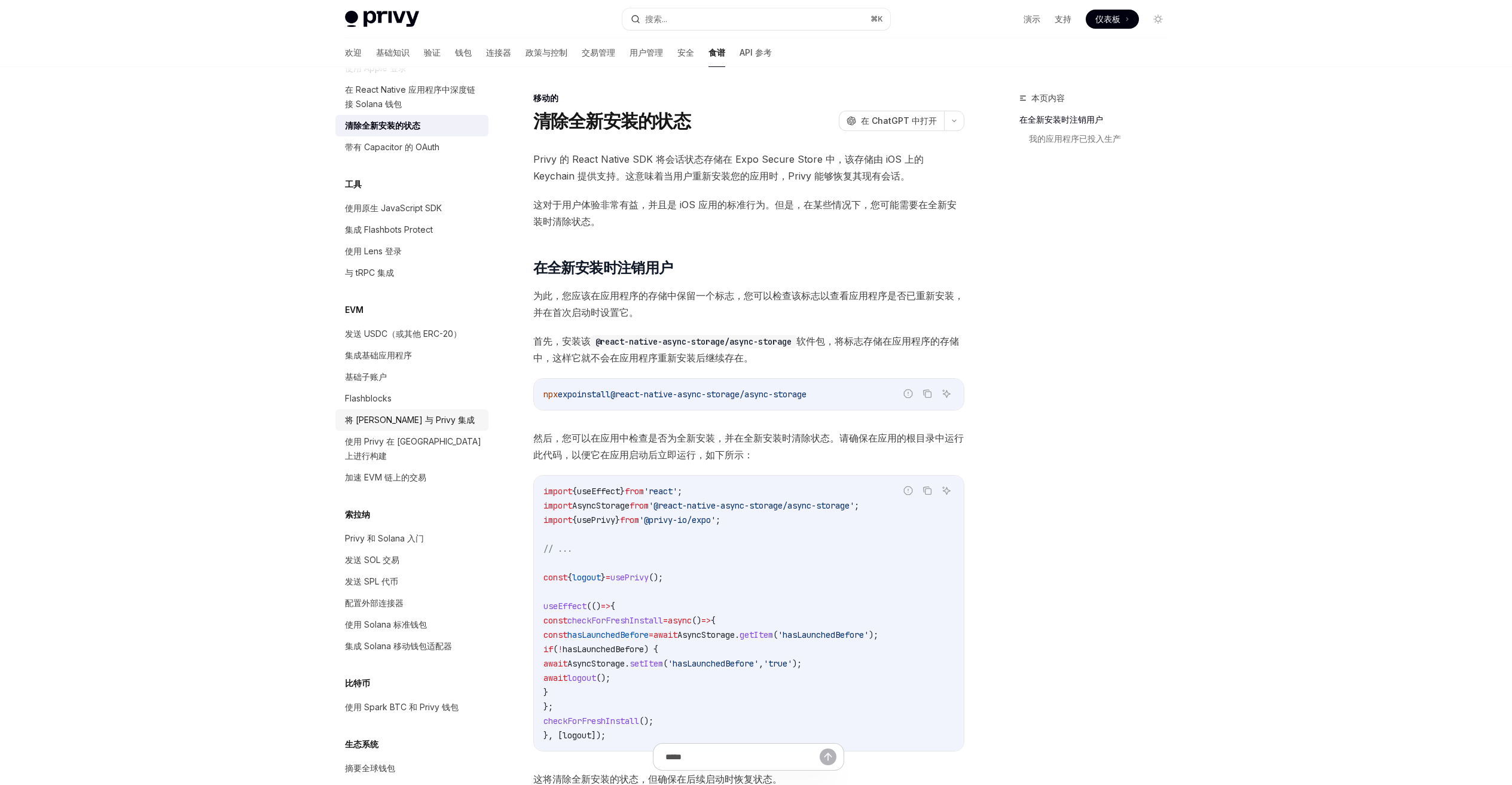
scroll to position [1331, 0]
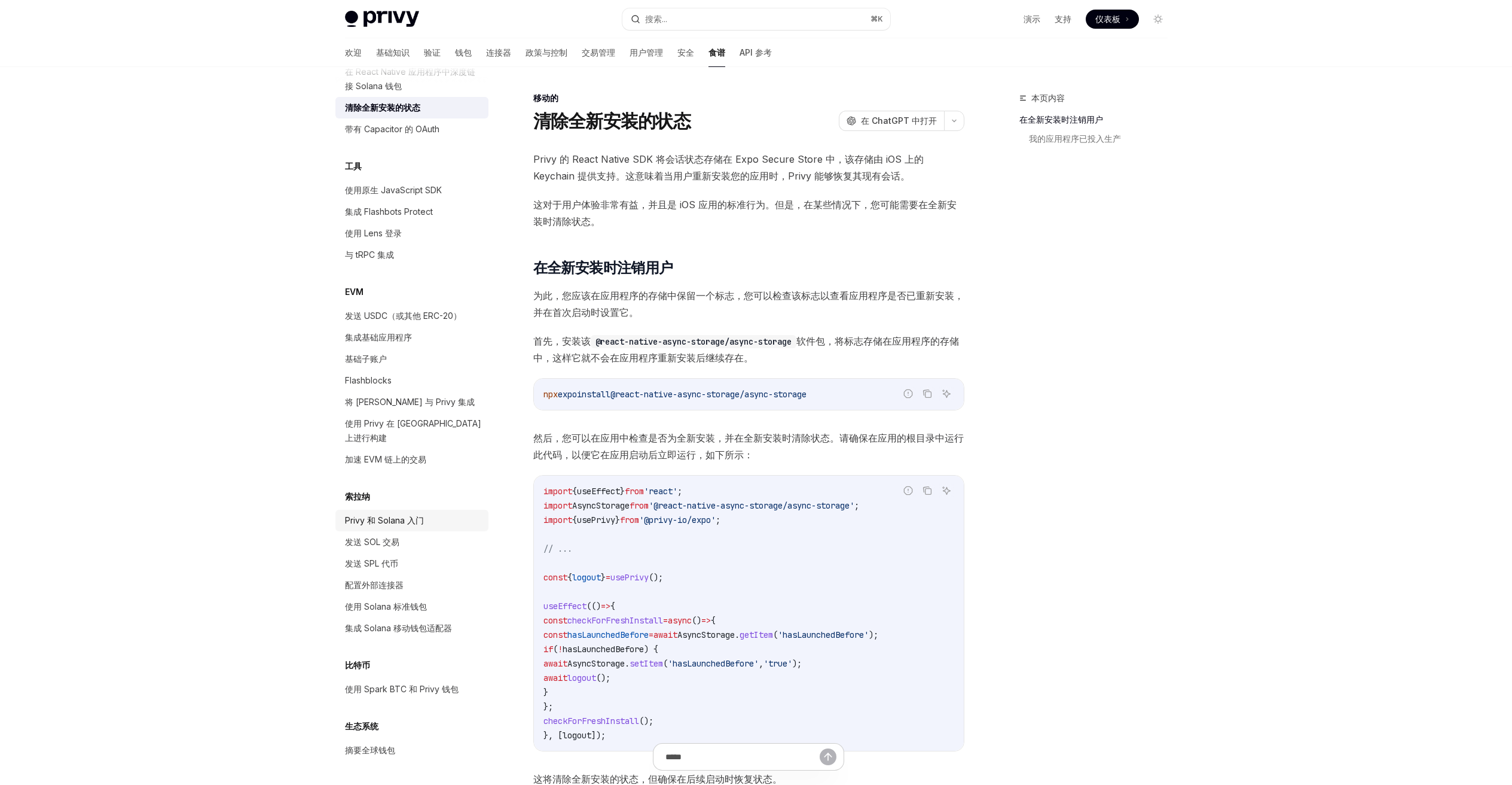
click at [399, 528] on link "Privy 和 Solana 入门" at bounding box center [412, 520] width 153 height 21
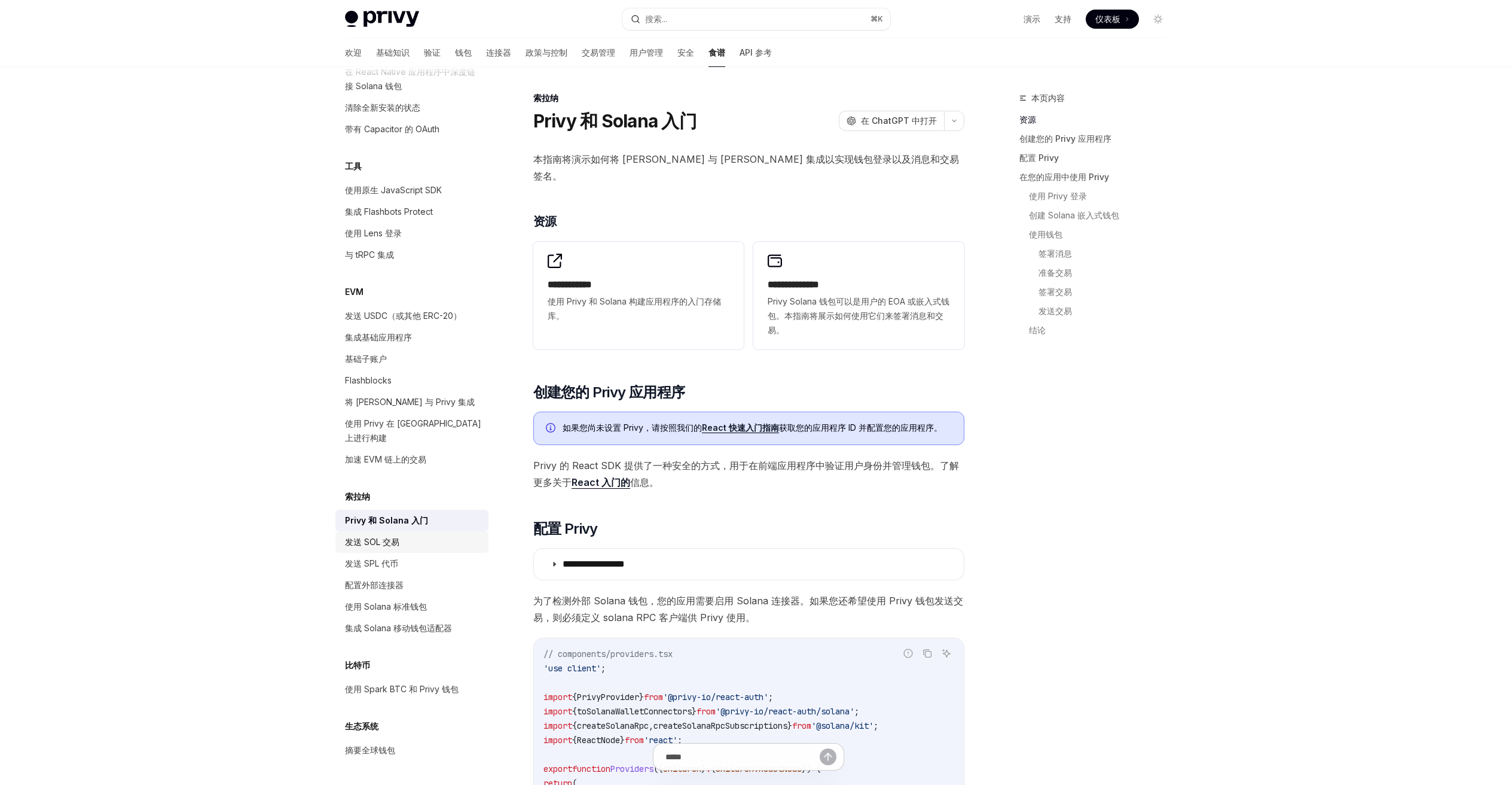
click at [409, 542] on div "发送 SOL 交易" at bounding box center [413, 541] width 136 height 14
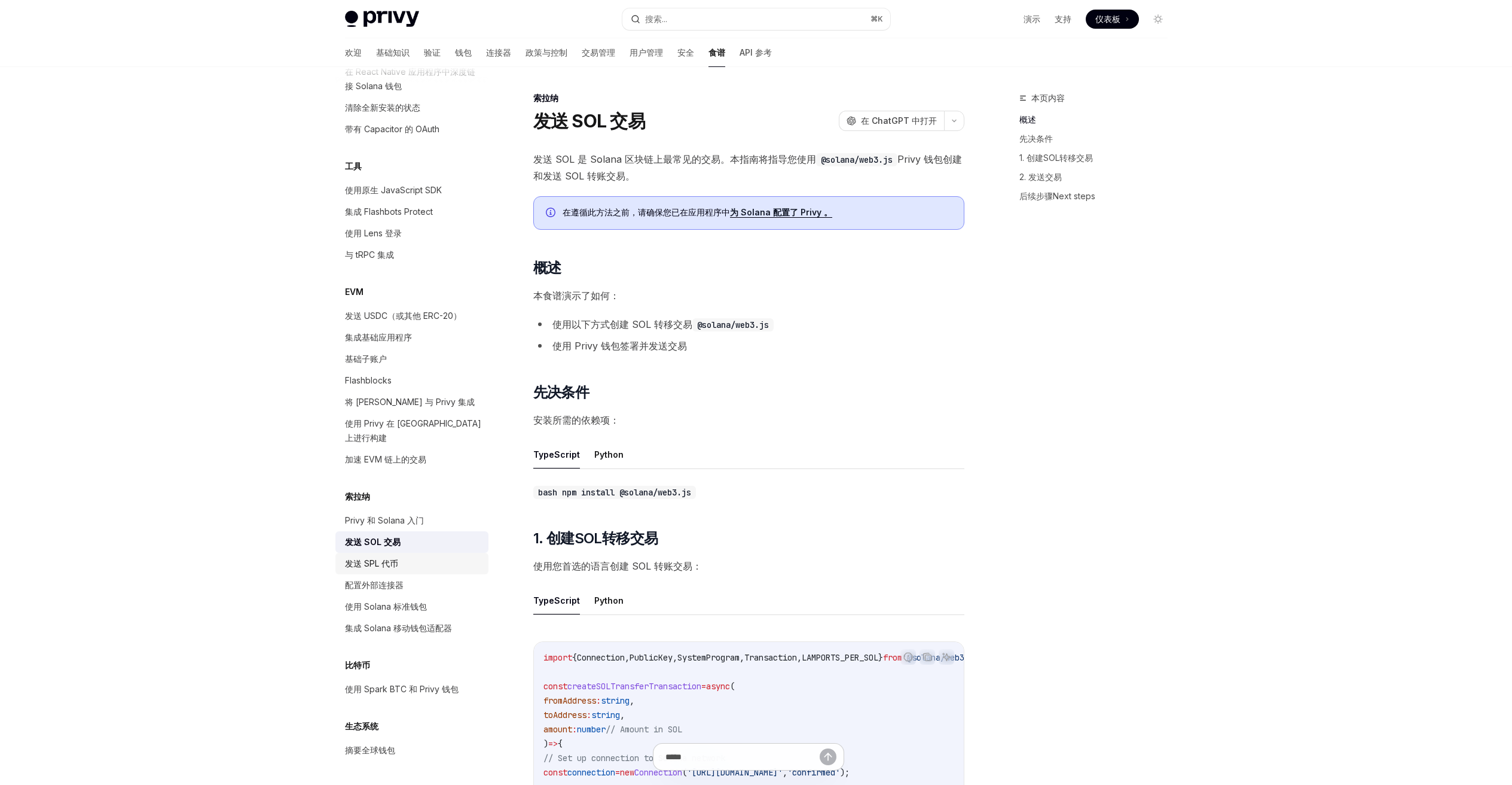
click at [408, 558] on div "发送 SPL 代币" at bounding box center [413, 563] width 136 height 14
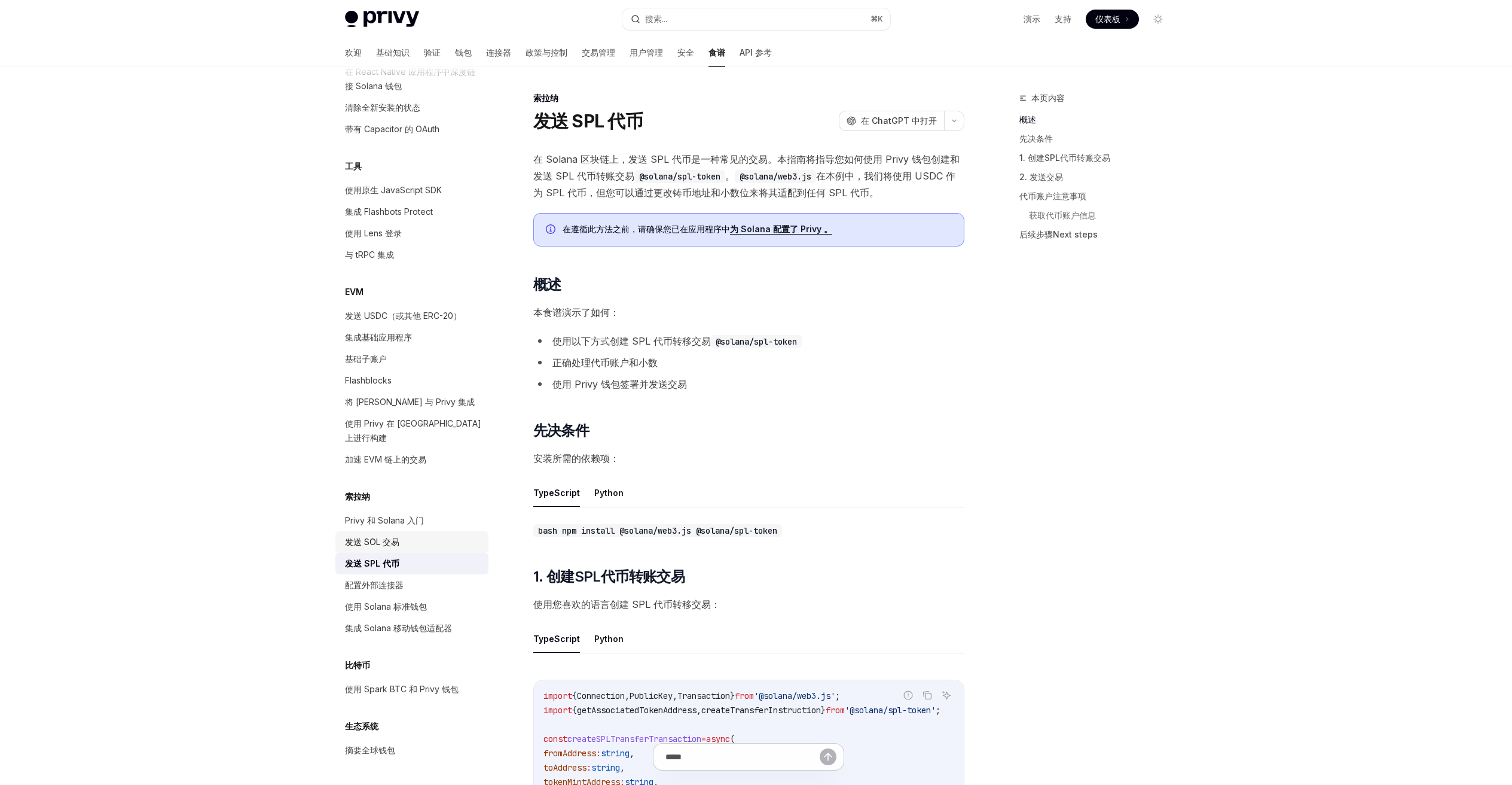
click at [414, 548] on div "发送 SOL 交易" at bounding box center [413, 541] width 136 height 14
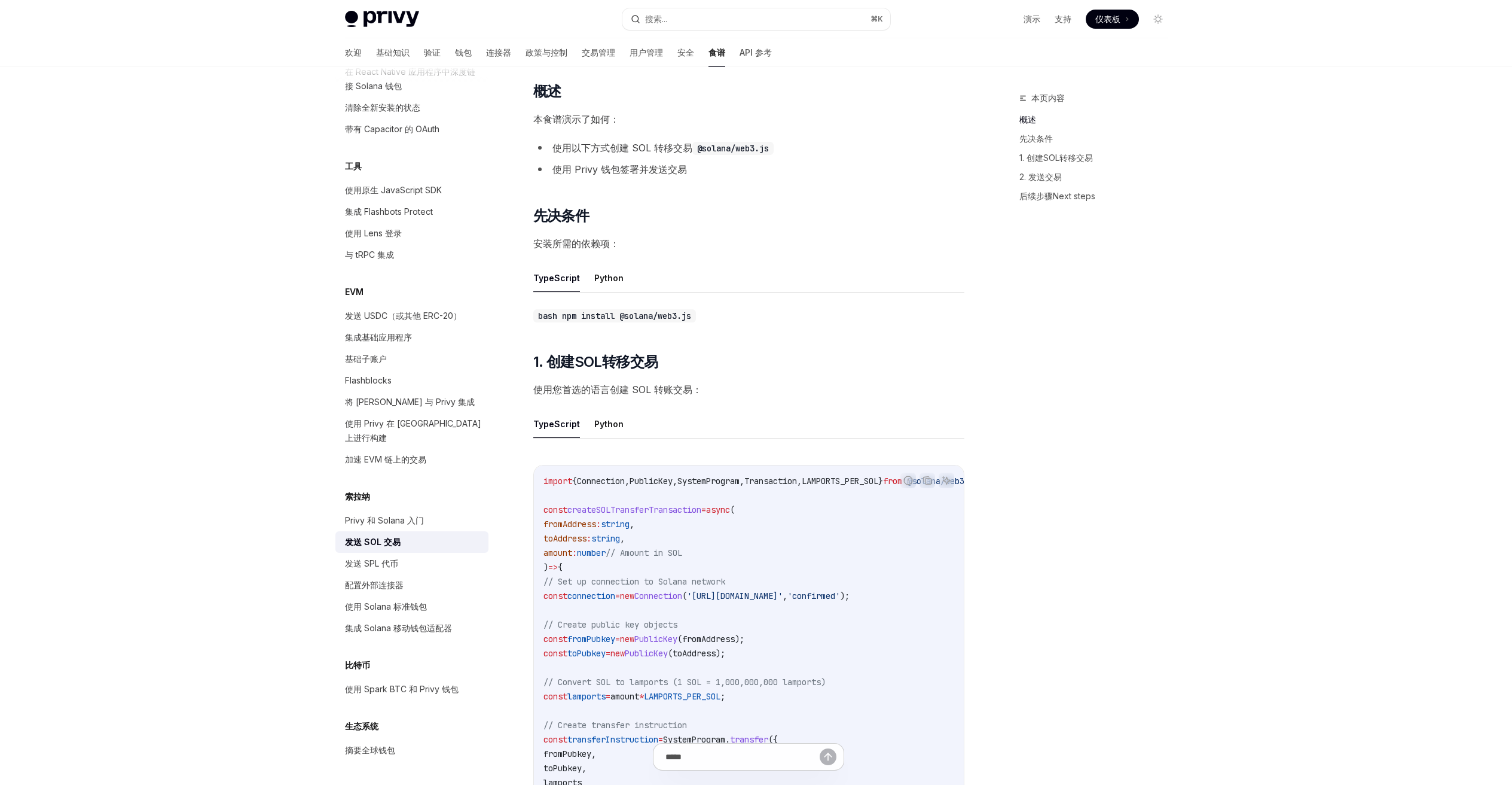
scroll to position [193, 0]
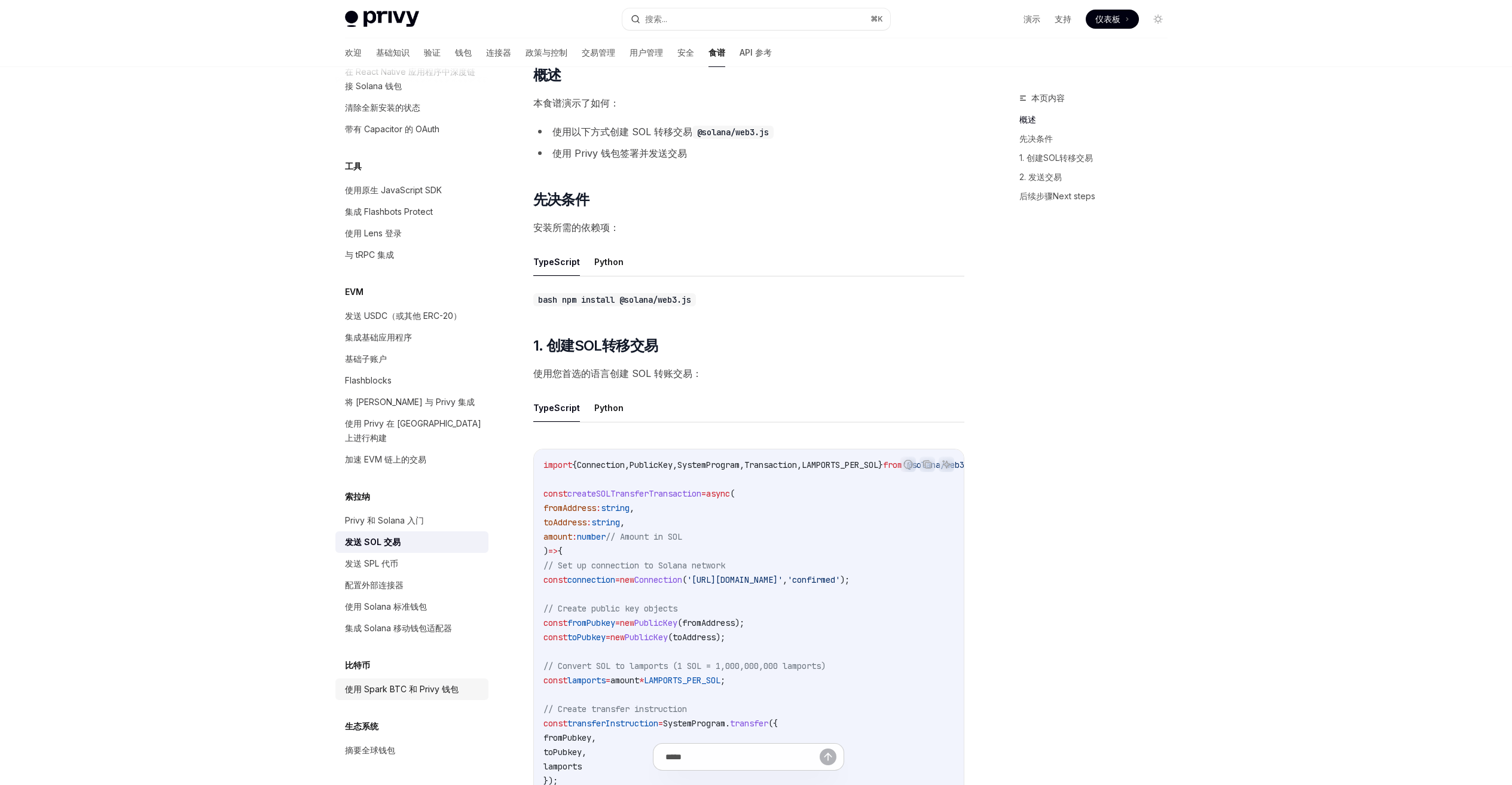
click at [429, 691] on font "使用 Spark BTC 和 Privy 钱包" at bounding box center [402, 689] width 114 height 10
type textarea "*"
